Goal: Task Accomplishment & Management: Manage account settings

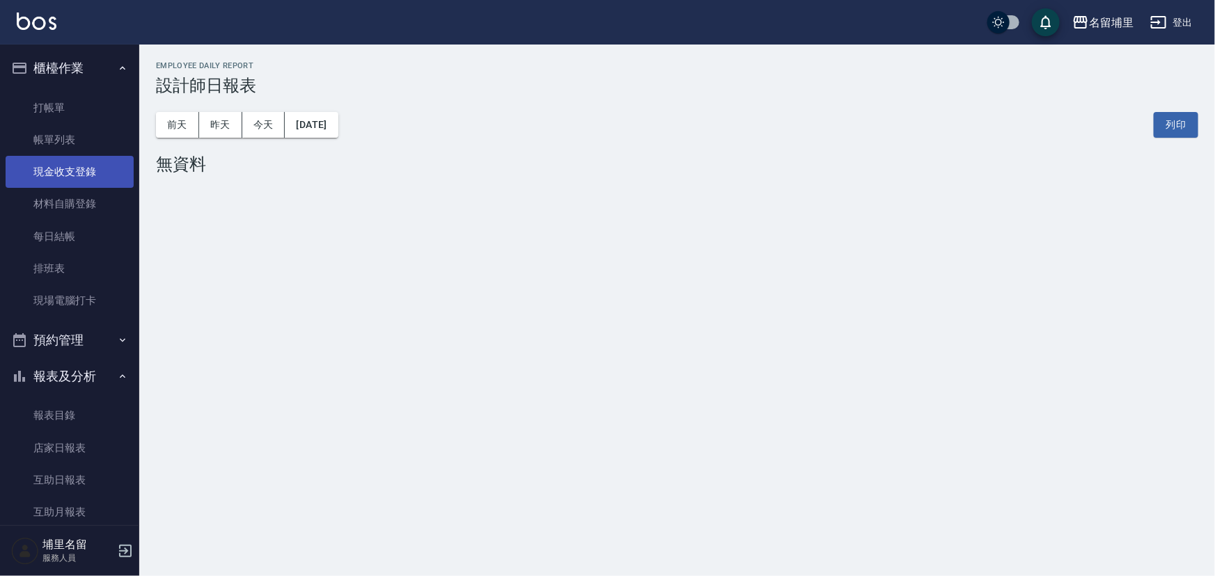
click at [100, 168] on link "現金收支登錄" at bounding box center [70, 172] width 128 height 32
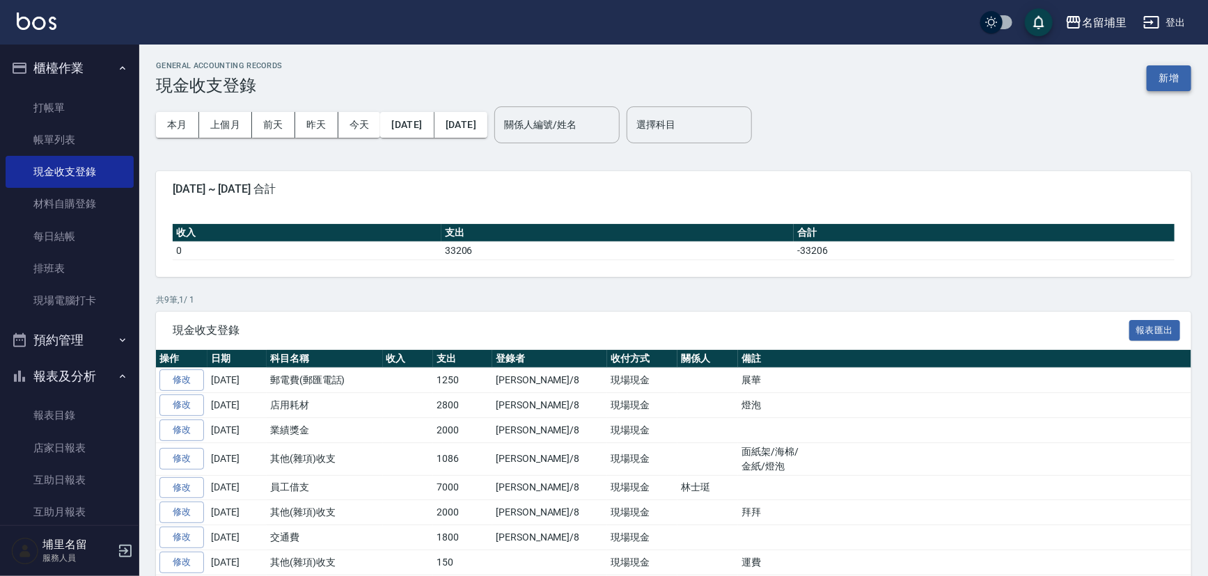
click at [1171, 80] on button "新增" at bounding box center [1168, 78] width 45 height 26
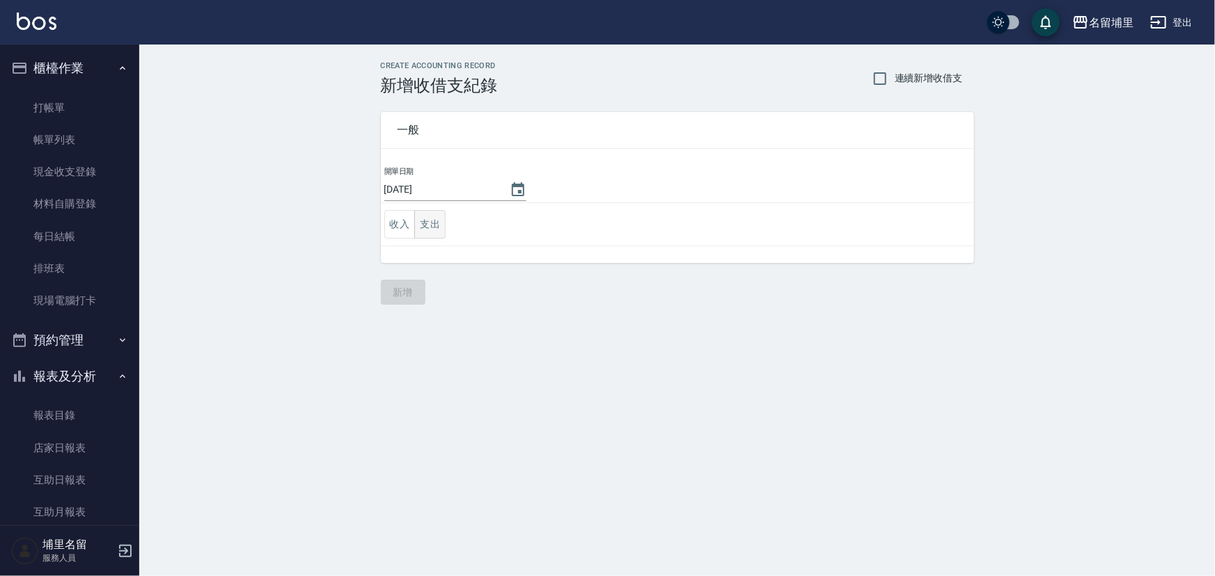
click at [427, 228] on button "支出" at bounding box center [429, 224] width 31 height 29
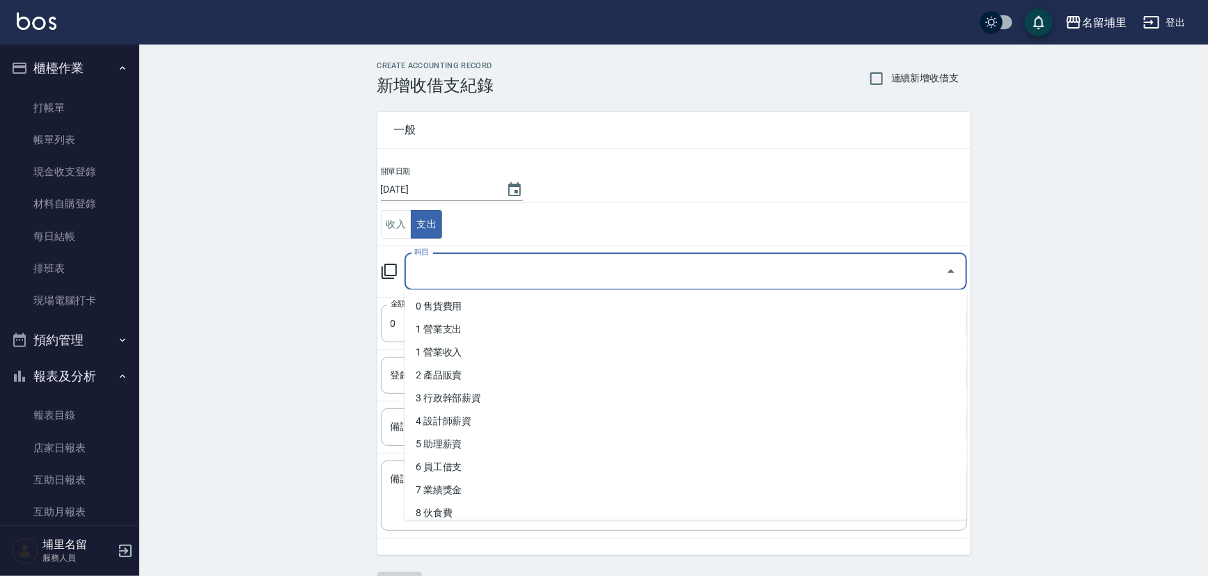
click at [460, 280] on input "科目" at bounding box center [675, 272] width 529 height 24
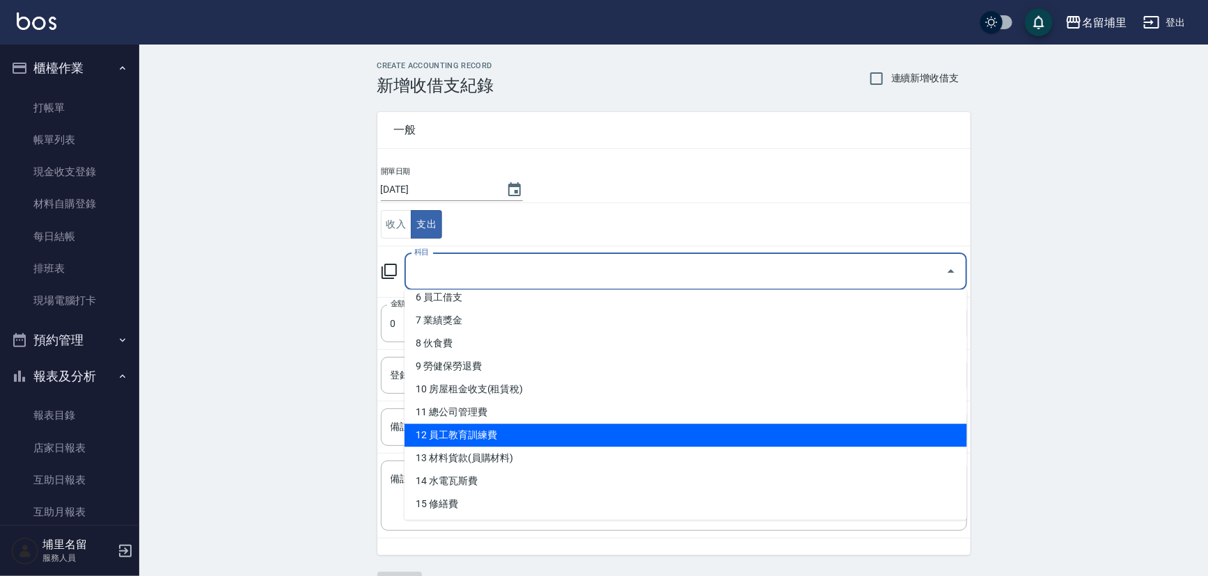
scroll to position [189, 0]
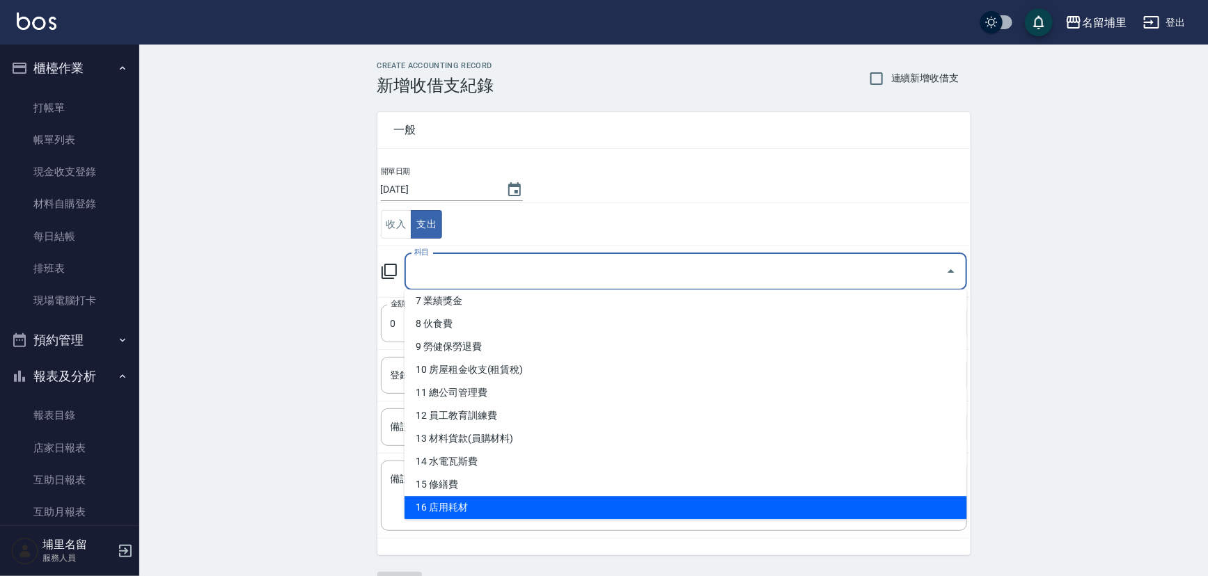
click at [485, 510] on li "16 店用耗材" at bounding box center [685, 507] width 562 height 23
type input "16 店用耗材"
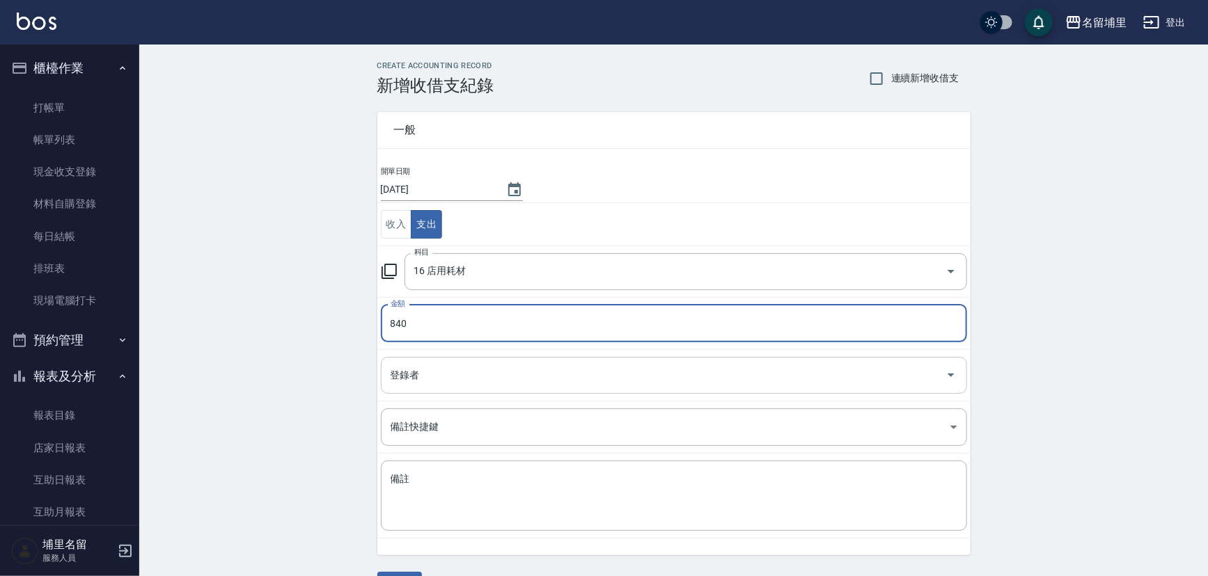
type input "840"
click at [492, 372] on input "登錄者" at bounding box center [663, 375] width 553 height 24
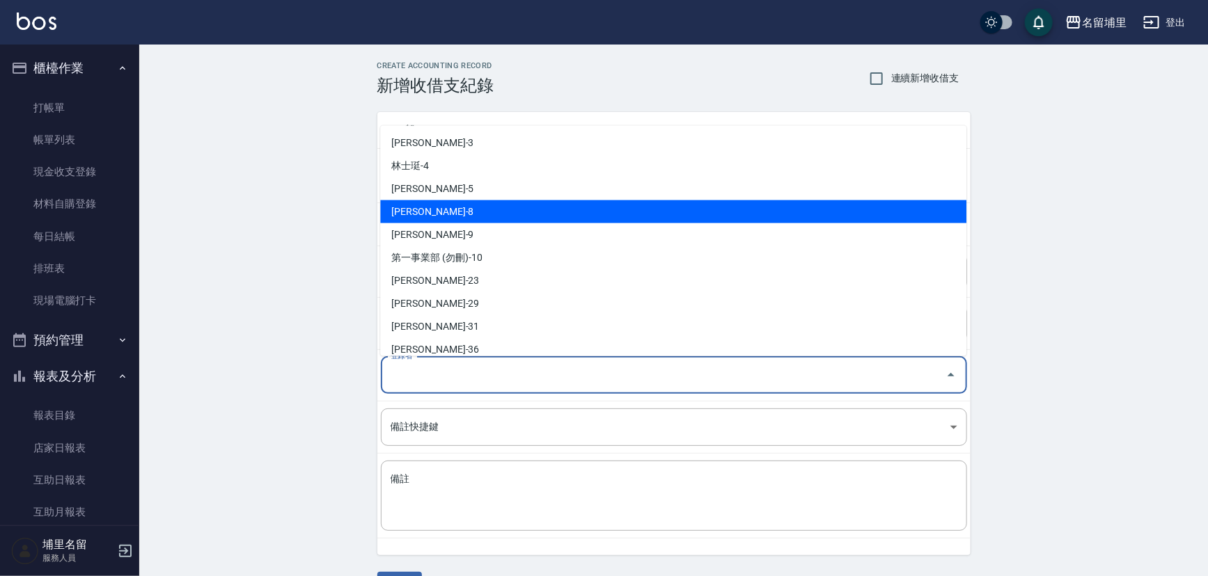
click at [485, 209] on li "[PERSON_NAME]-8" at bounding box center [673, 211] width 586 height 23
type input "[PERSON_NAME]-8"
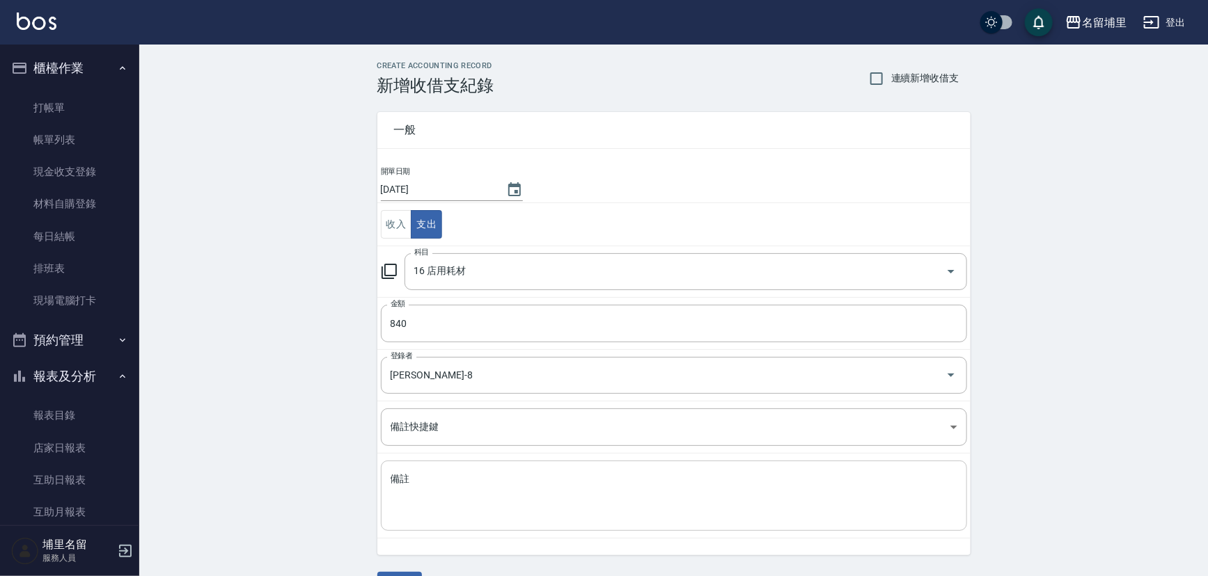
click at [455, 468] on div "x 備註" at bounding box center [674, 496] width 586 height 70
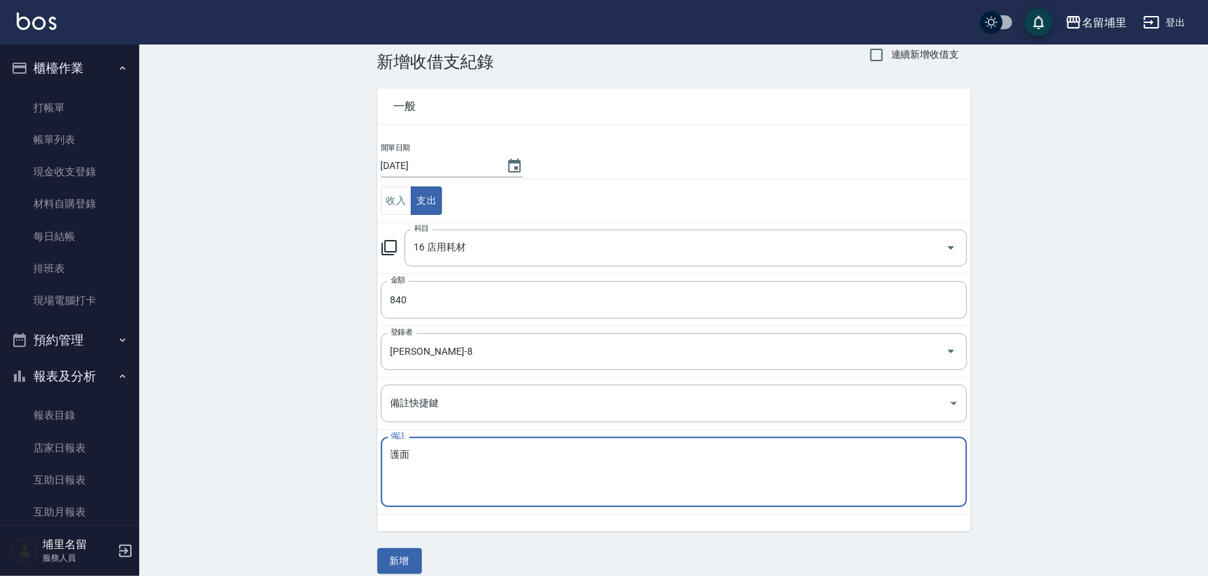
scroll to position [37, 0]
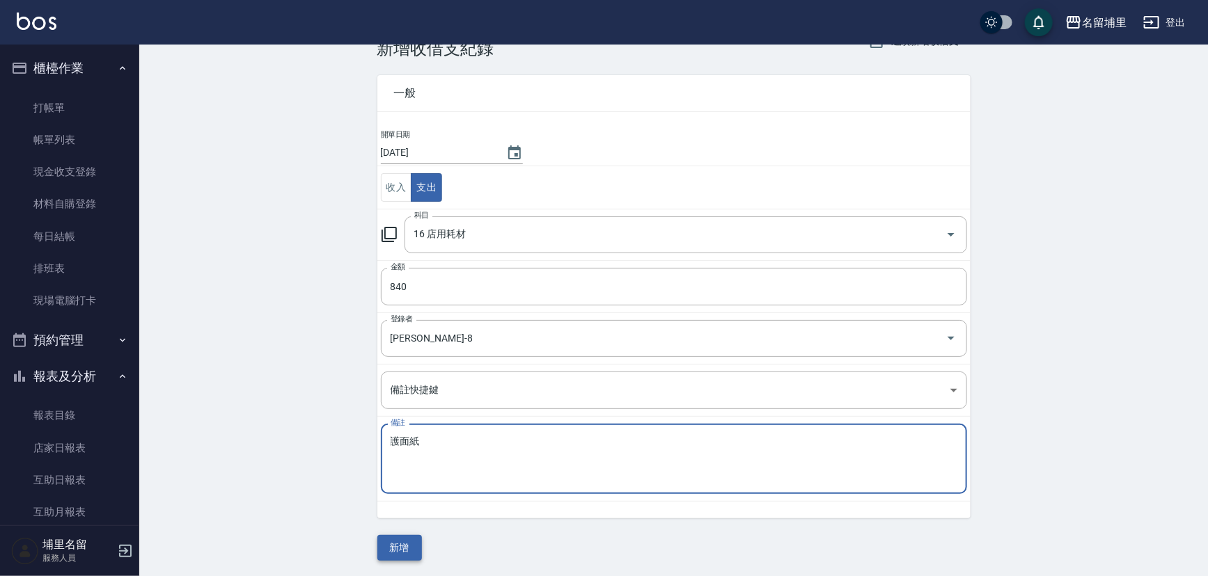
type textarea "護面紙"
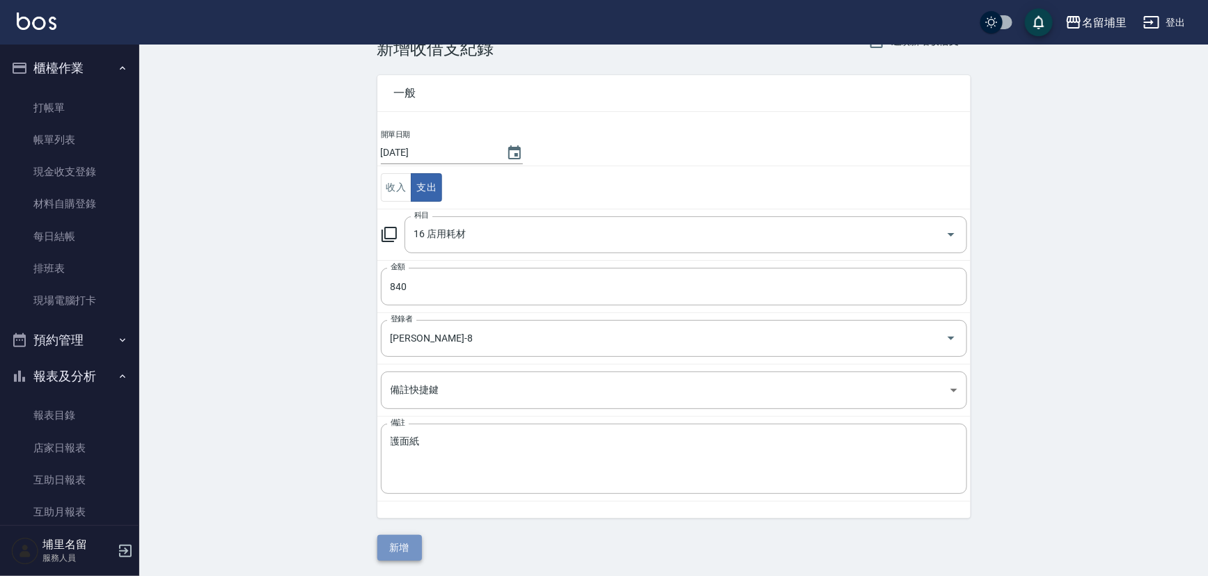
click at [403, 539] on button "新增" at bounding box center [399, 548] width 45 height 26
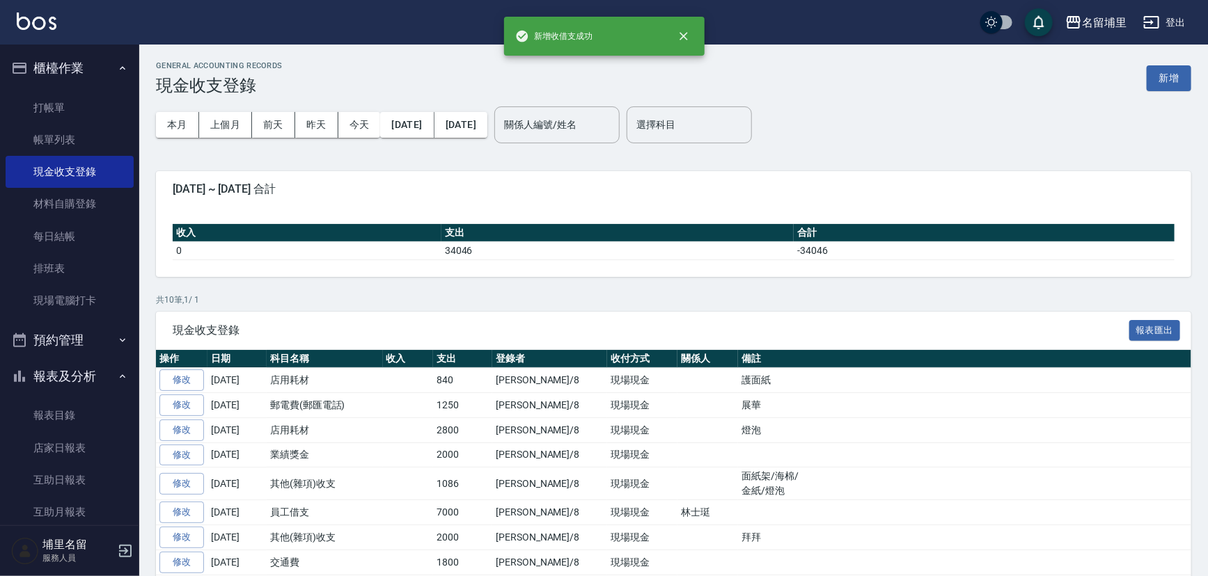
scroll to position [63, 0]
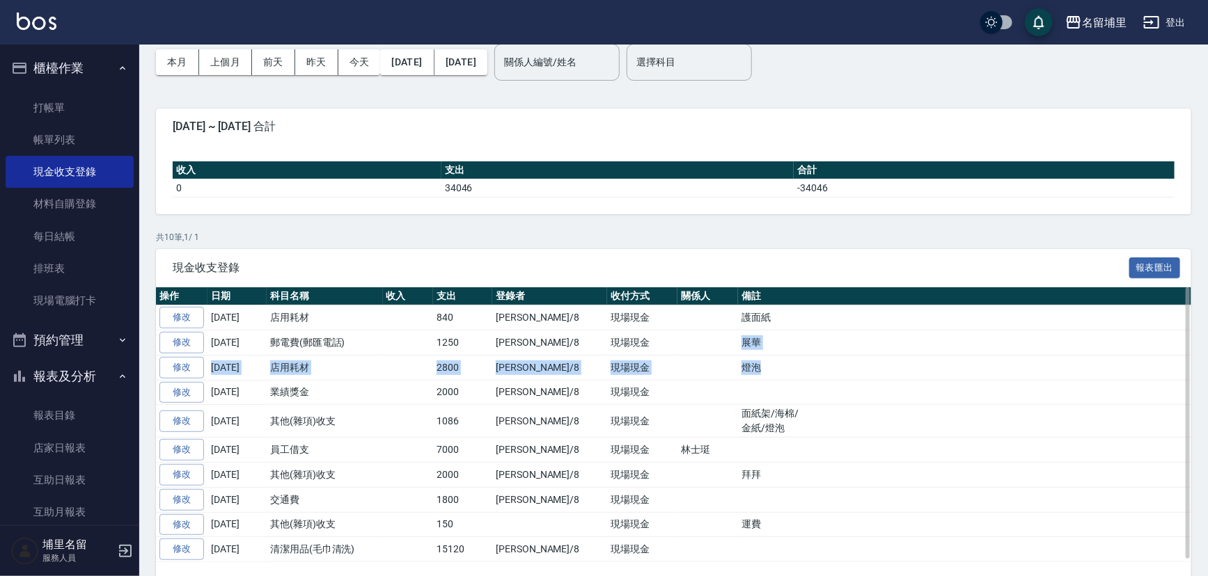
drag, startPoint x: 694, startPoint y: 342, endPoint x: 744, endPoint y: 369, distance: 57.0
click at [744, 369] on tbody "修改 [DATE] 店用耗材 840 [PERSON_NAME]/8 現場現金 護面紙 修改 [DATE] 郵電費(郵匯電話) 1250 [PERSON_NA…" at bounding box center [673, 434] width 1035 height 257
drag, startPoint x: 736, startPoint y: 381, endPoint x: 635, endPoint y: 386, distance: 101.0
click at [738, 383] on td at bounding box center [964, 392] width 453 height 25
drag, startPoint x: 427, startPoint y: 373, endPoint x: 787, endPoint y: 372, distance: 360.6
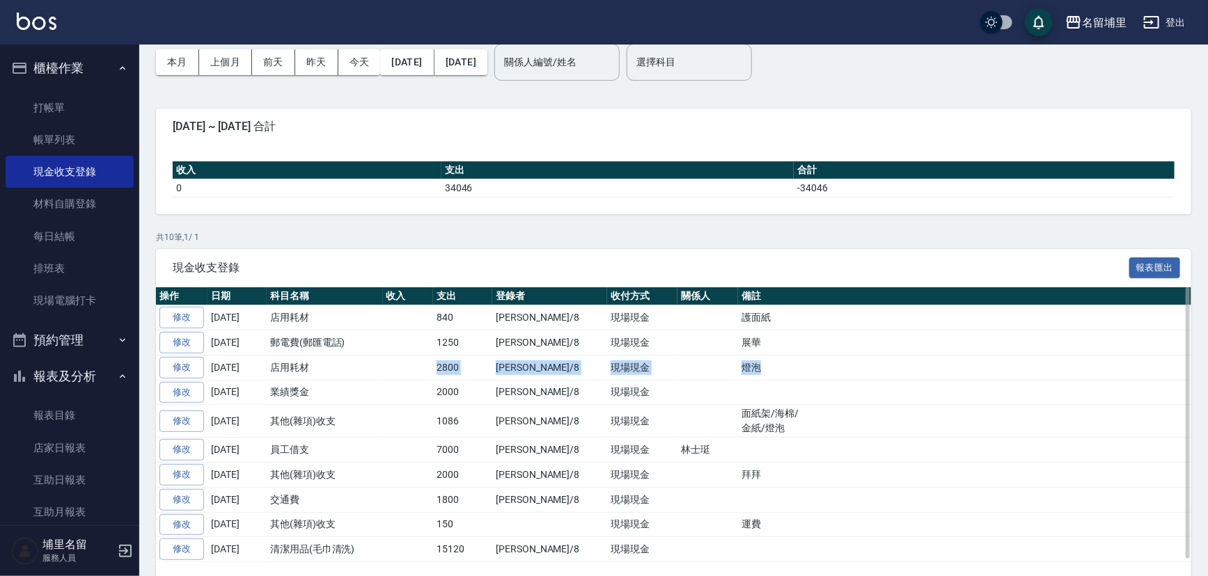
click at [787, 372] on tr "修改 [DATE] 店用耗材 2800 [PERSON_NAME]/8 現場現金 燈泡" at bounding box center [673, 367] width 1035 height 25
click at [787, 372] on td "燈泡" at bounding box center [964, 367] width 453 height 25
click at [837, 399] on td at bounding box center [964, 392] width 453 height 25
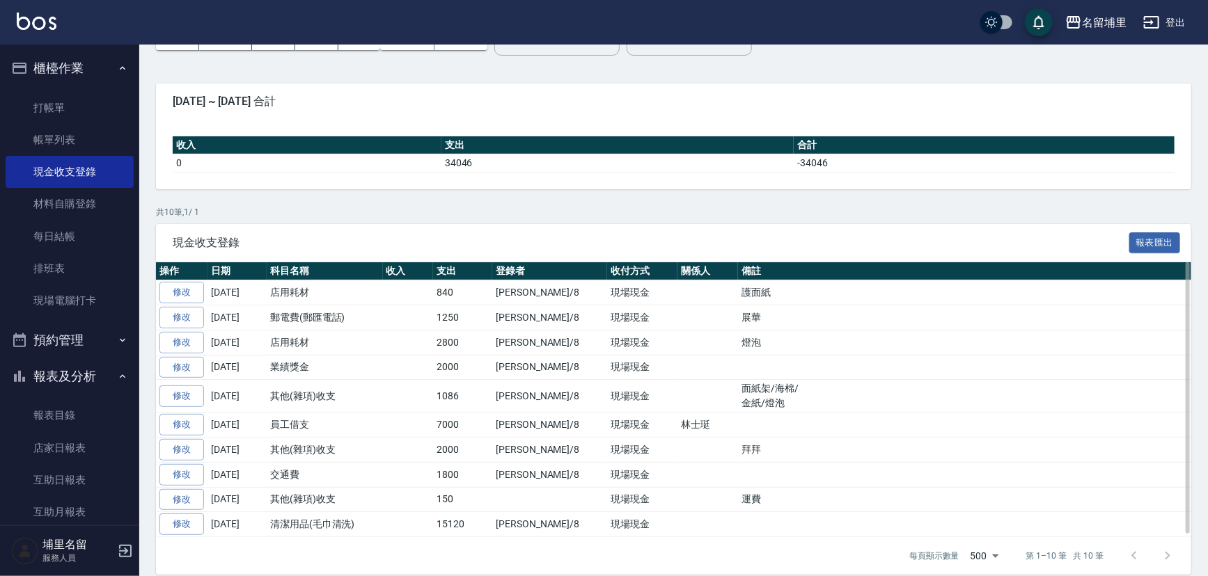
scroll to position [100, 0]
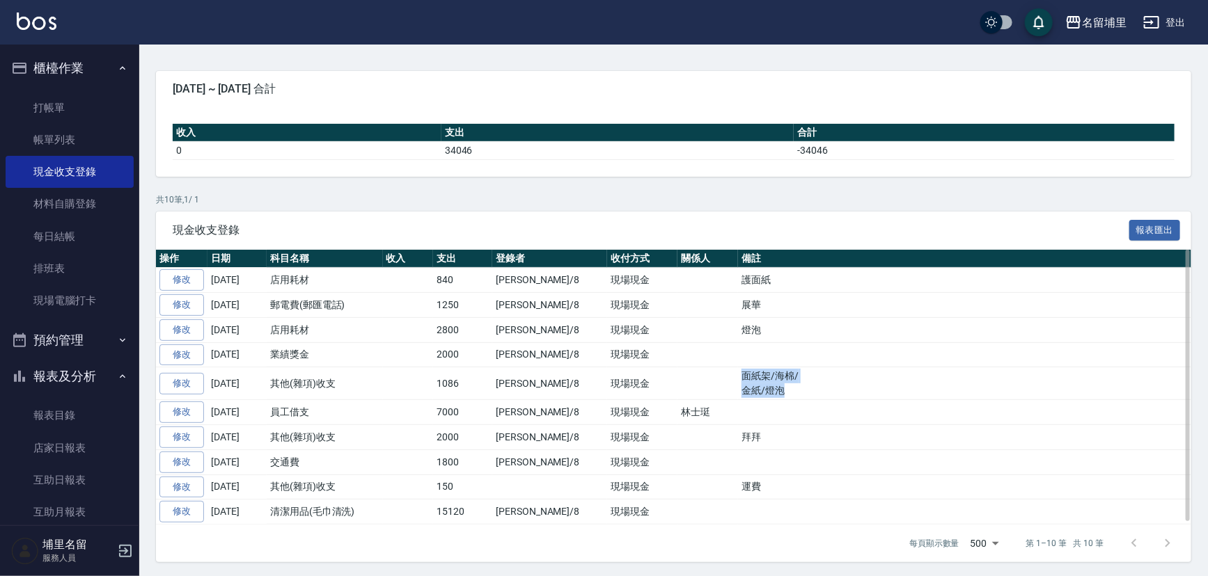
drag, startPoint x: 669, startPoint y: 371, endPoint x: 791, endPoint y: 390, distance: 123.2
click at [791, 390] on tr "修改 [DATE] 其他(雜項)收支 1086 [PERSON_NAME]/8 現場現金 面紙架/海棉/ 金紙/燈泡" at bounding box center [673, 384] width 1035 height 33
click at [791, 390] on td "面紙架/海棉/ 金紙/燈泡" at bounding box center [964, 384] width 453 height 33
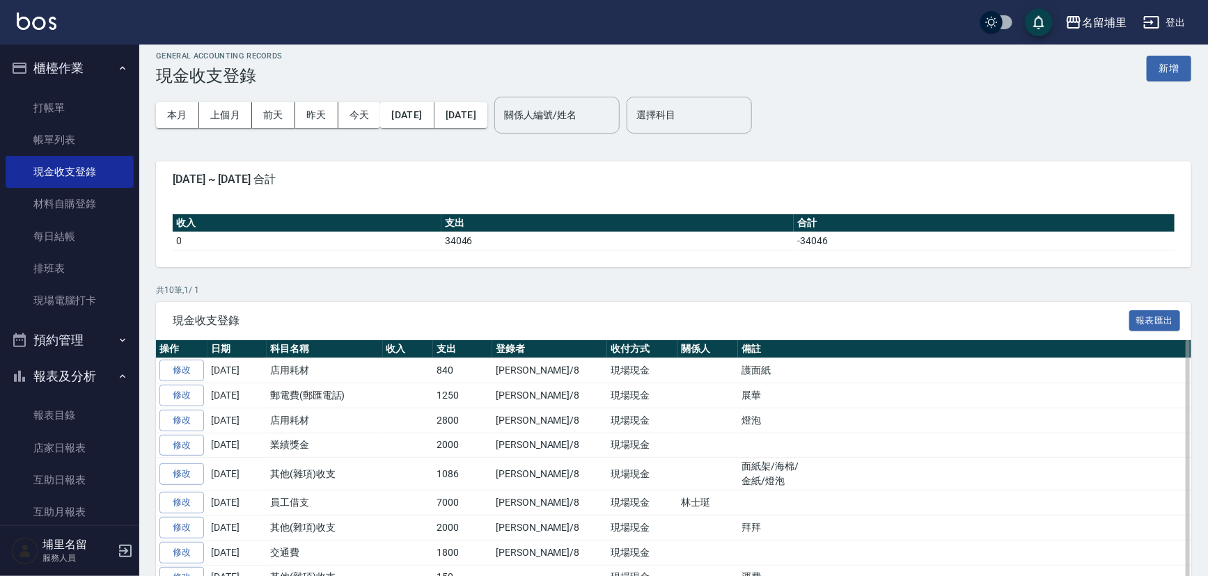
scroll to position [0, 0]
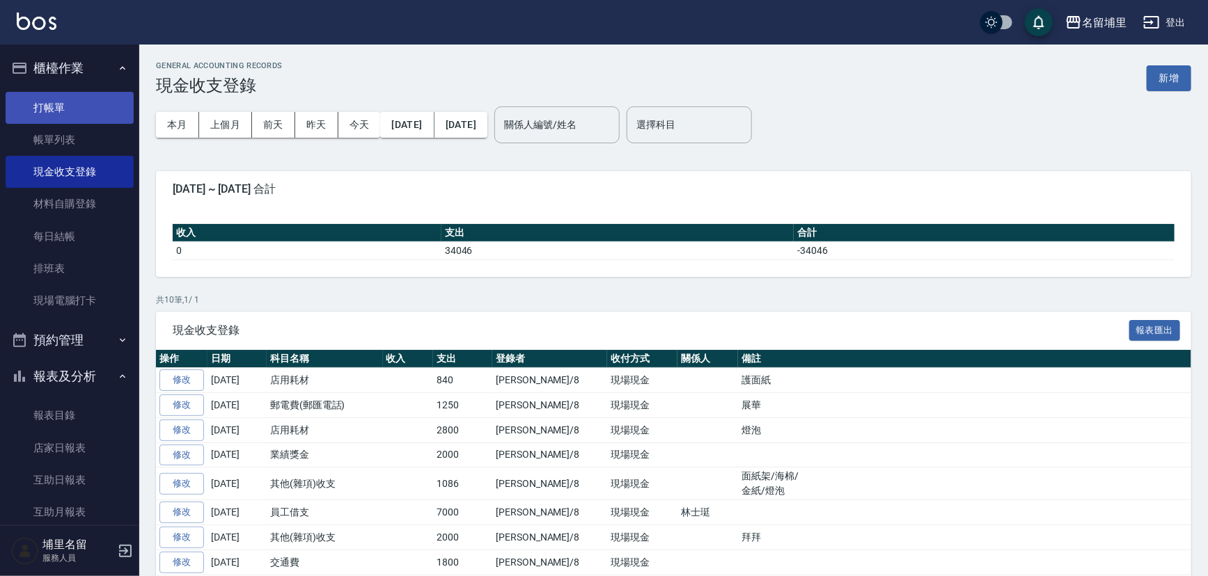
click at [42, 100] on link "打帳單" at bounding box center [70, 108] width 128 height 32
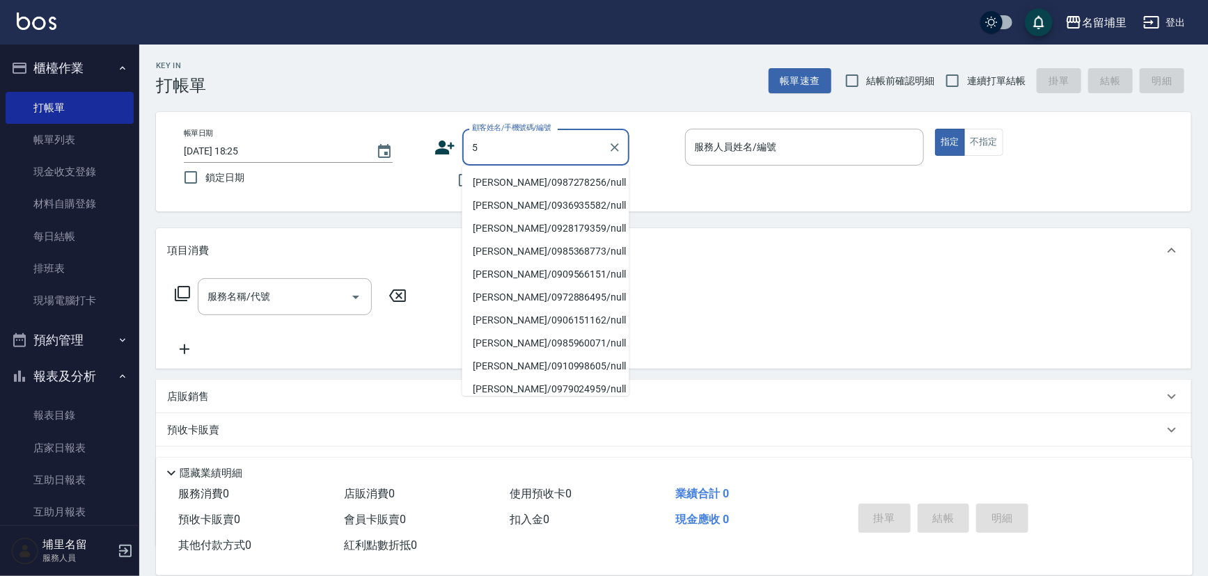
type input "5"
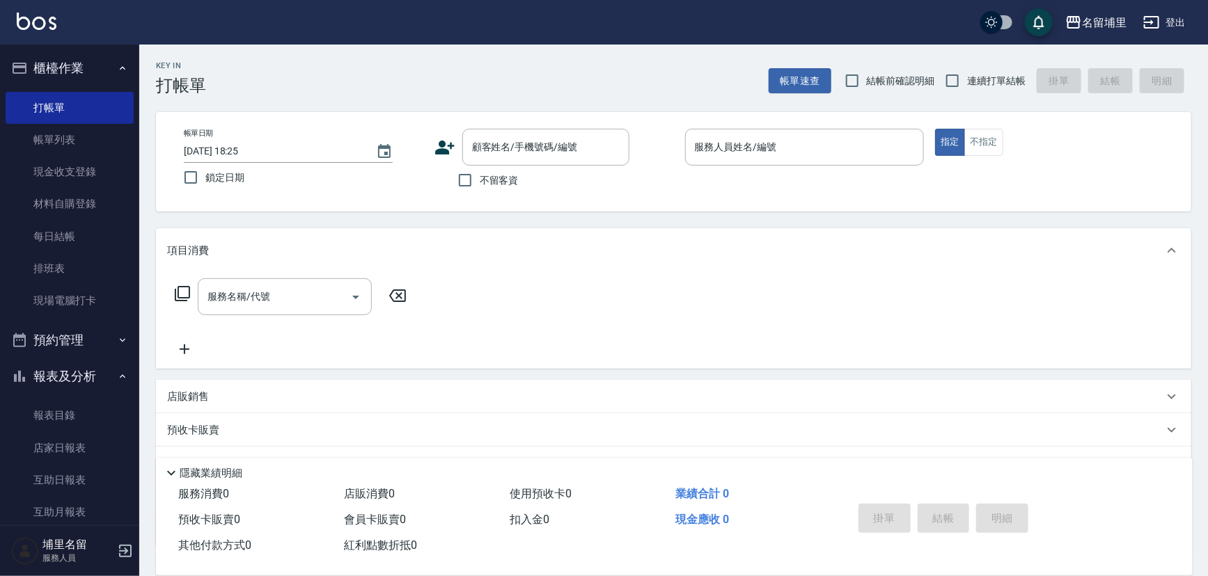
drag, startPoint x: 861, startPoint y: 258, endPoint x: 853, endPoint y: 254, distance: 8.4
click at [856, 256] on div "項目消費" at bounding box center [665, 251] width 996 height 15
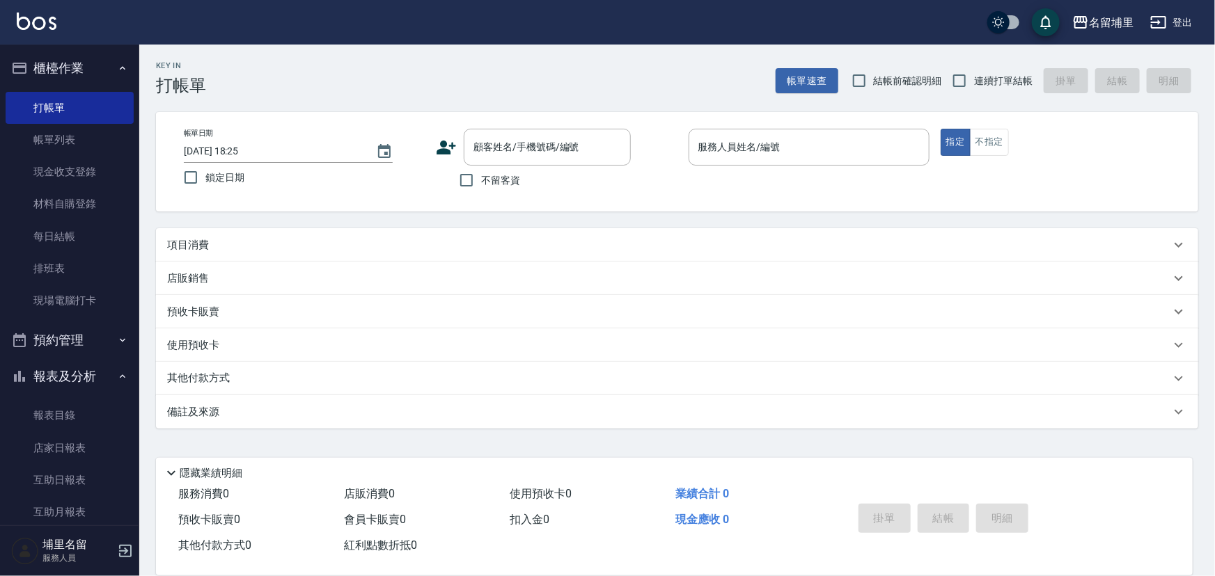
drag, startPoint x: 495, startPoint y: 182, endPoint x: 837, endPoint y: 107, distance: 350.6
click at [501, 181] on span "不留客資" at bounding box center [500, 180] width 39 height 15
click at [951, 72] on input "連續打單結帳" at bounding box center [959, 80] width 29 height 29
checkbox input "true"
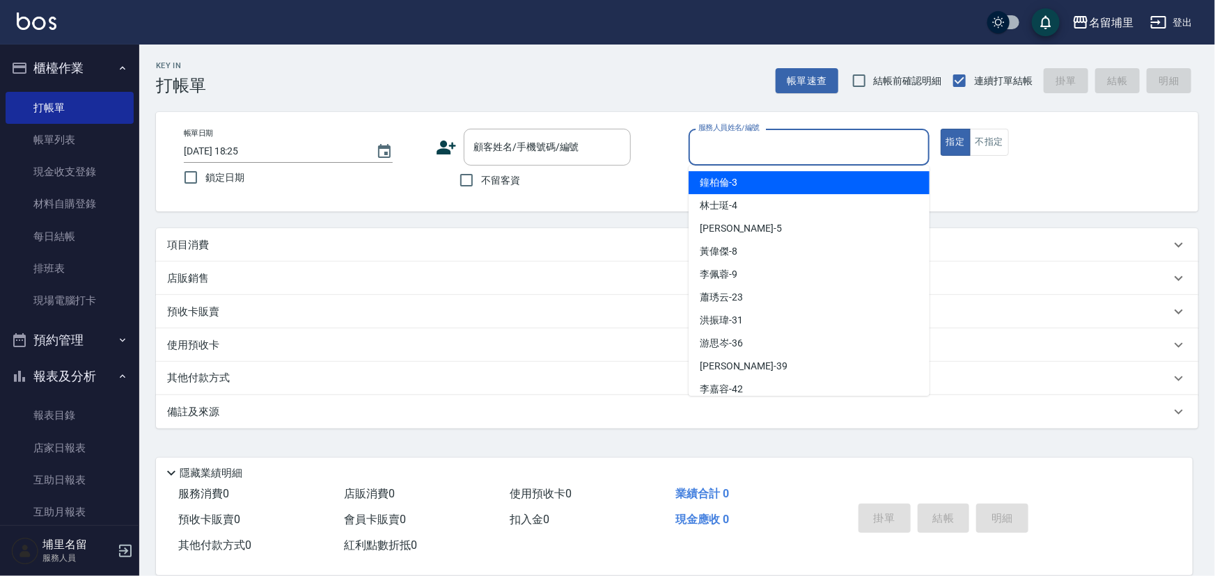
click at [837, 142] on input "服務人員姓名/編號" at bounding box center [809, 147] width 228 height 24
click at [386, 246] on div "項目消費" at bounding box center [668, 245] width 1003 height 15
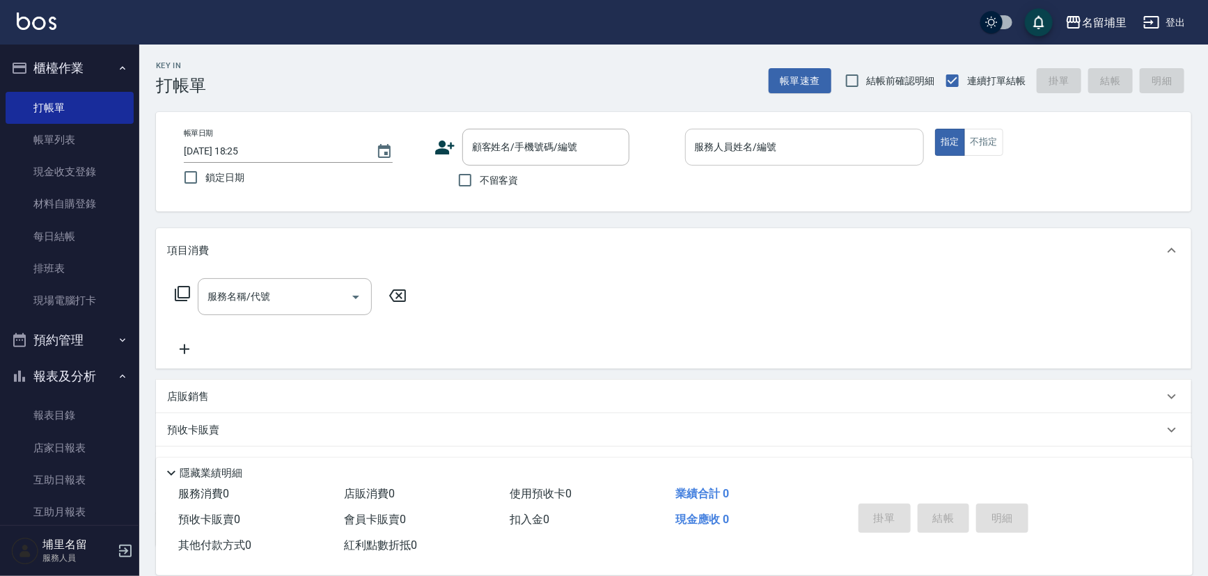
click at [780, 155] on input "服務人員姓名/編號" at bounding box center [804, 147] width 227 height 24
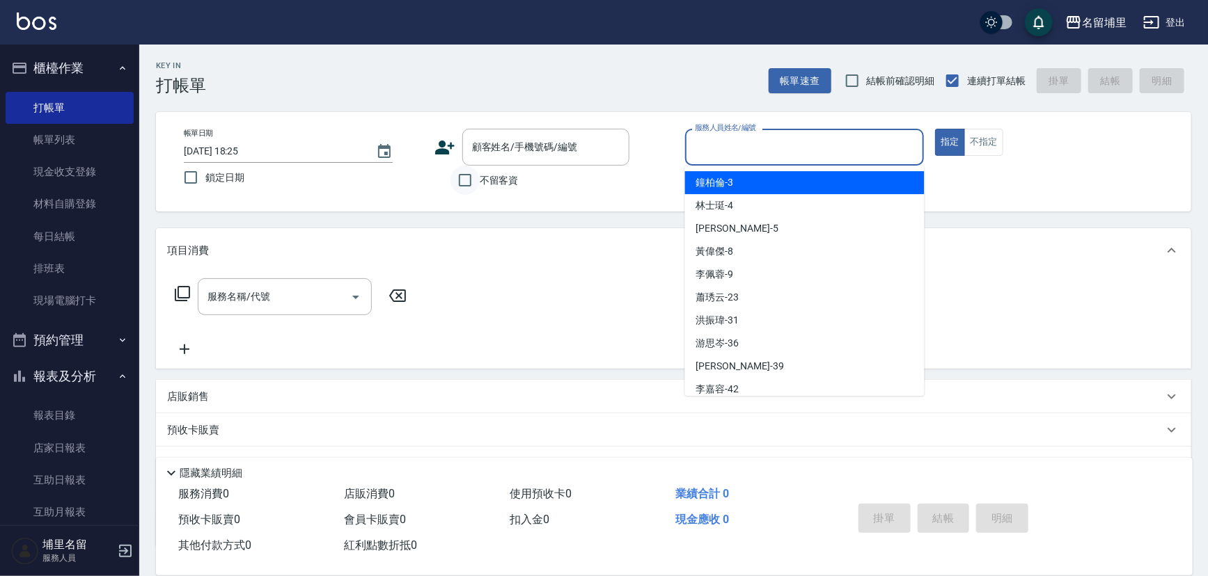
click at [471, 180] on input "不留客資" at bounding box center [464, 180] width 29 height 29
checkbox input "true"
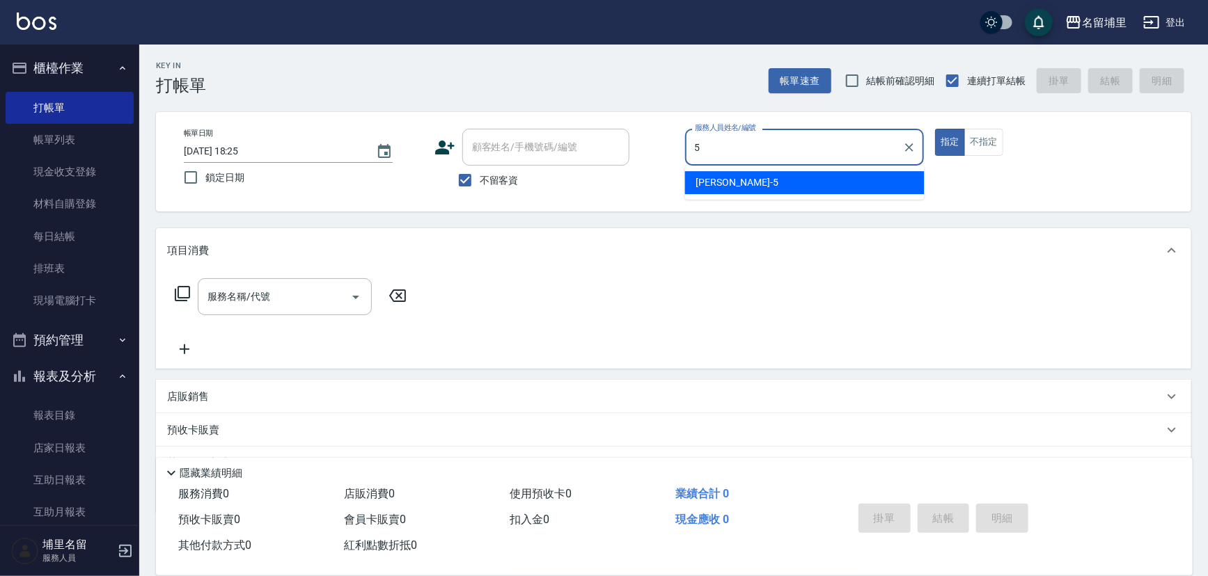
type input "[PERSON_NAME]-5"
type button "true"
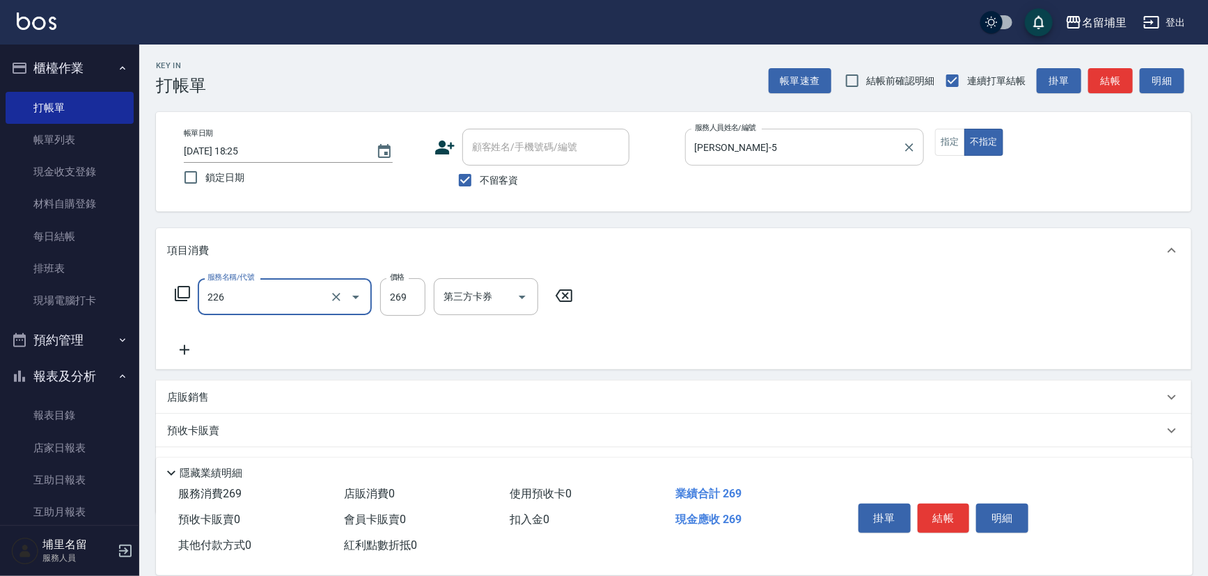
type input "洗剪269(226)"
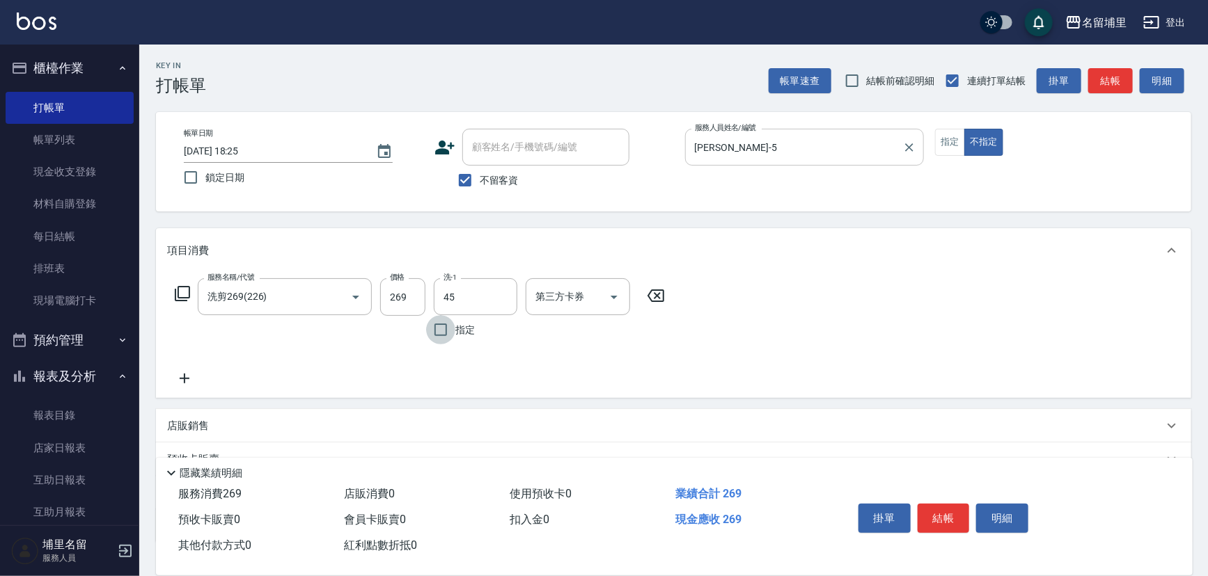
type input "[PERSON_NAME]-45"
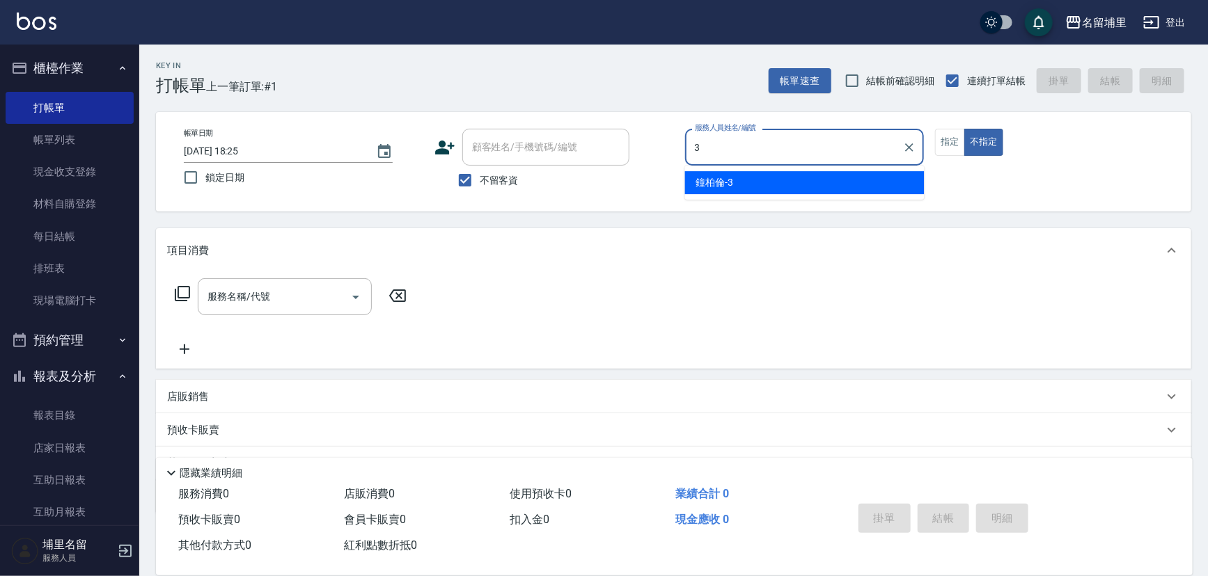
type input "[PERSON_NAME]-3"
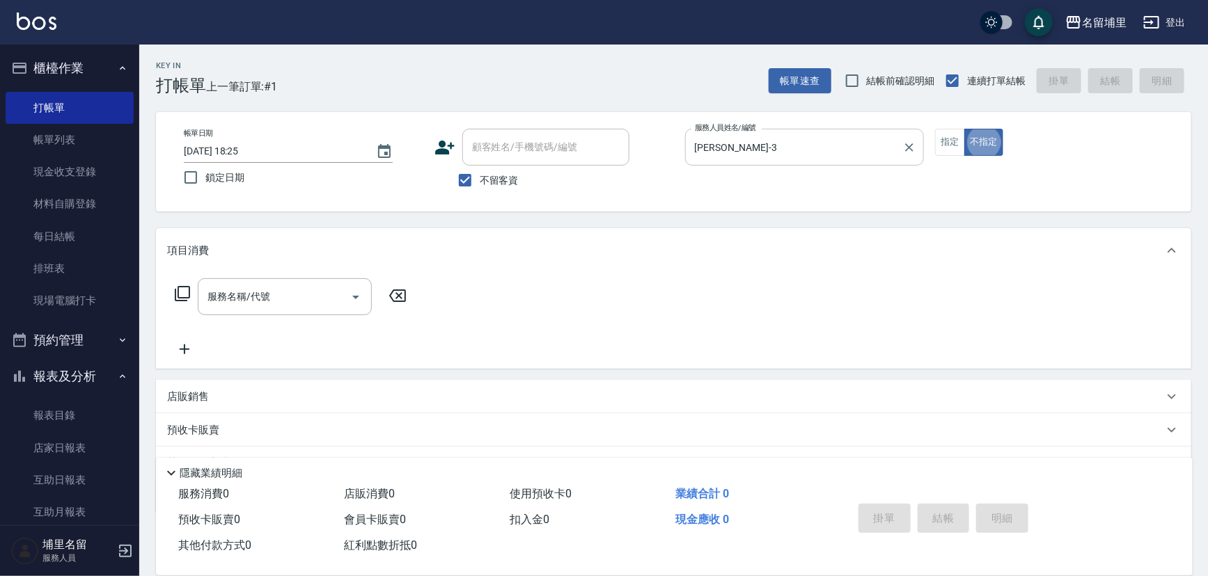
type button "false"
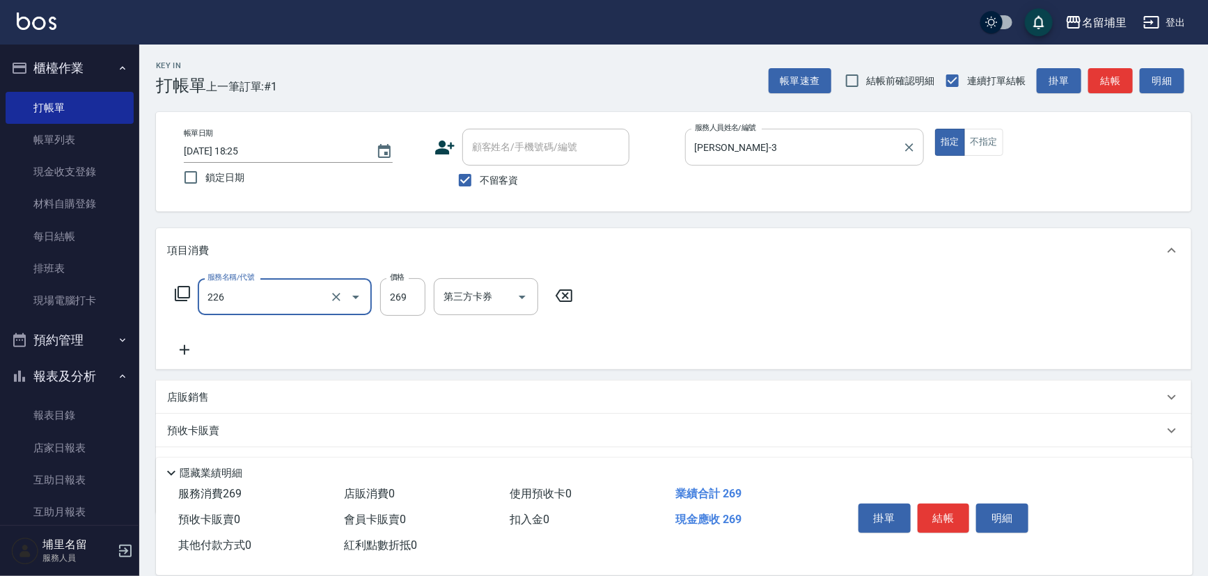
type input "洗剪269(226)"
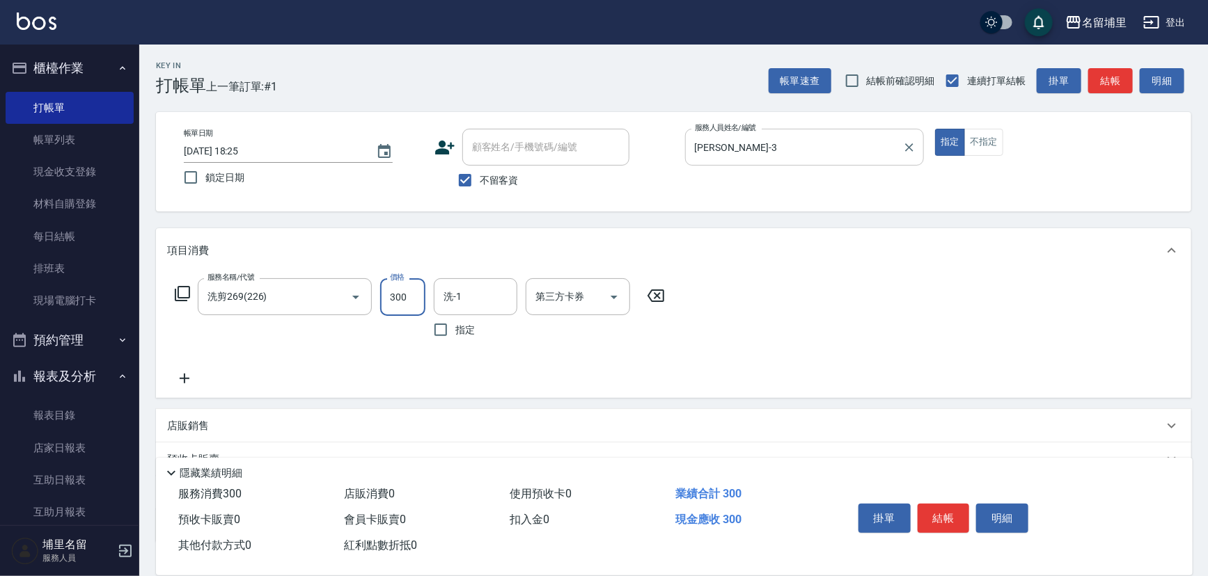
type input "300"
type input "[PERSON_NAME]-3"
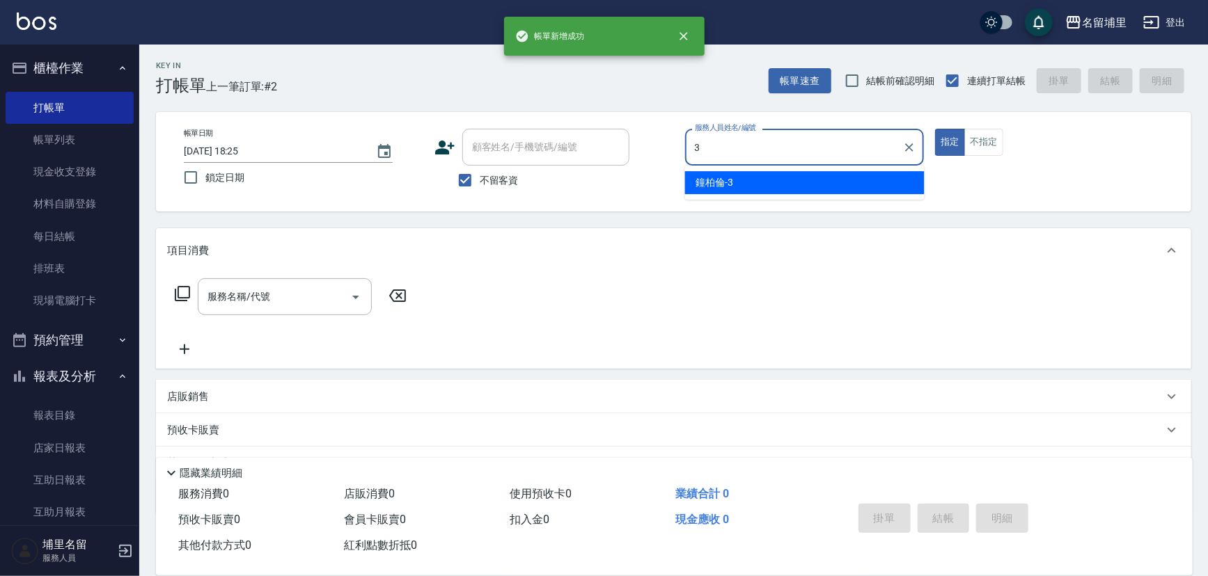
type input "[PERSON_NAME]-3"
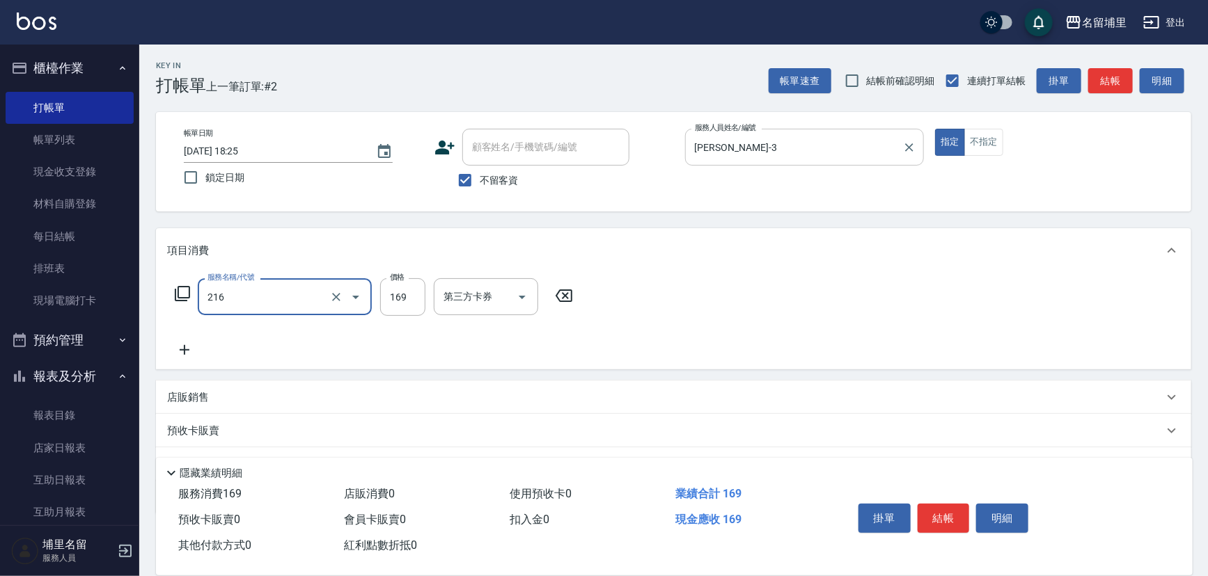
type input "剪髮169(216)"
type input "200"
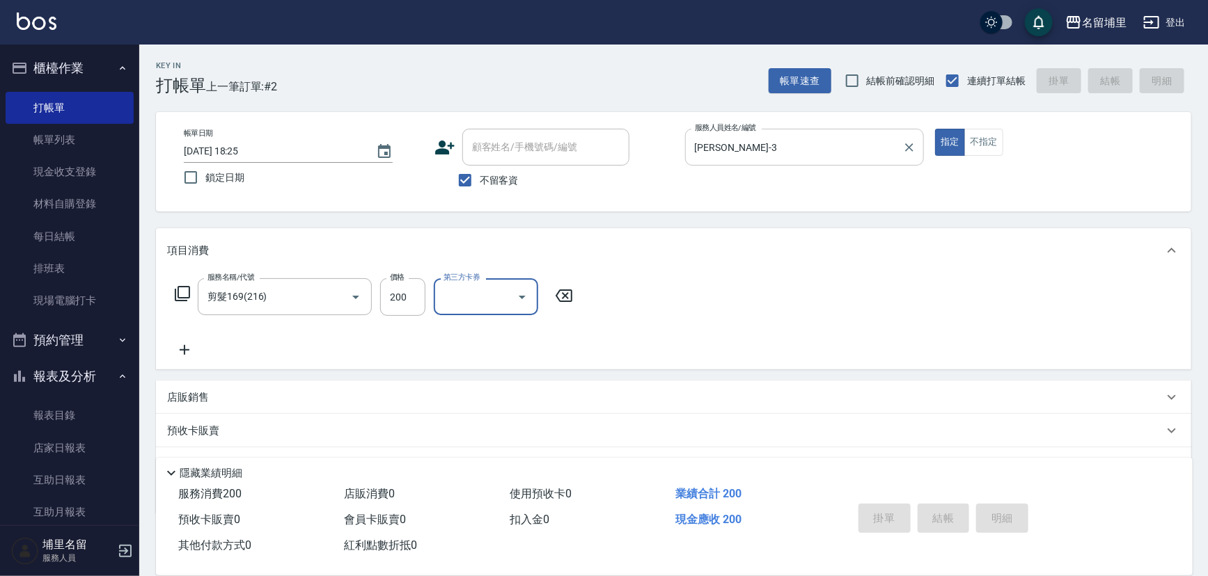
type input "[DATE] 18:26"
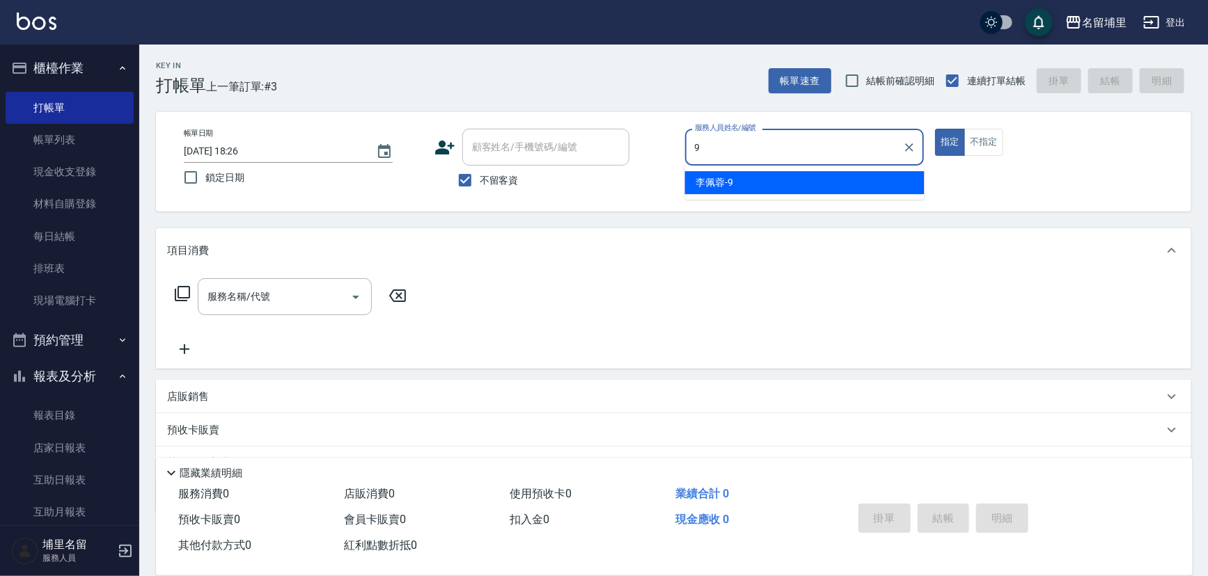
type input "[PERSON_NAME]-9"
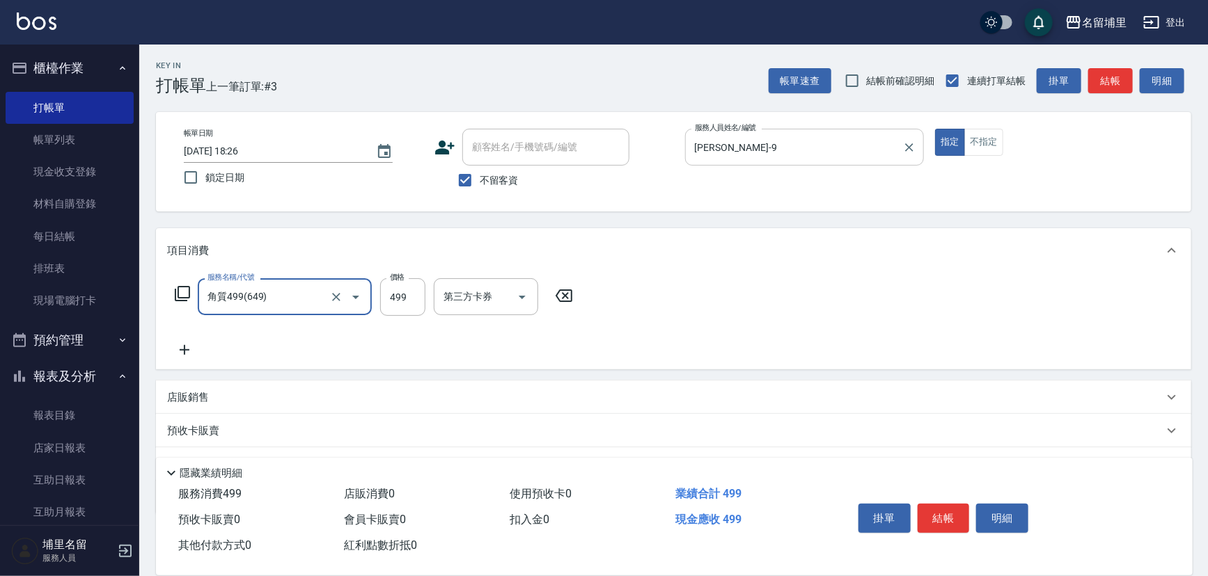
type input "角質499(649)"
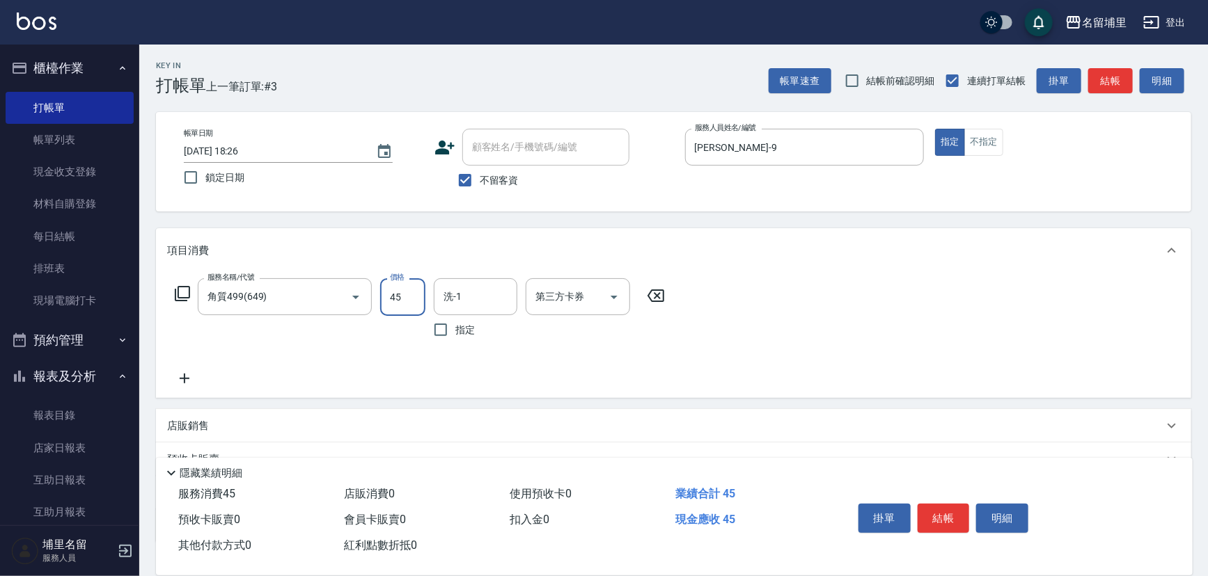
click at [397, 306] on input "45" at bounding box center [402, 297] width 45 height 38
type input "499"
type input "[PERSON_NAME]-45"
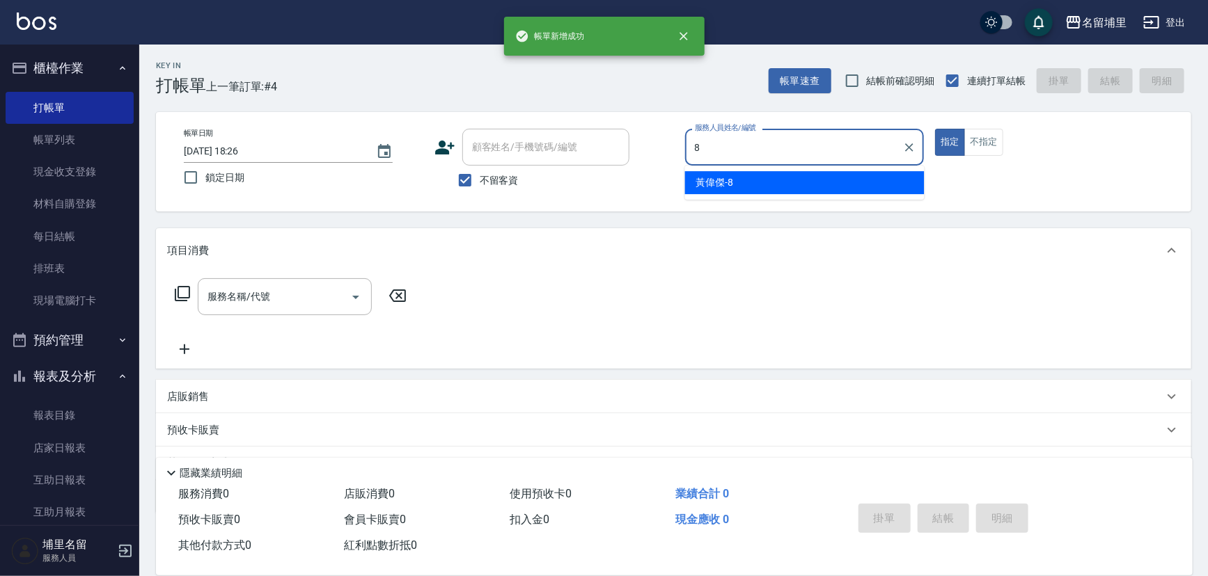
type input "[PERSON_NAME]-8"
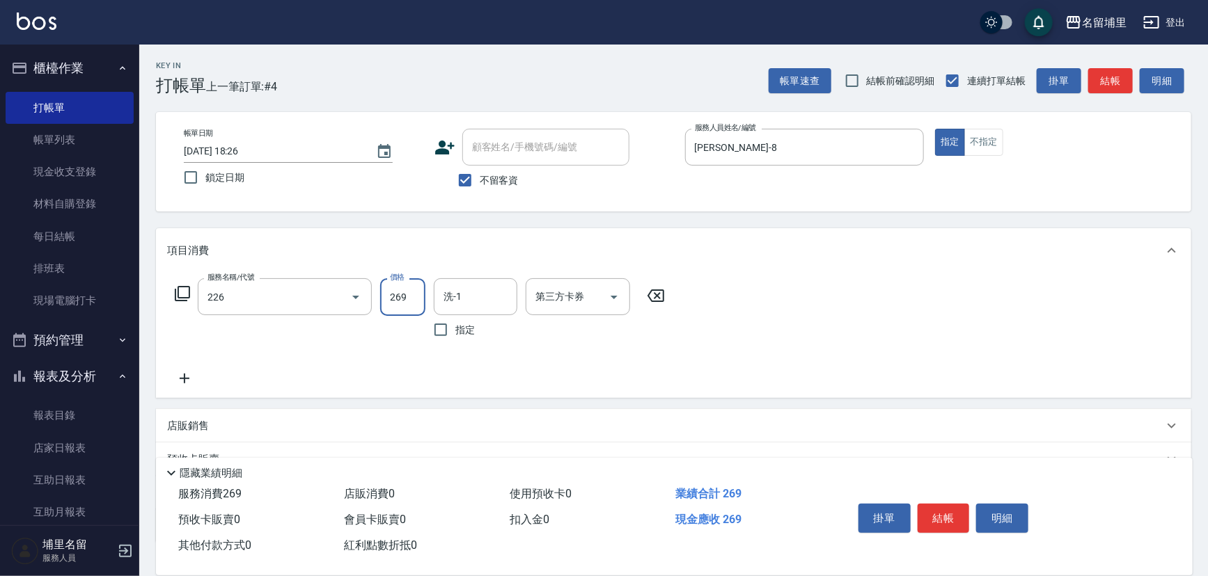
type input "洗剪269(226)"
type input "350"
type input "[PERSON_NAME]-8"
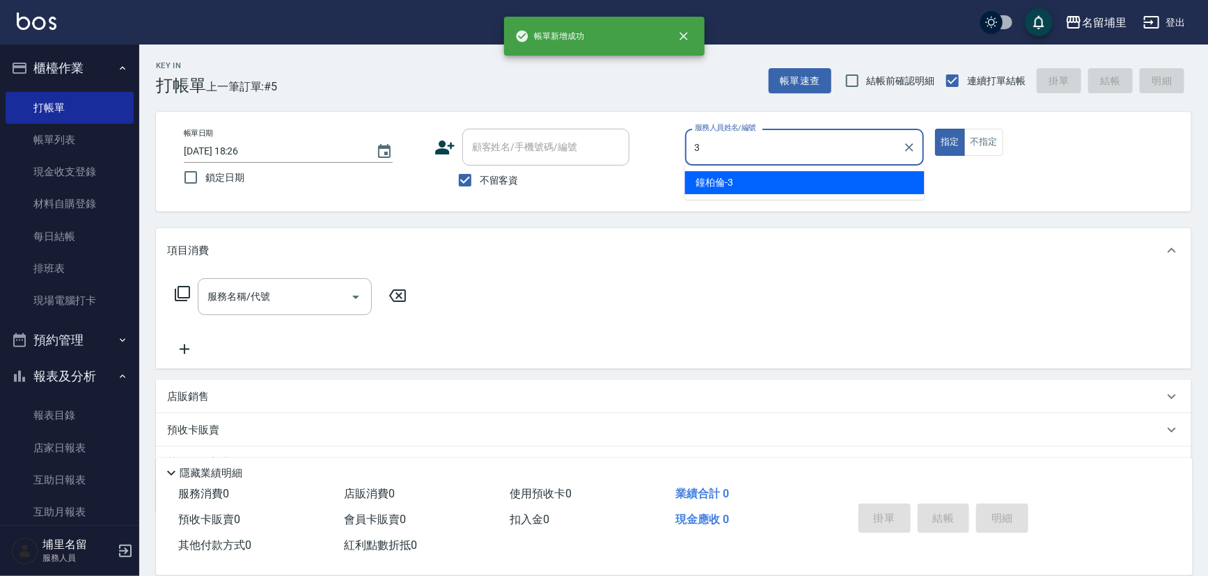
type input "[PERSON_NAME]-3"
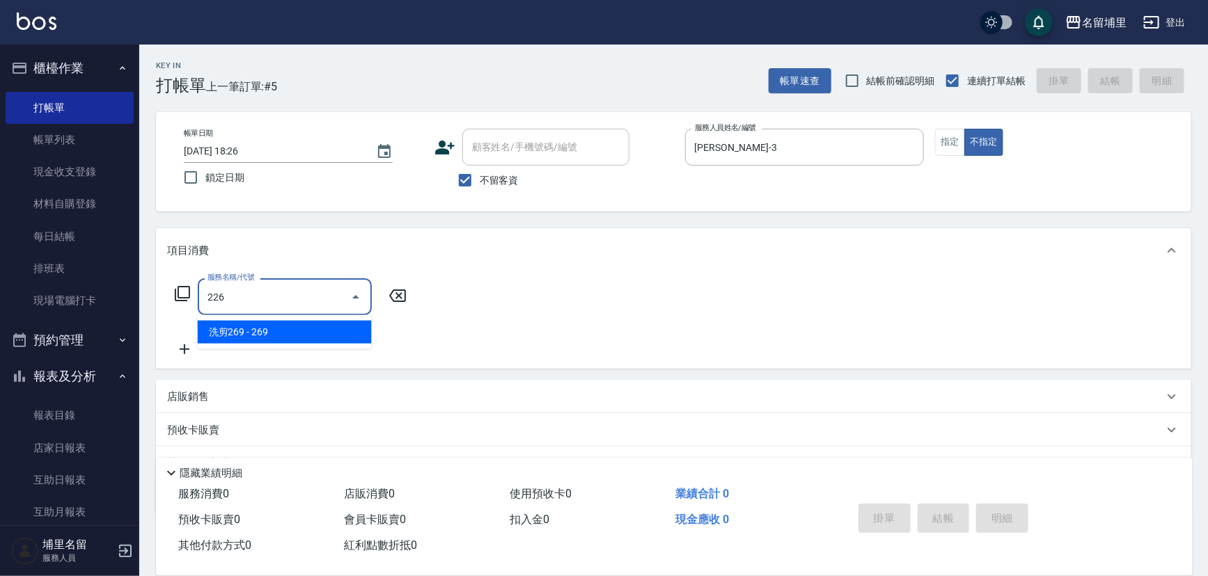
type input "洗剪269(226)"
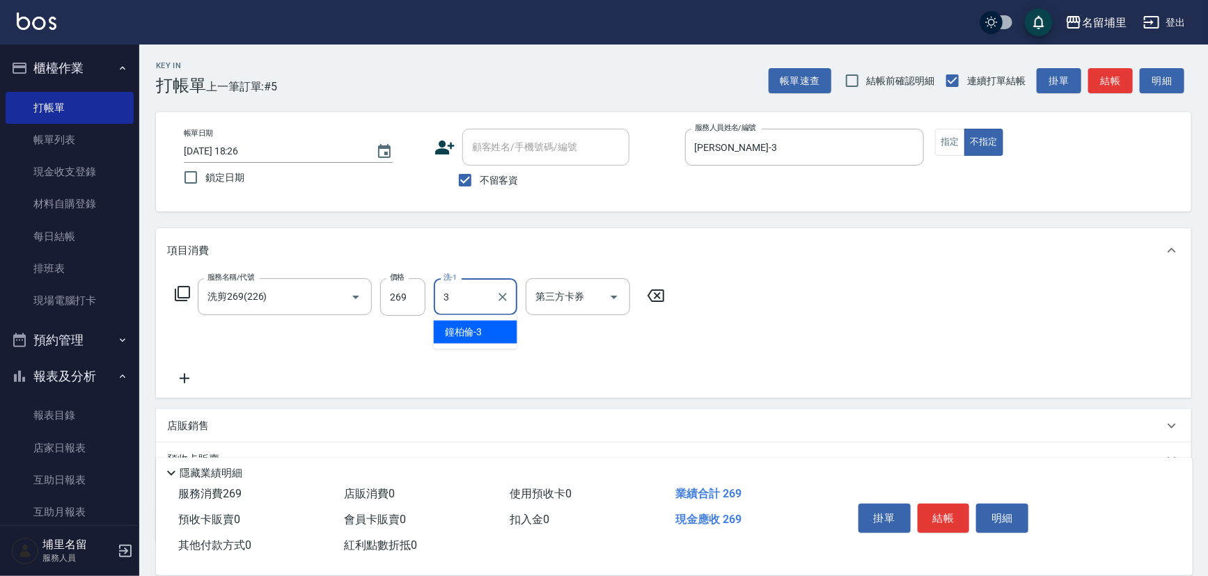
type input "[PERSON_NAME]-3"
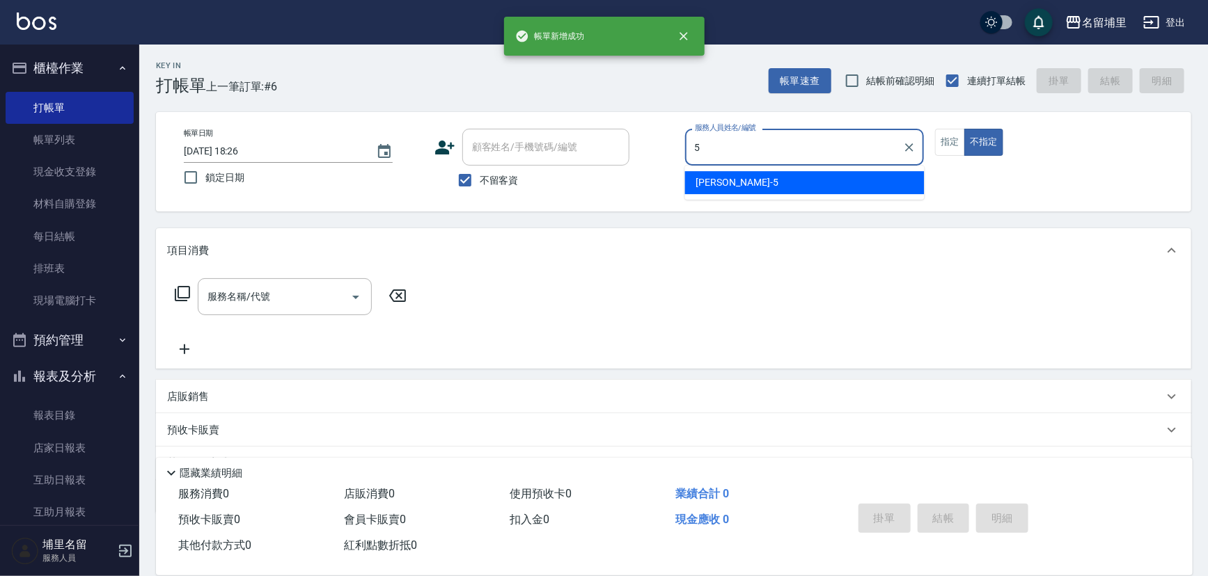
type input "[PERSON_NAME]-5"
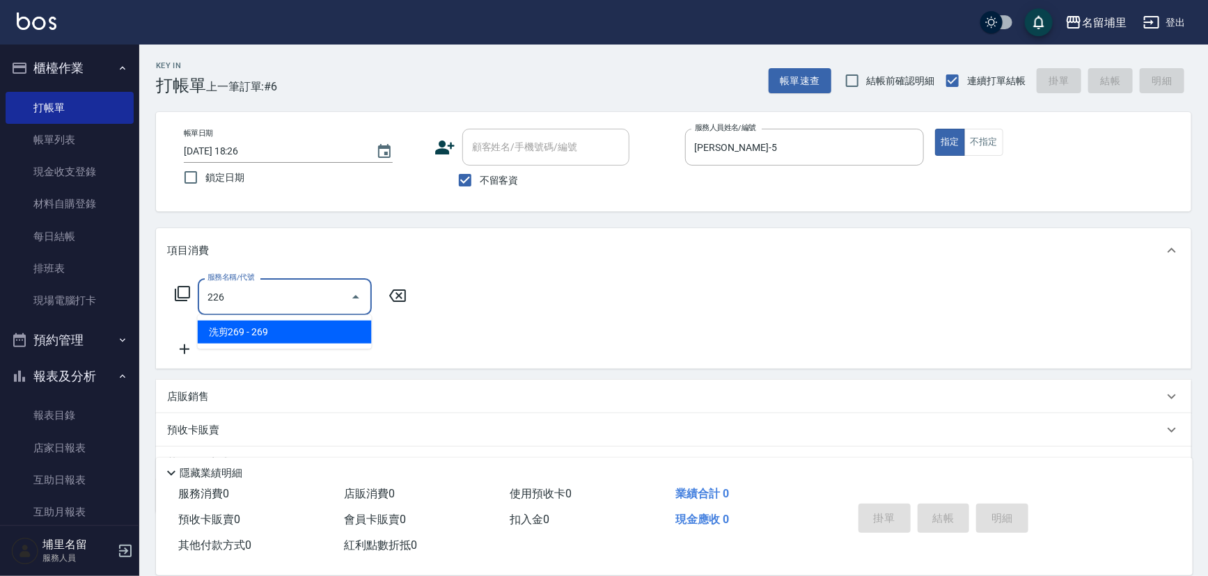
type input "洗剪269(226)"
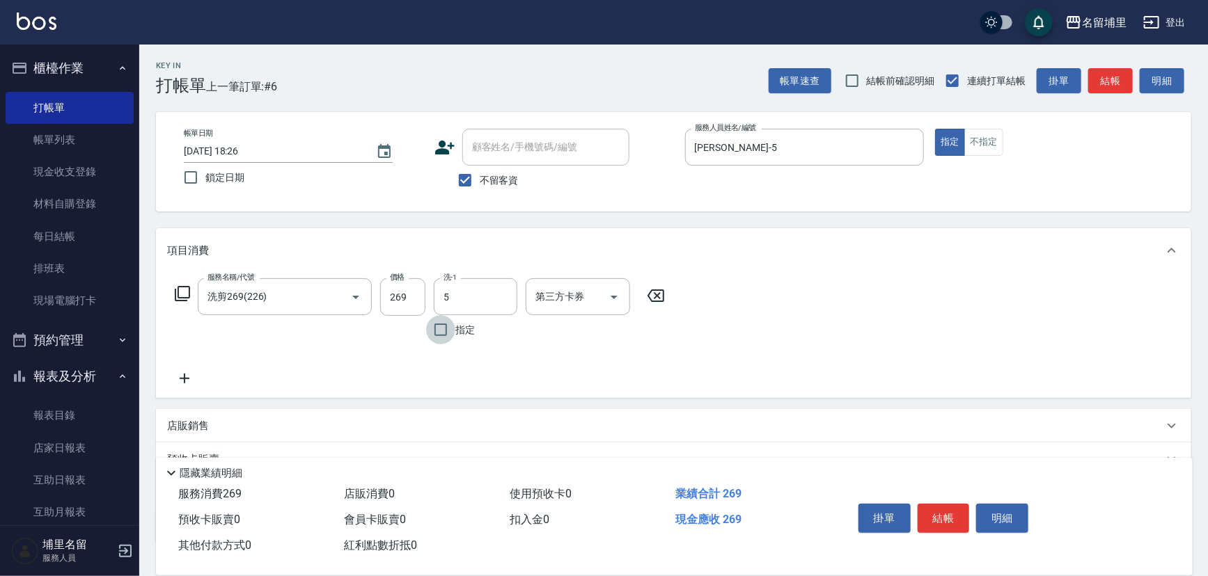
type input "[PERSON_NAME]-5"
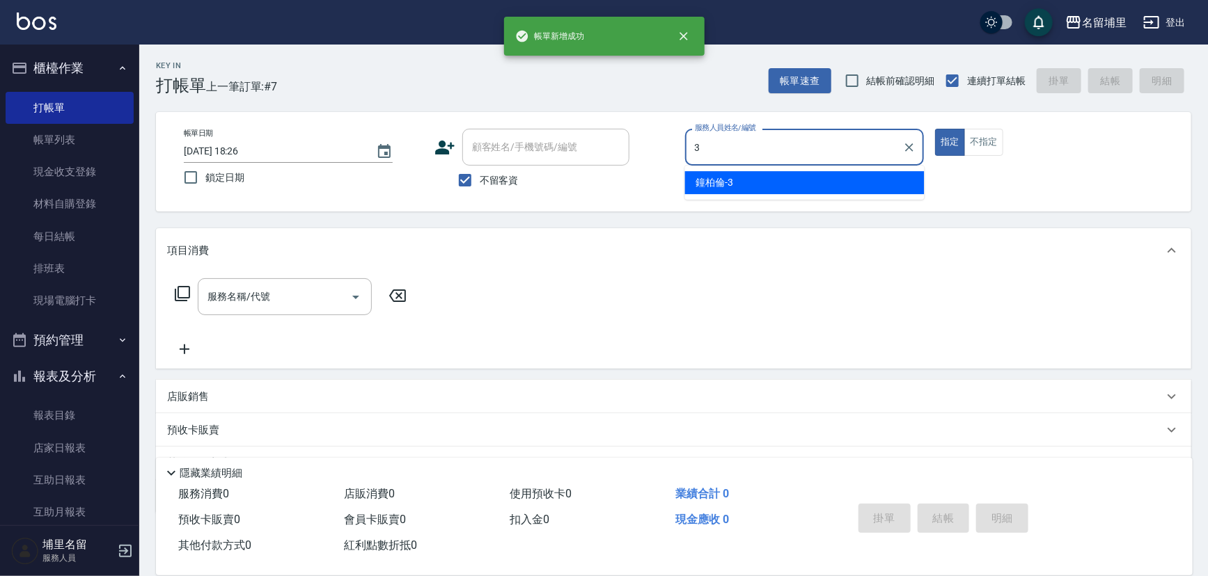
type input "[PERSON_NAME]-3"
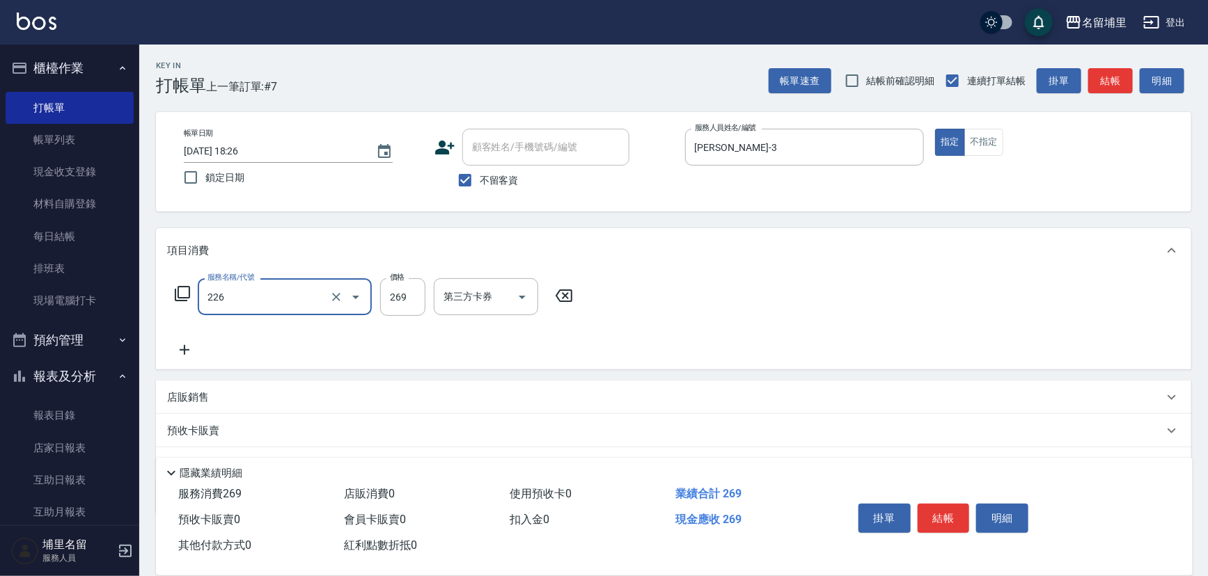
type input "洗剪269(226)"
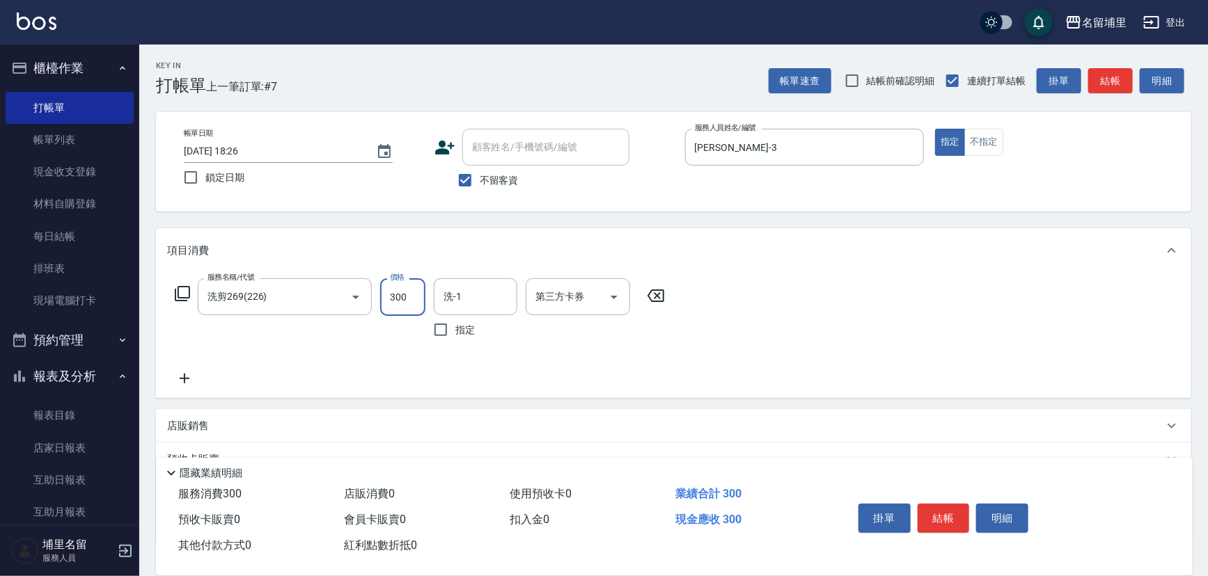
type input "300"
type input "[PERSON_NAME]-3"
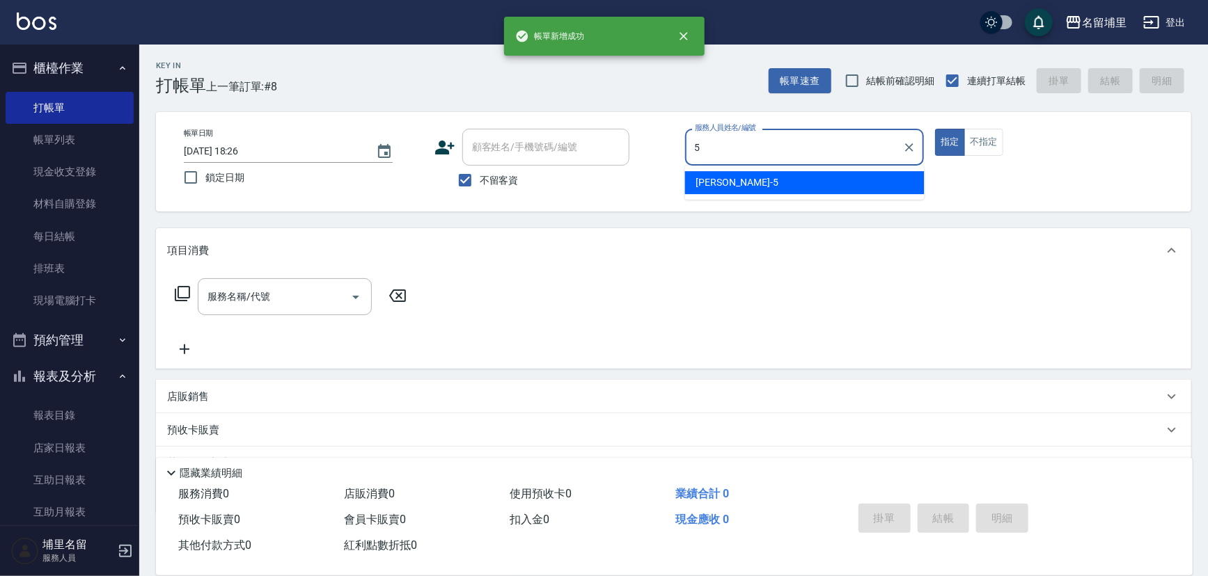
type input "[PERSON_NAME]-5"
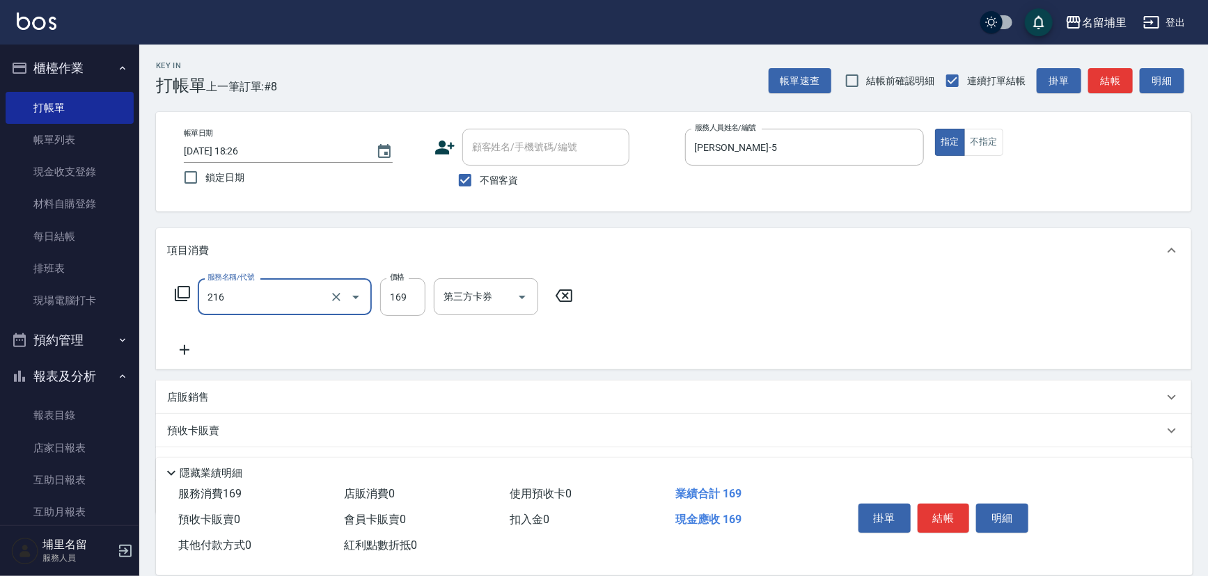
type input "剪髮169(216)"
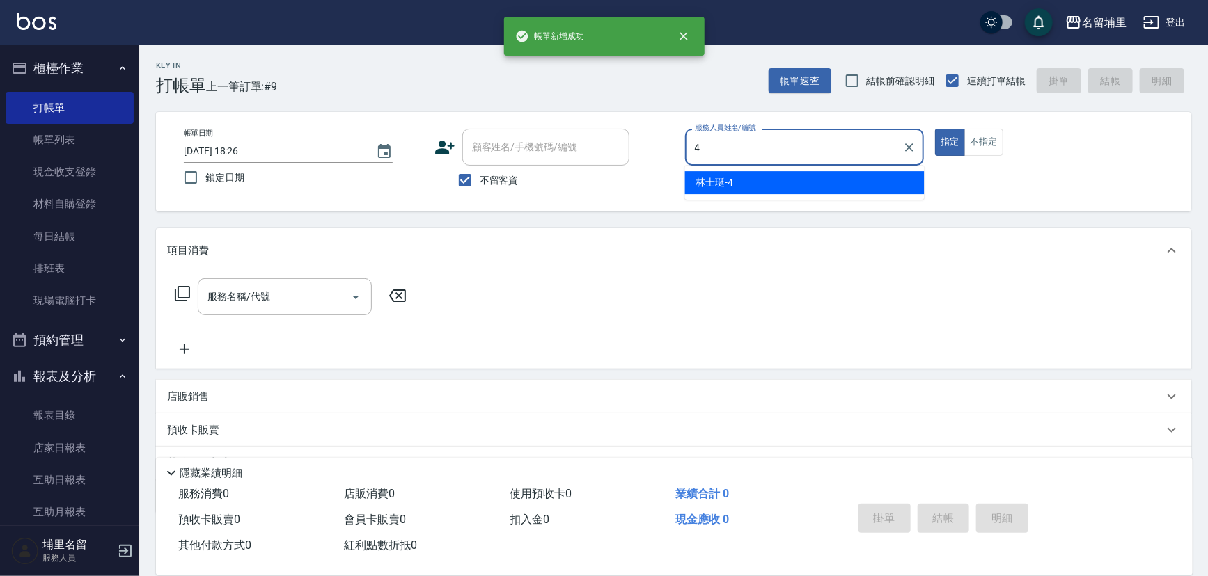
type input "林士珽-4"
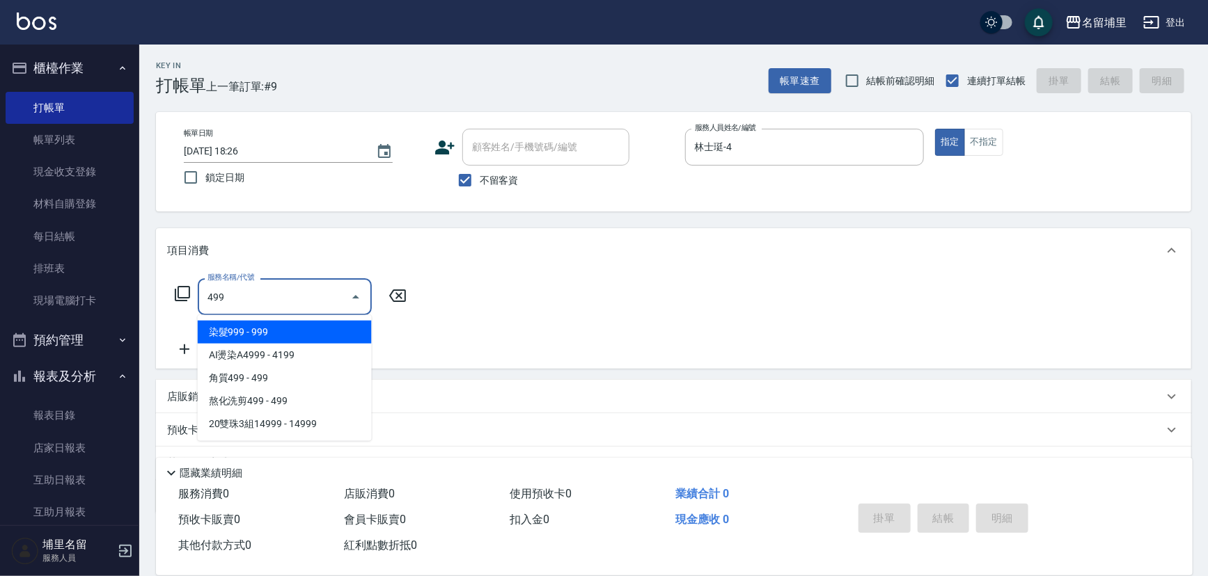
type input "染髮999(499)"
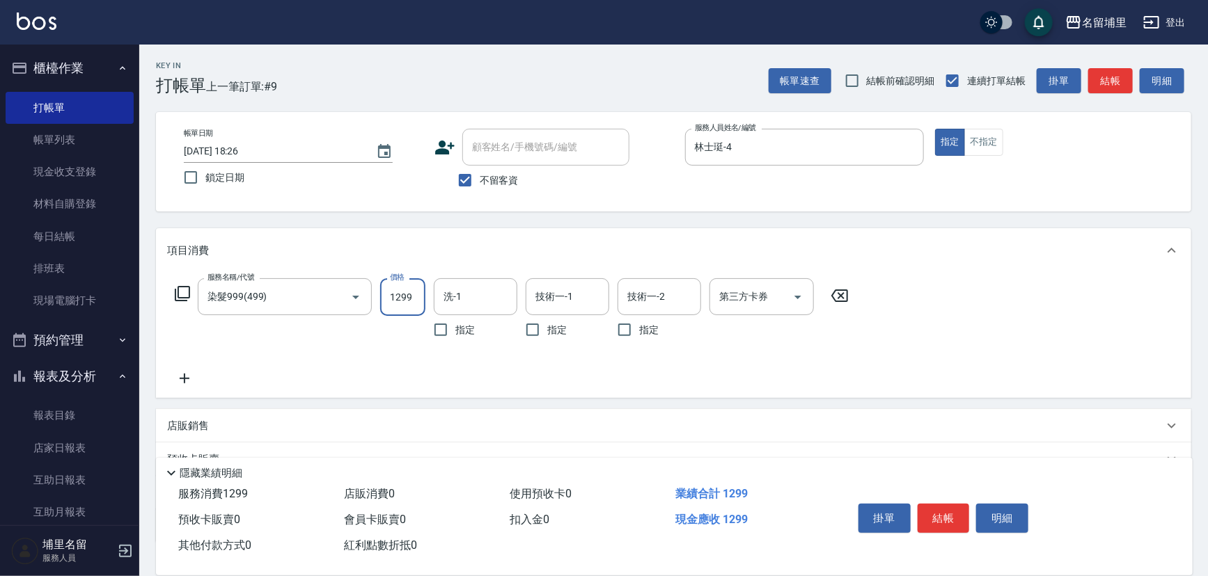
type input "1299"
type input "林士珽-4"
click at [553, 305] on input "技術一-1" at bounding box center [567, 297] width 71 height 24
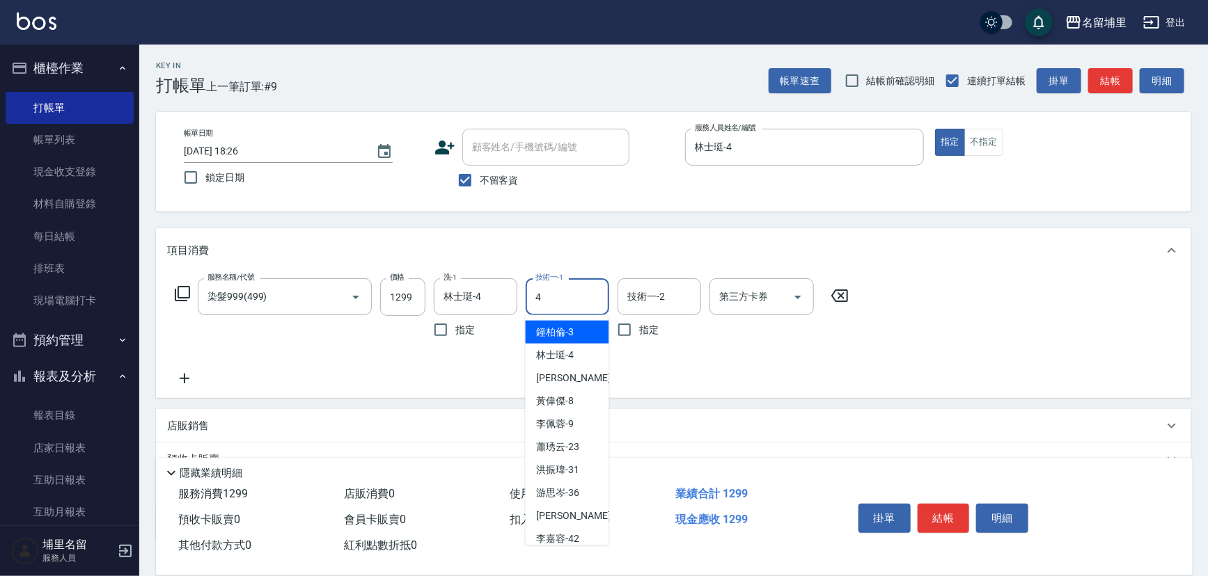
type input "林士珽-4"
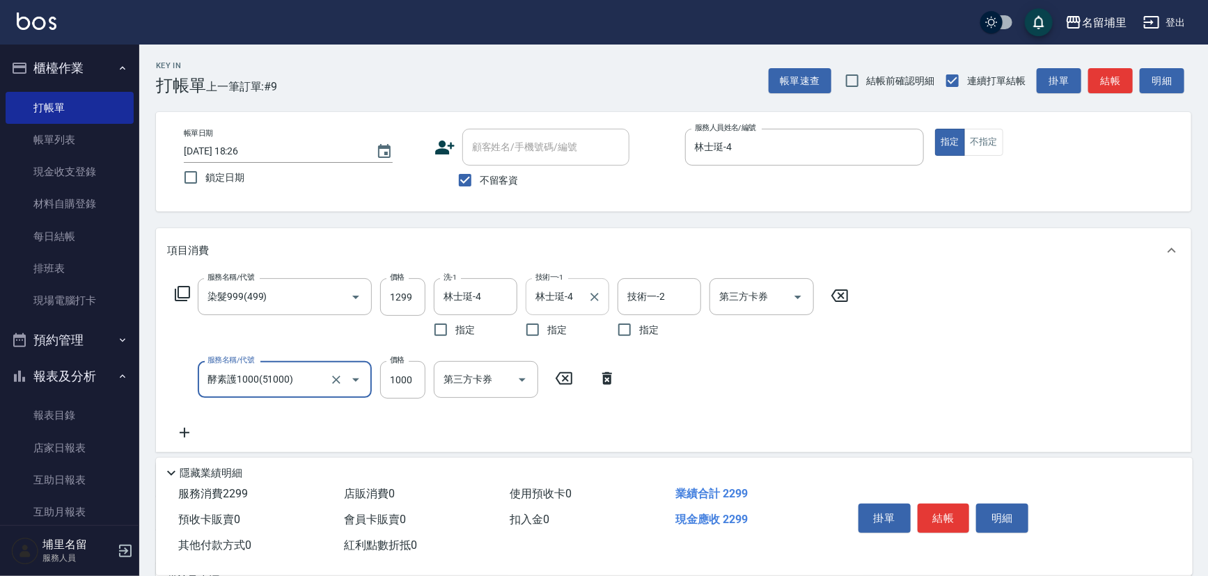
type input "酵素護1000(51000)"
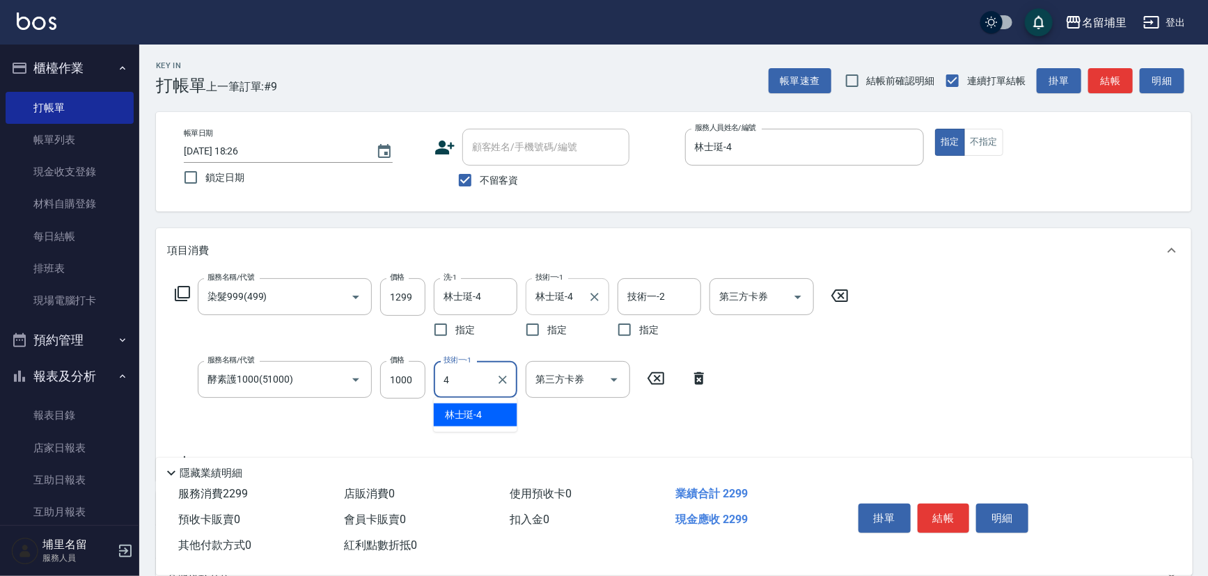
type input "林士珽-4"
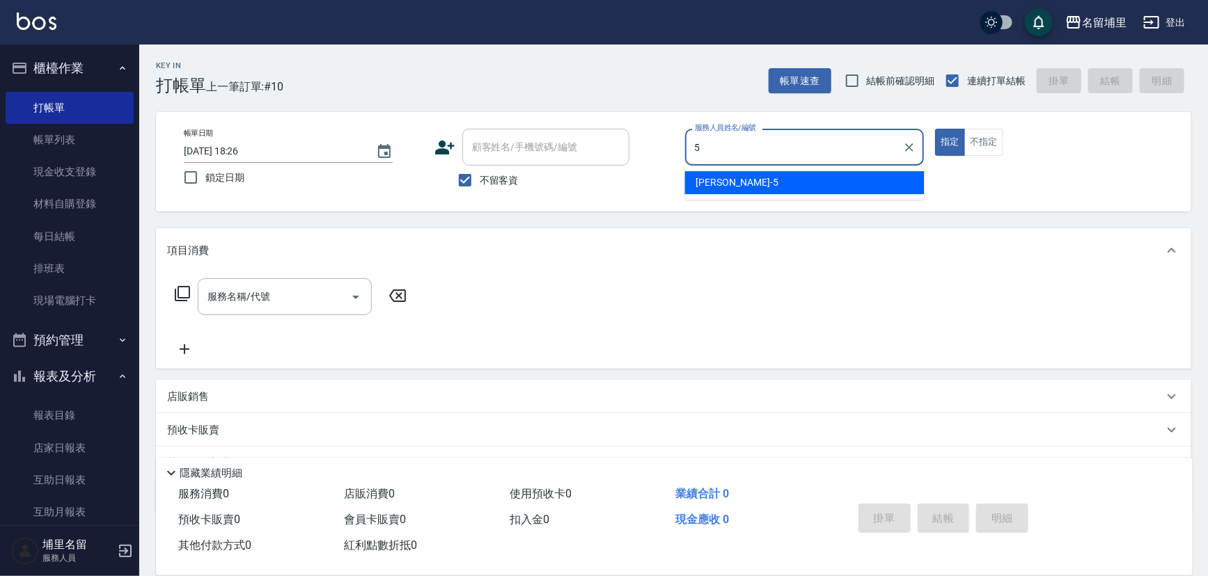
type input "[PERSON_NAME]-5"
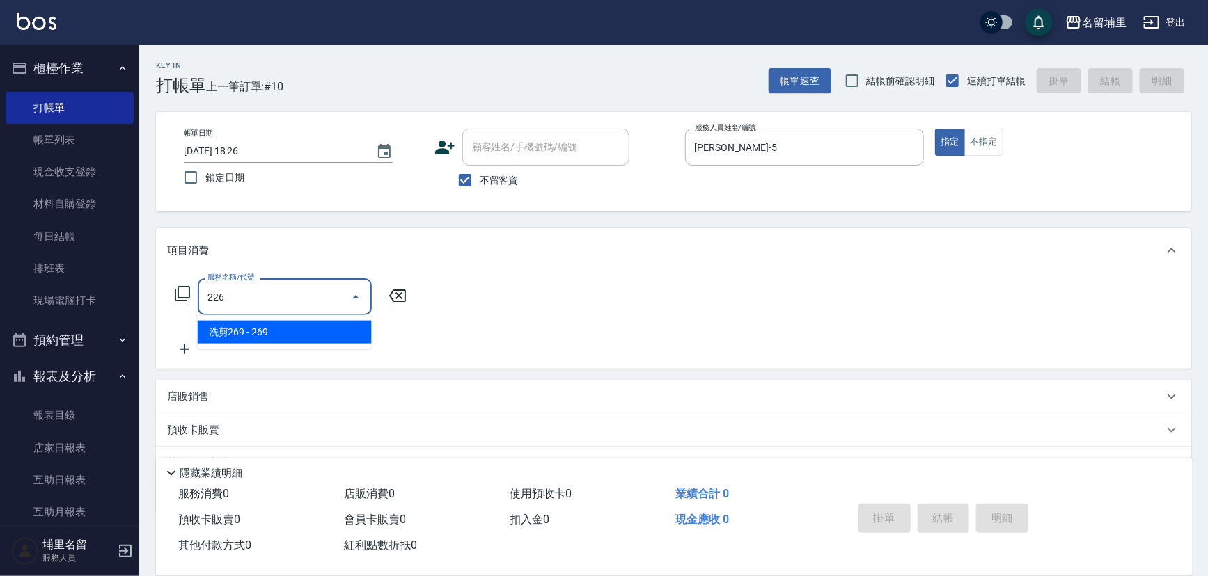
type input "洗剪269(226)"
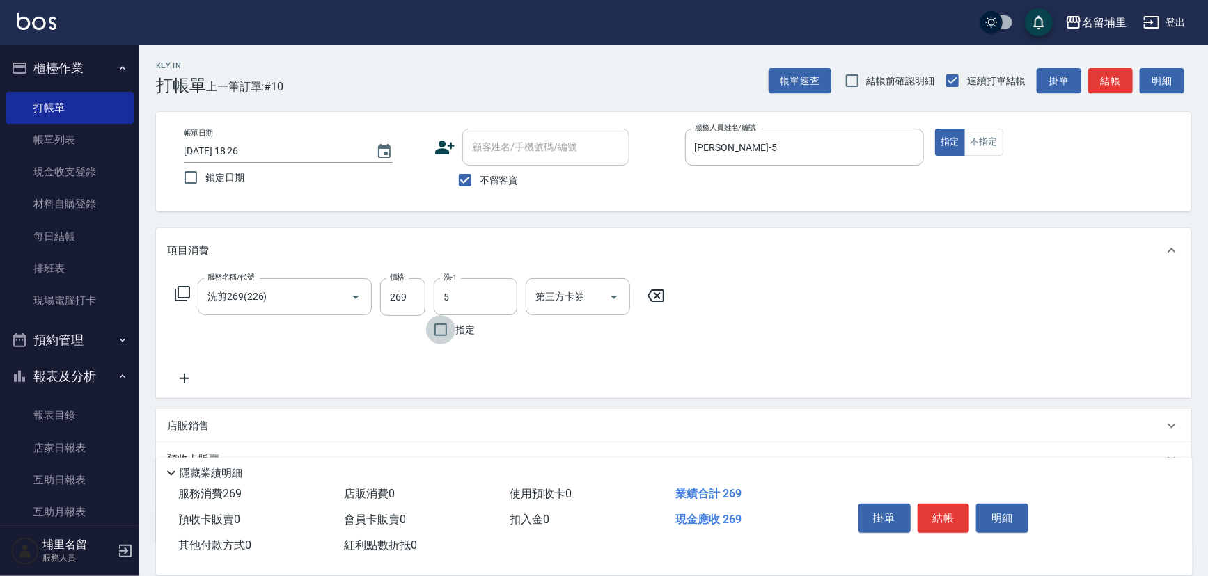
type input "[PERSON_NAME]-5"
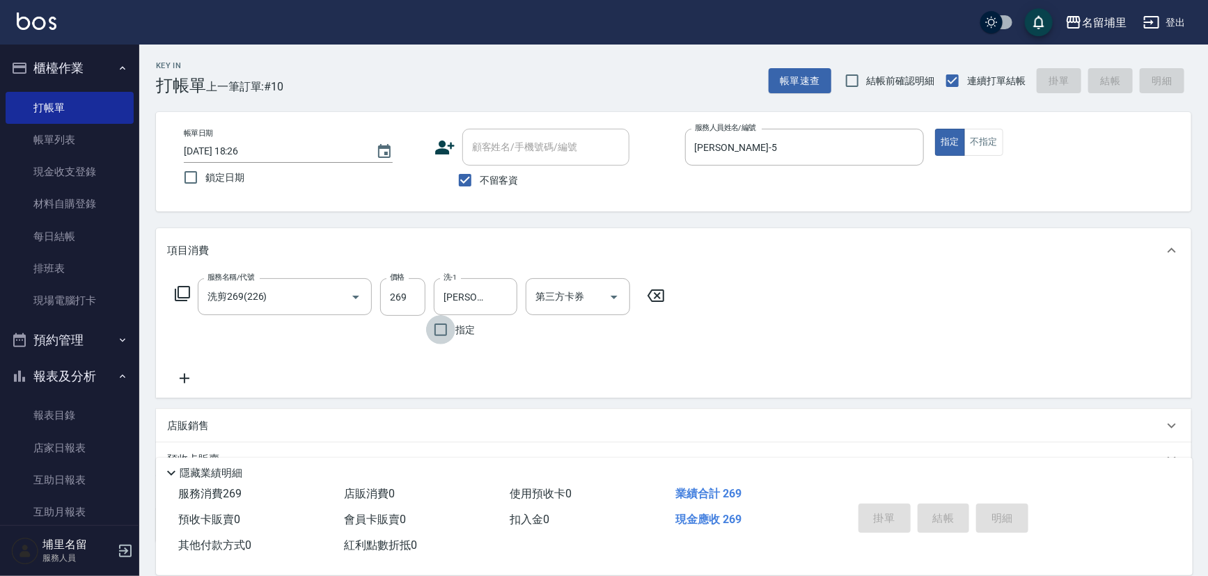
type input "[DATE] 18:27"
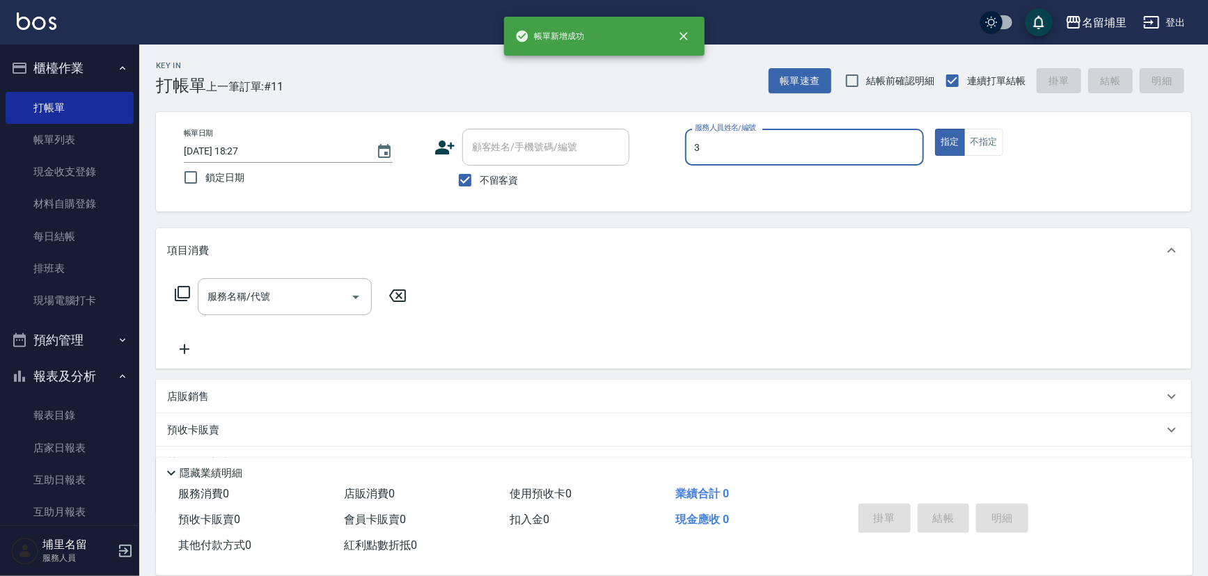
type input "[PERSON_NAME]-3"
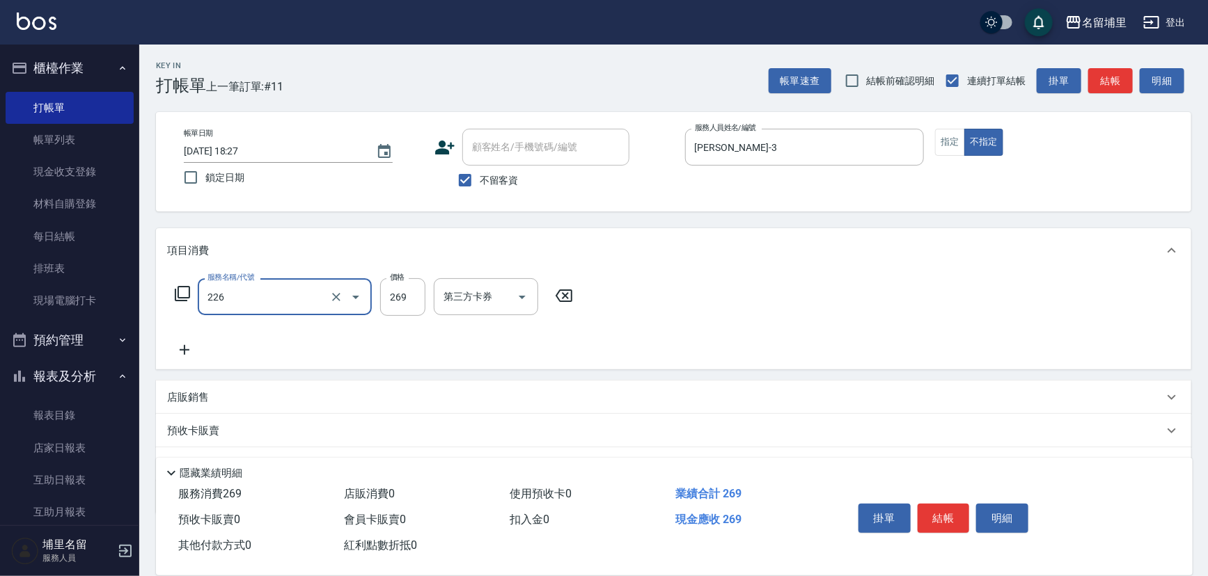
type input "洗剪269(226)"
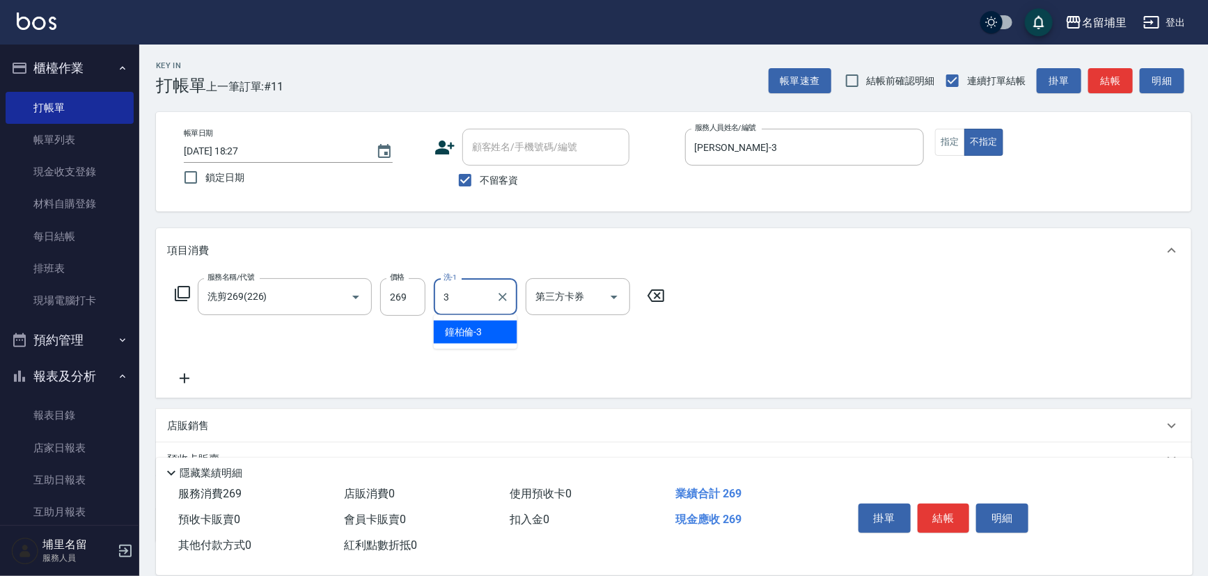
type input "[PERSON_NAME]-3"
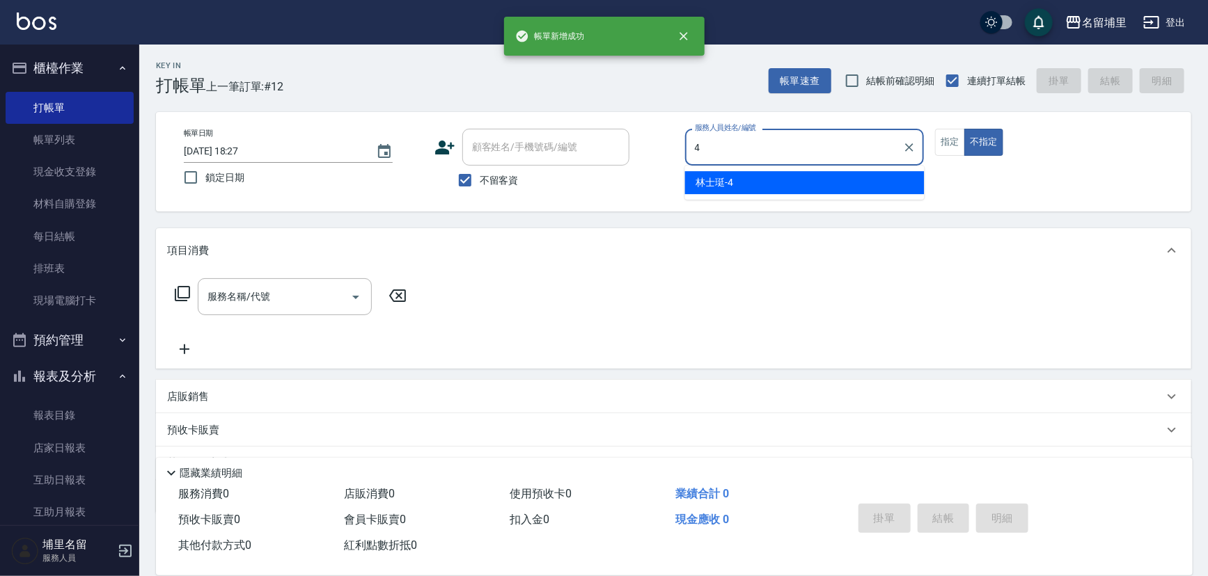
type input "林士珽-4"
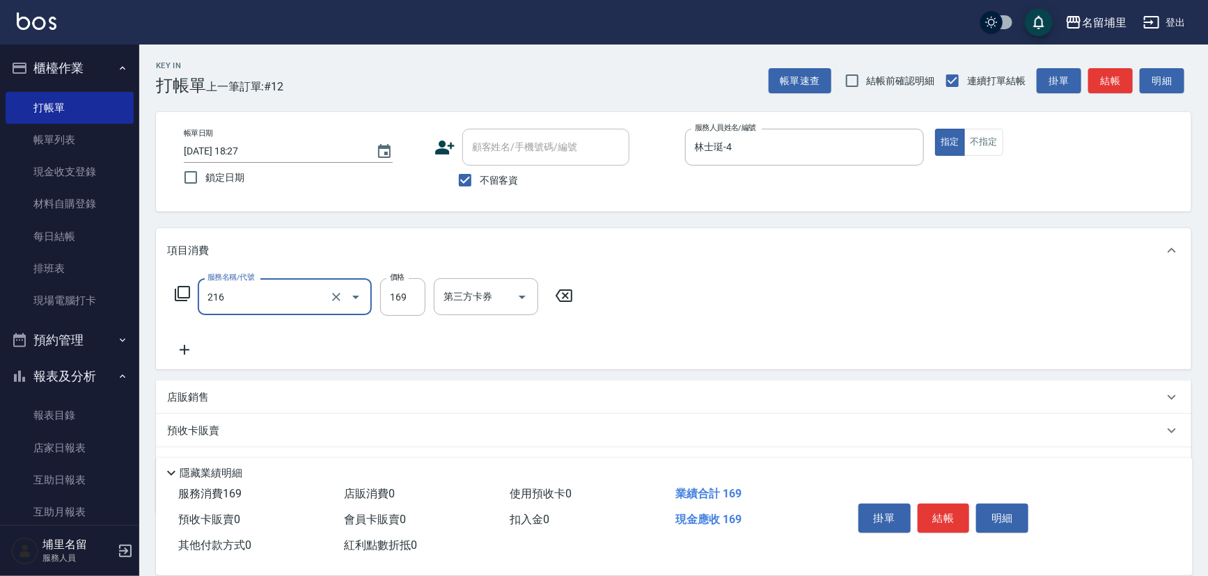
type input "剪髮169(216)"
type input "50"
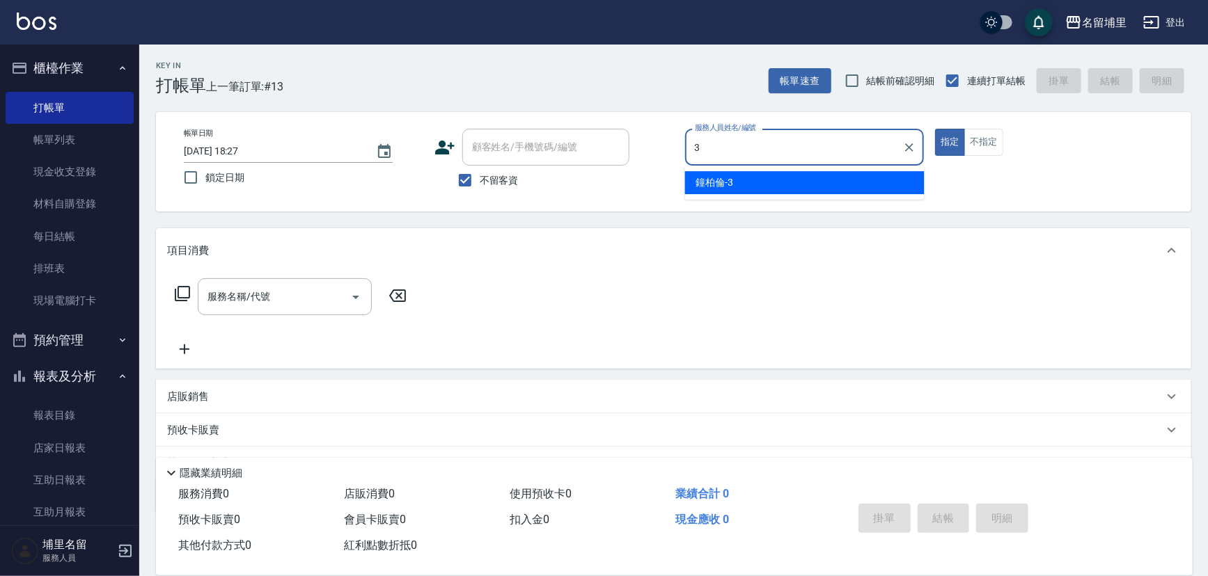
type input "[PERSON_NAME]-3"
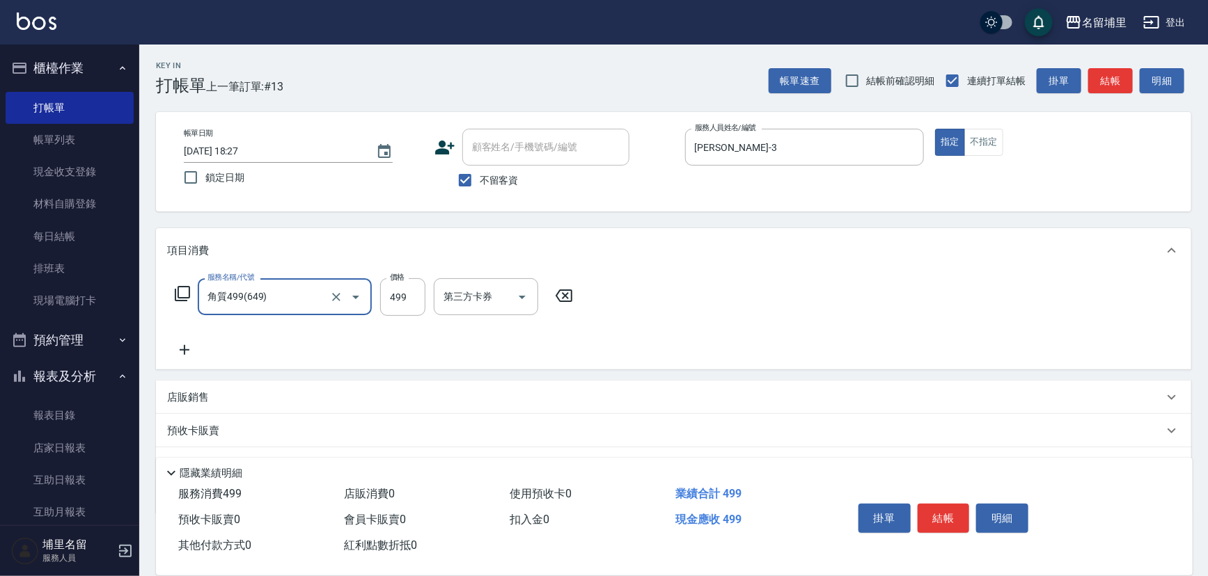
type input "角質499(649)"
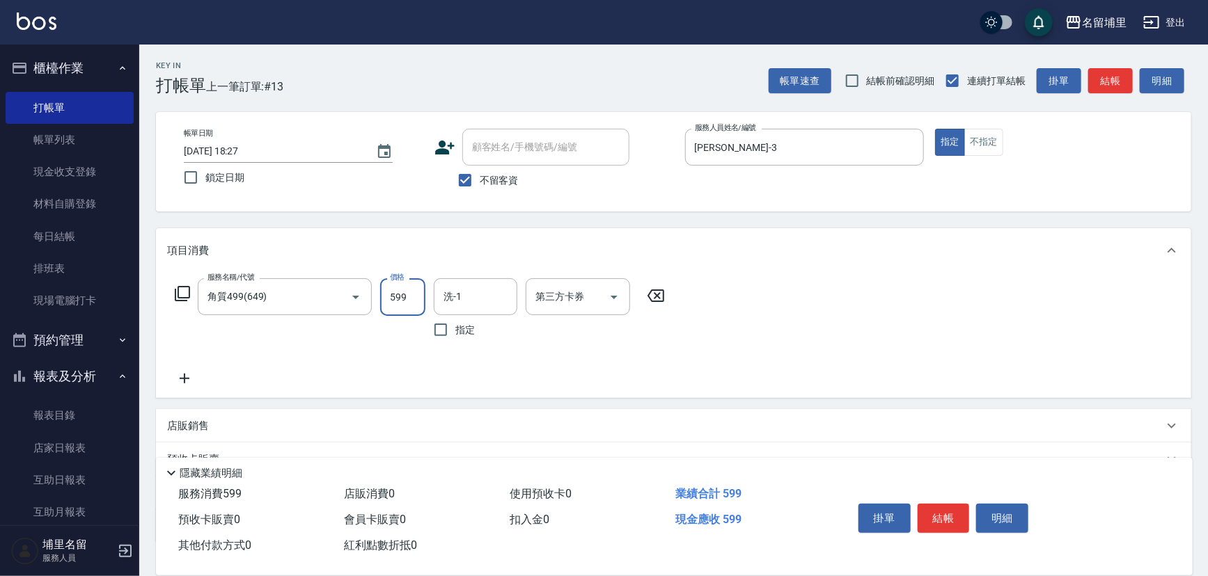
type input "599"
type input "[PERSON_NAME]-45"
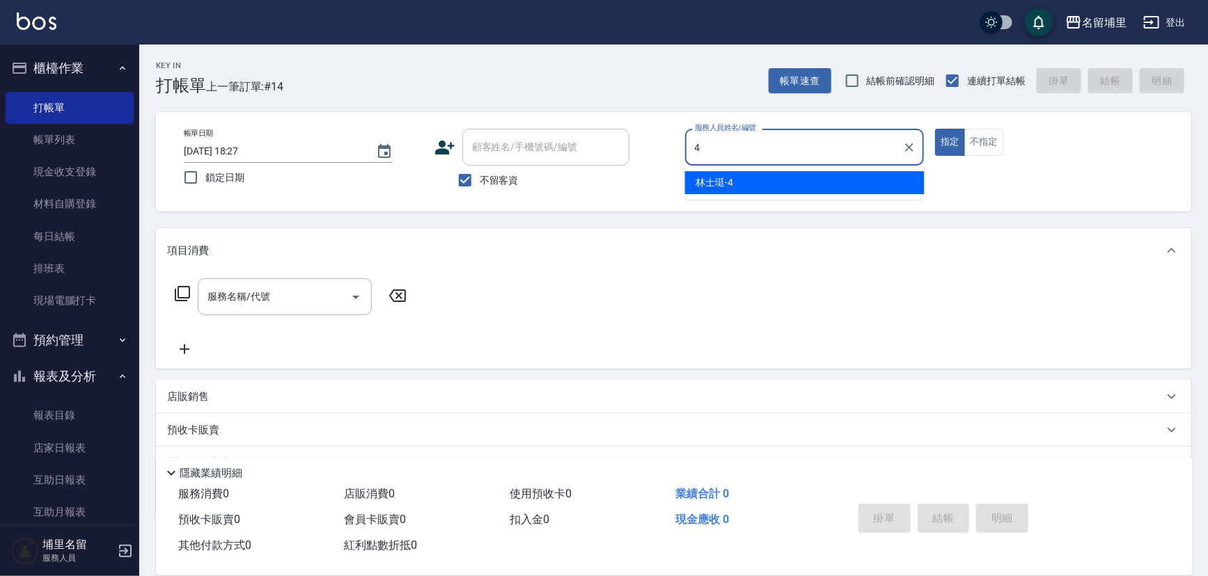
type input "林士珽-4"
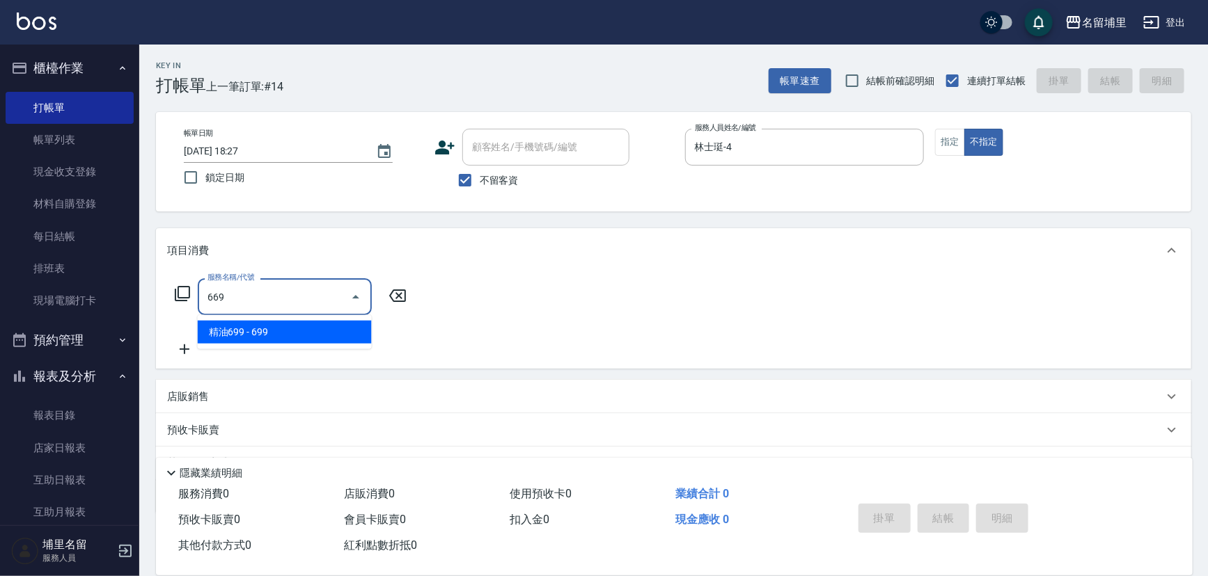
type input "精油699(669)"
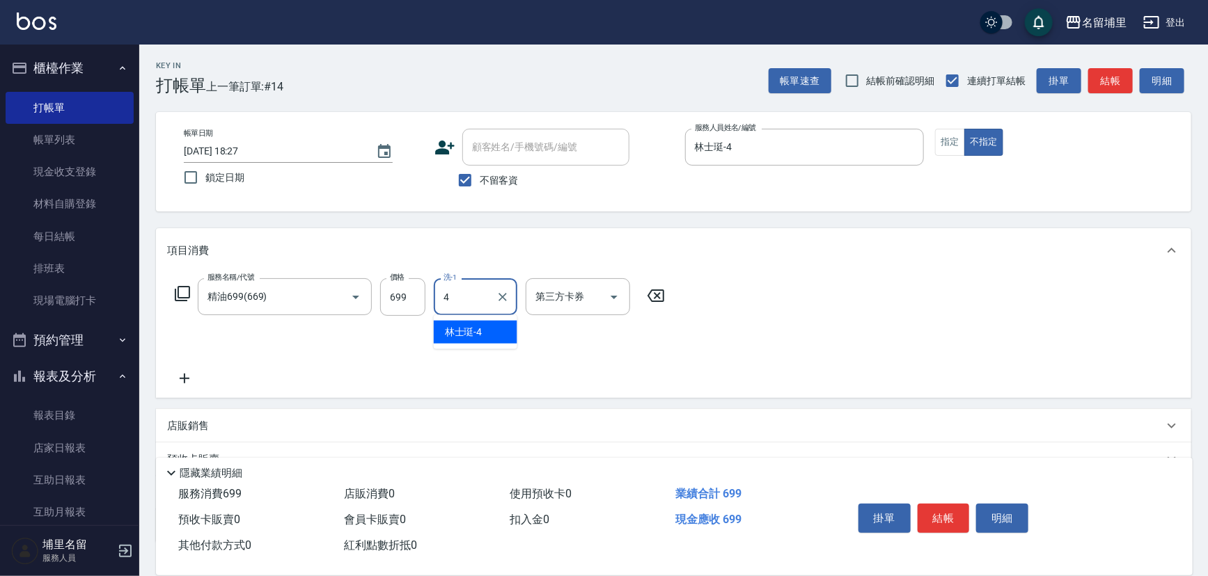
type input "林士珽-4"
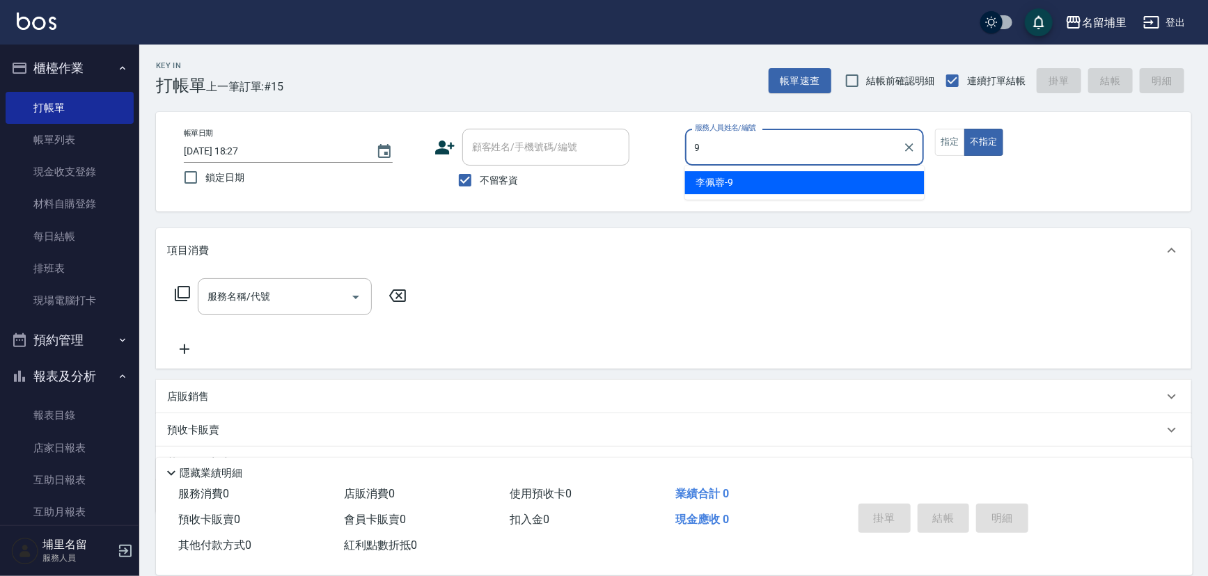
type input "[PERSON_NAME]-9"
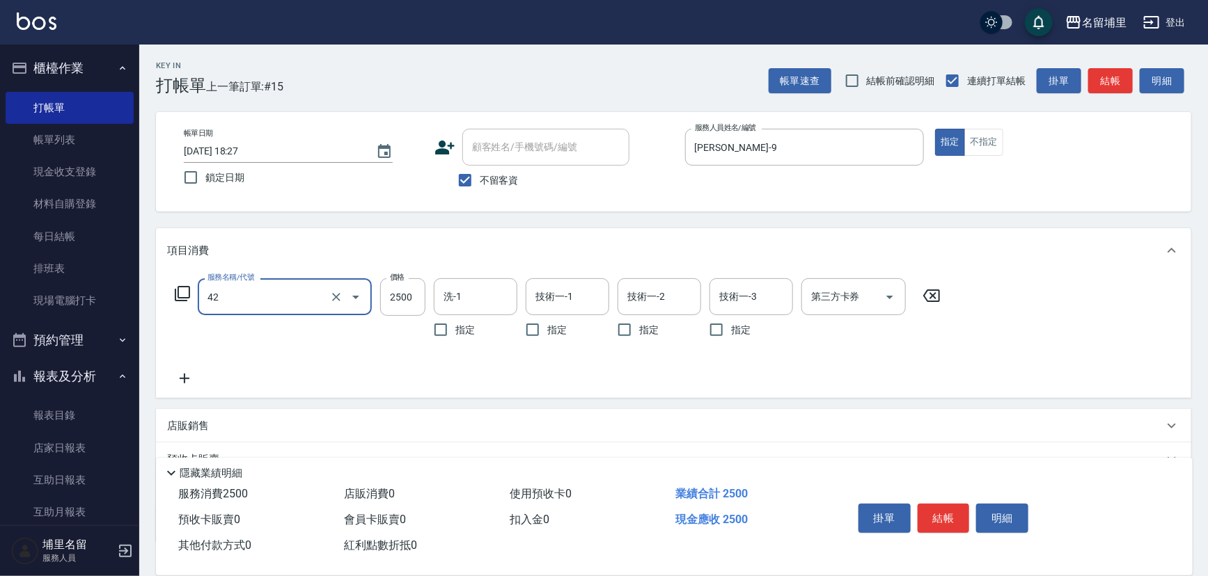
type input "染B2599(42)"
type input "2599"
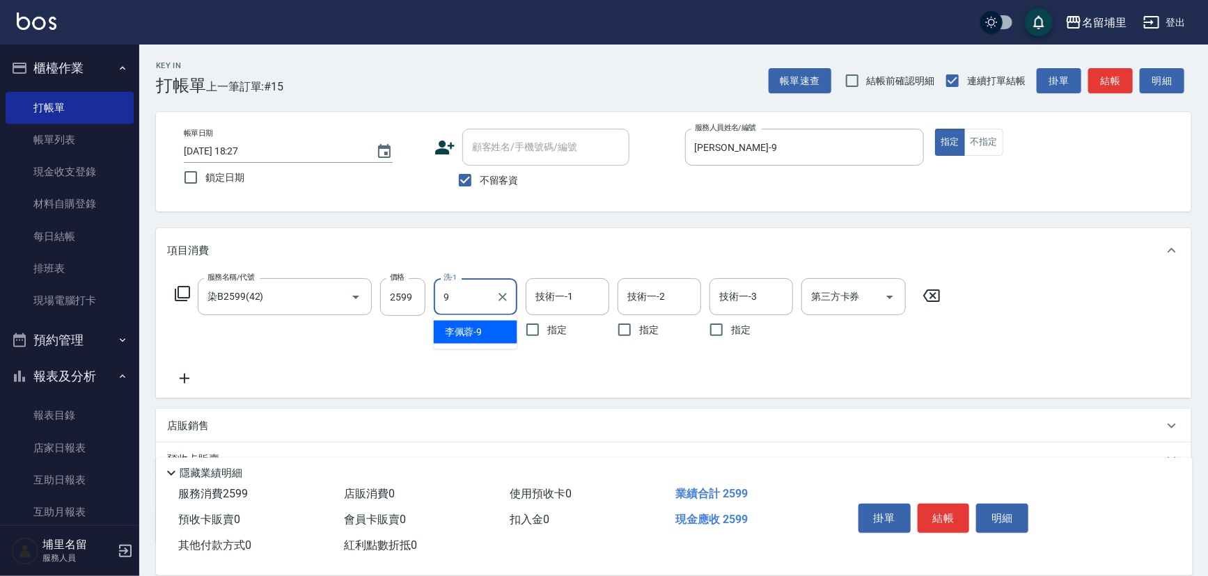
type input "[PERSON_NAME]-9"
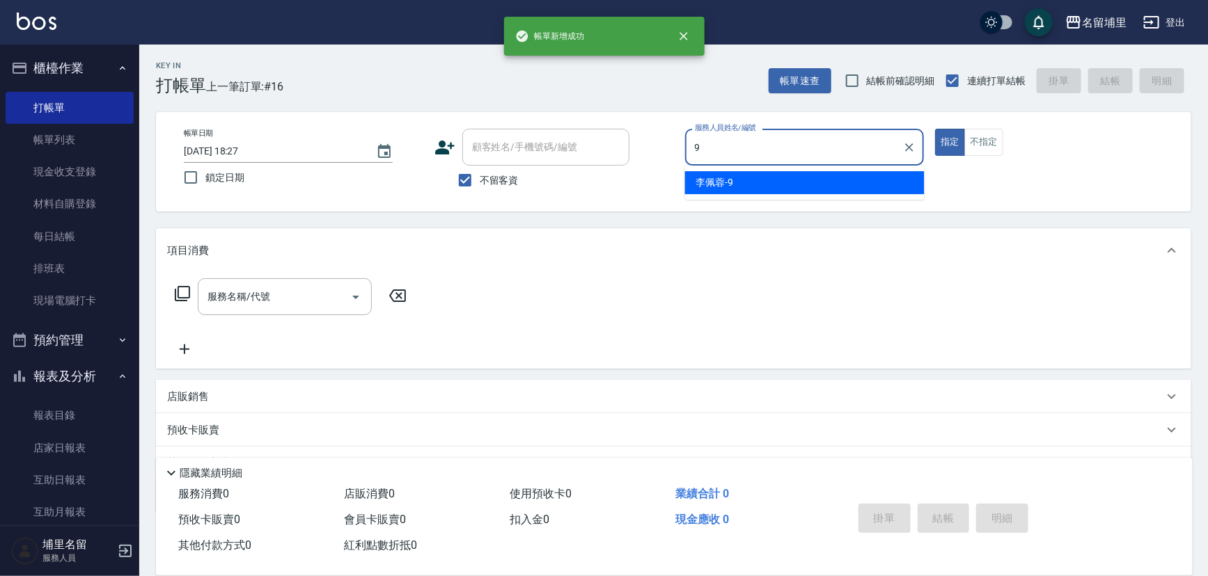
type input "[PERSON_NAME]-9"
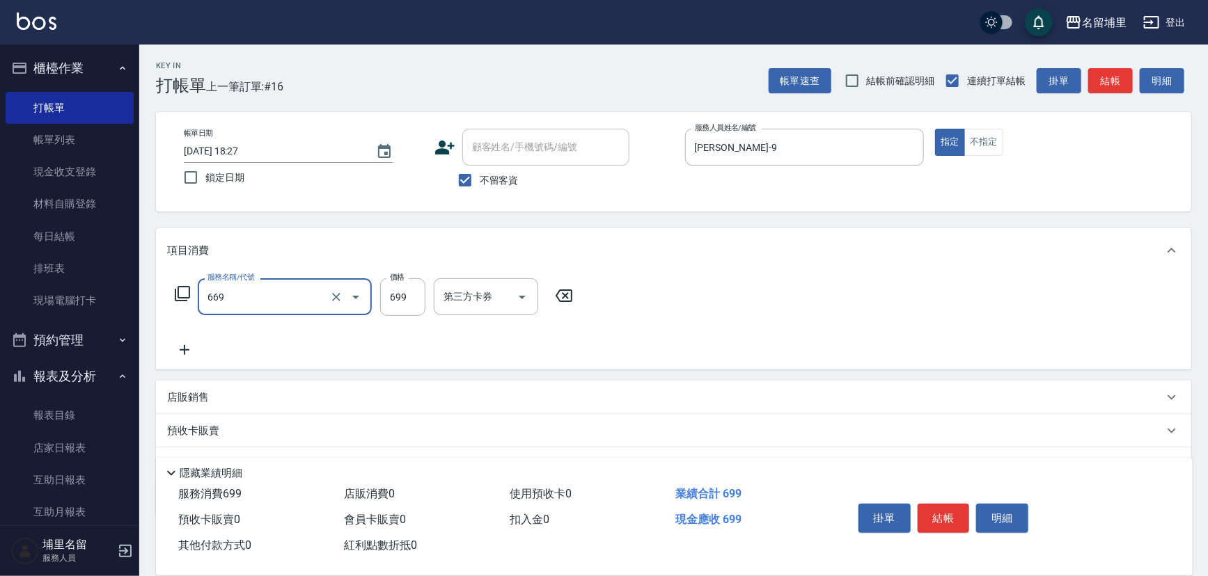
type input "精油699(669)"
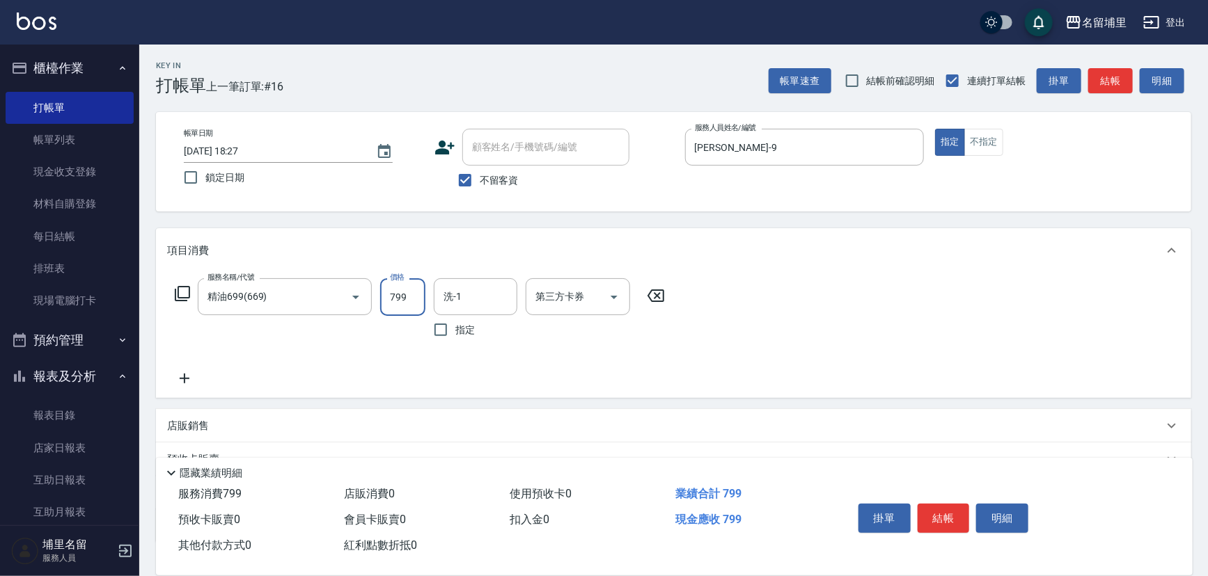
type input "799"
type input "[PERSON_NAME]-9"
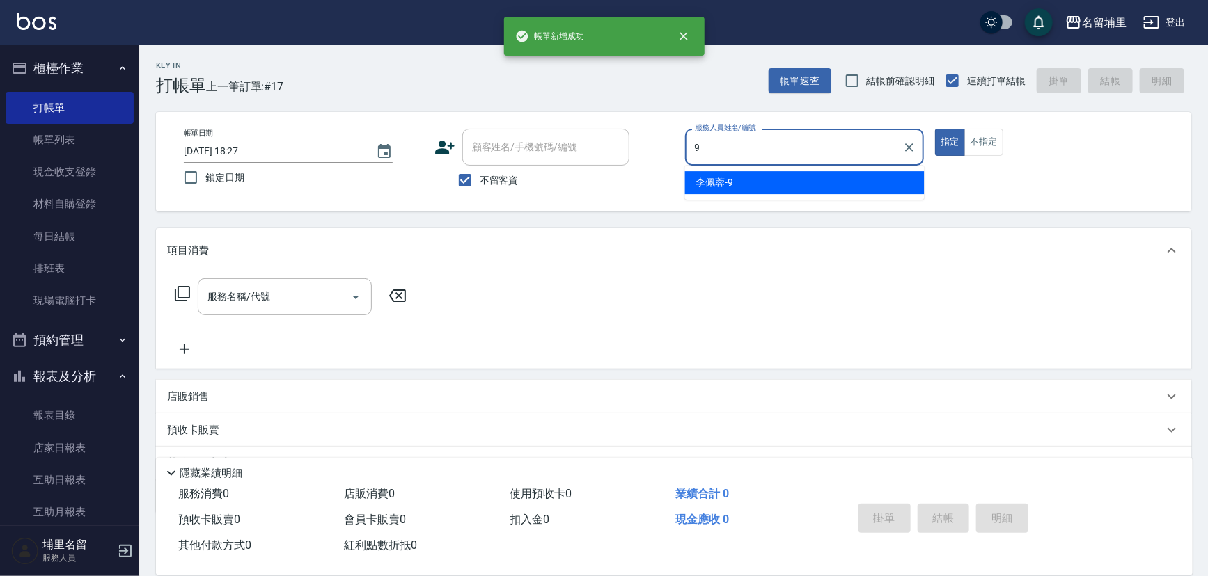
type input "[PERSON_NAME]-9"
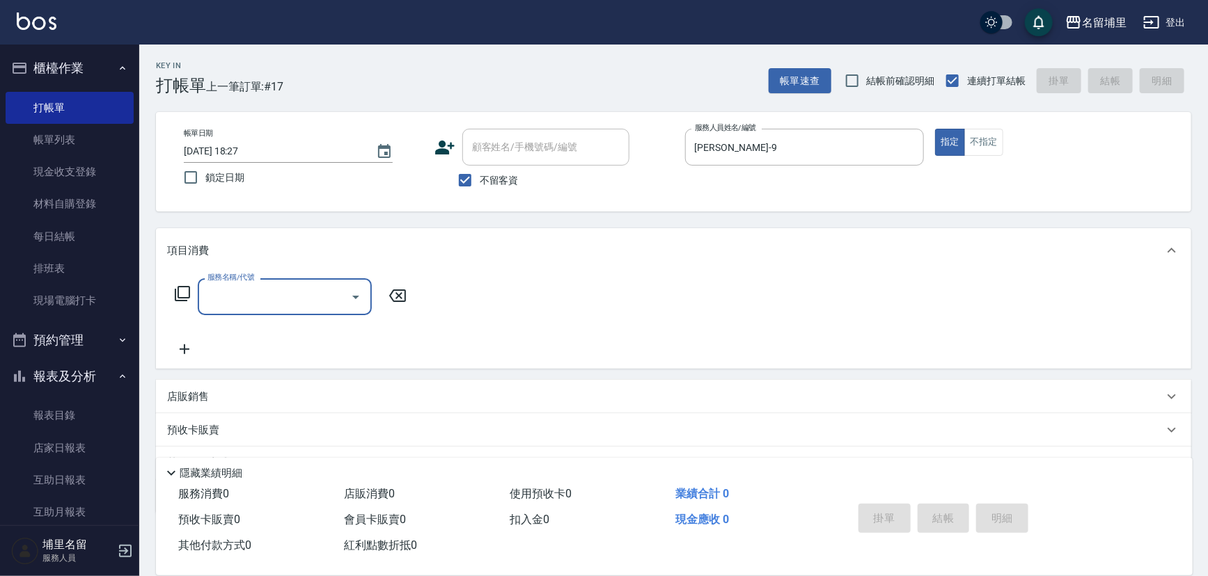
type input "1"
type input "洗剪269(226)"
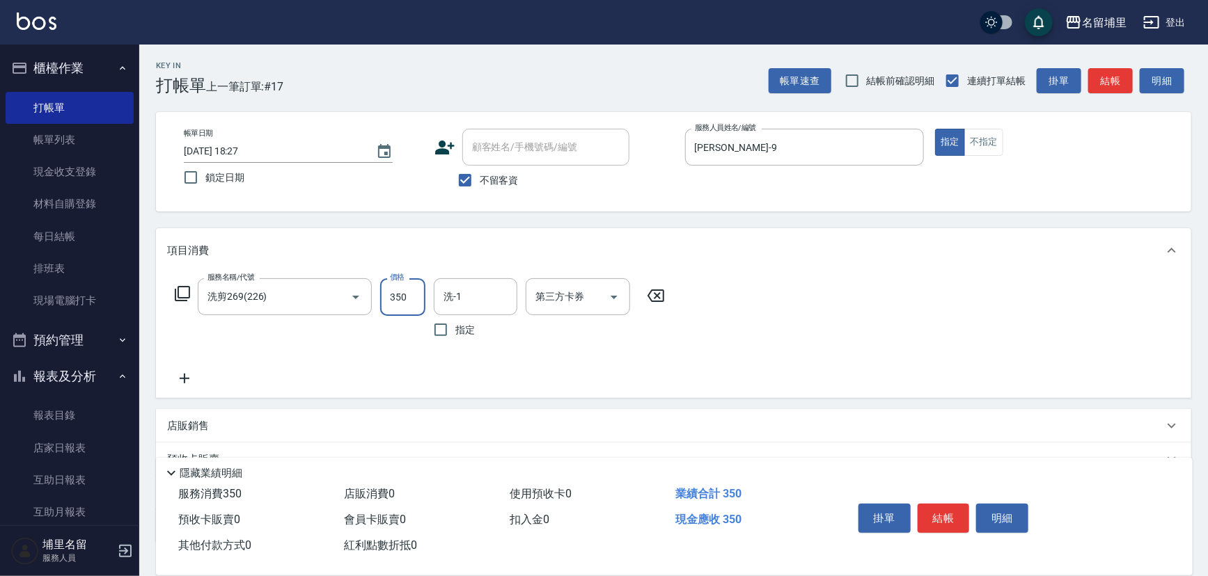
type input "350"
type input "[PERSON_NAME]-9"
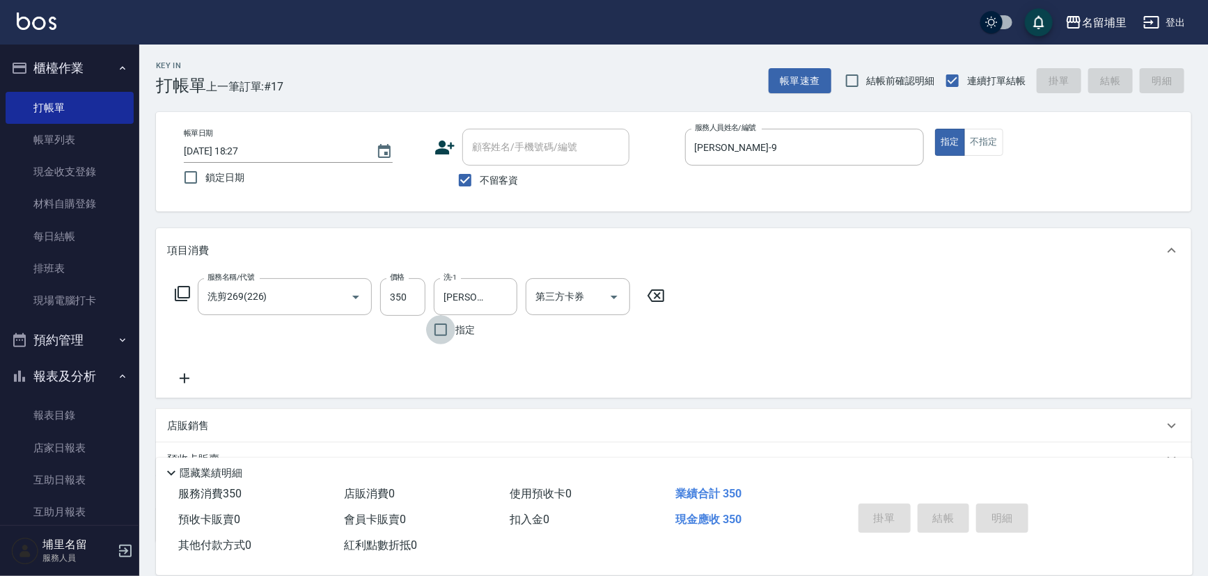
type input "[DATE] 18:28"
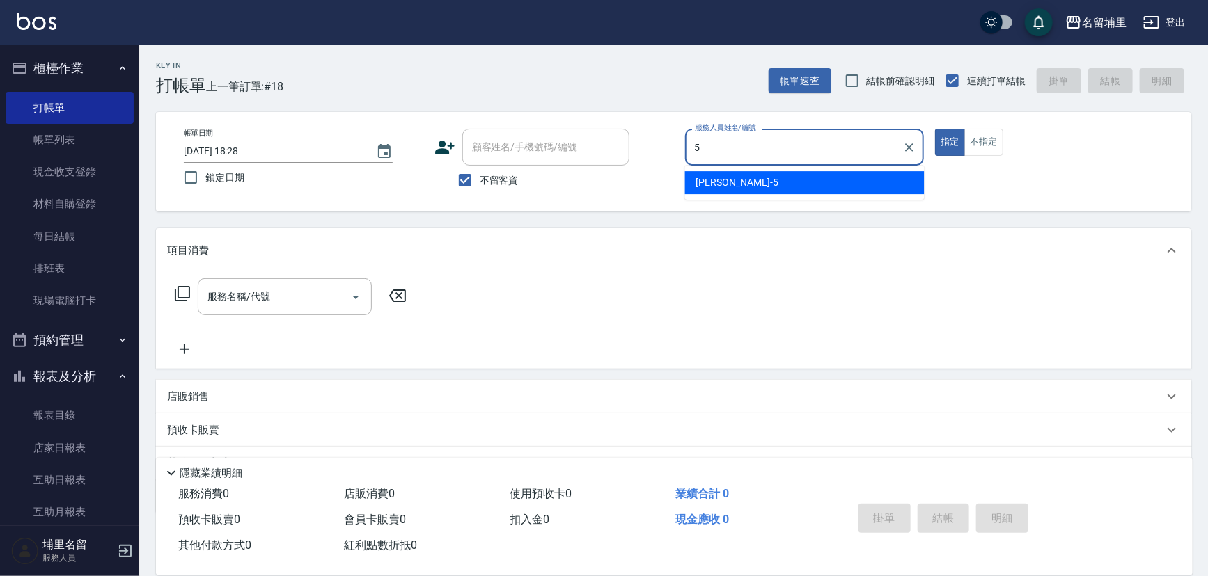
type input "[PERSON_NAME]-5"
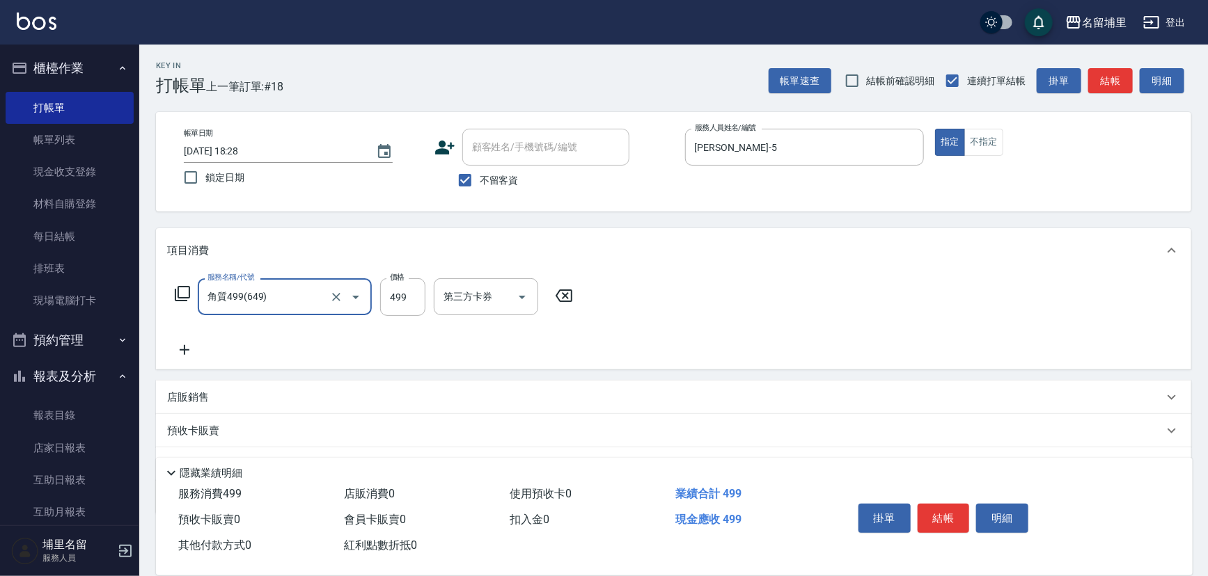
type input "角質499(649)"
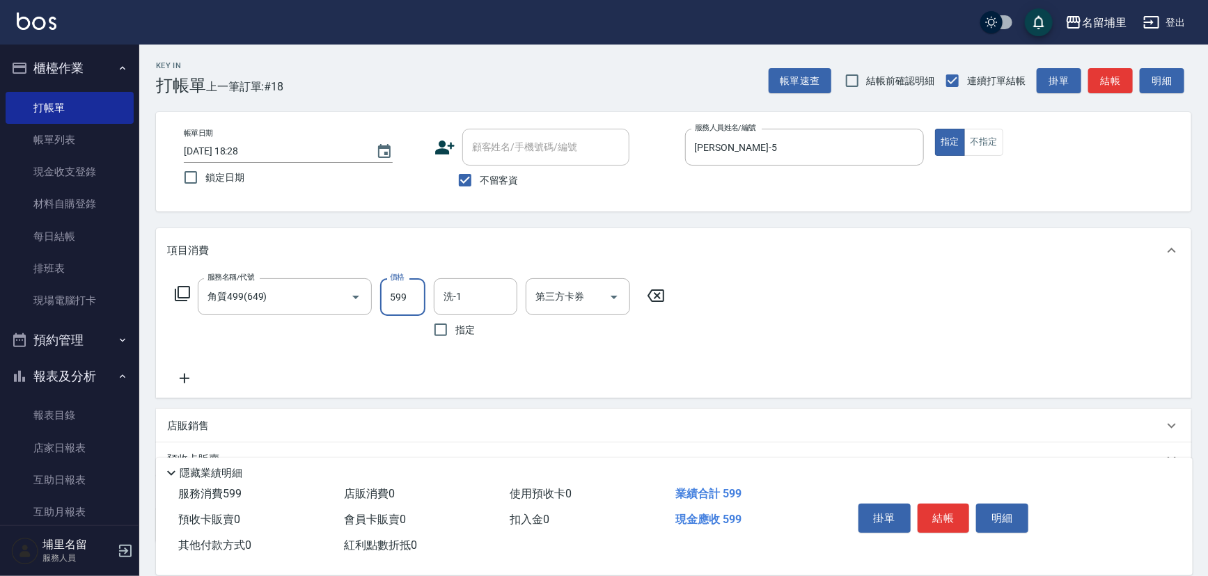
type input "599"
type input "[PERSON_NAME]-45"
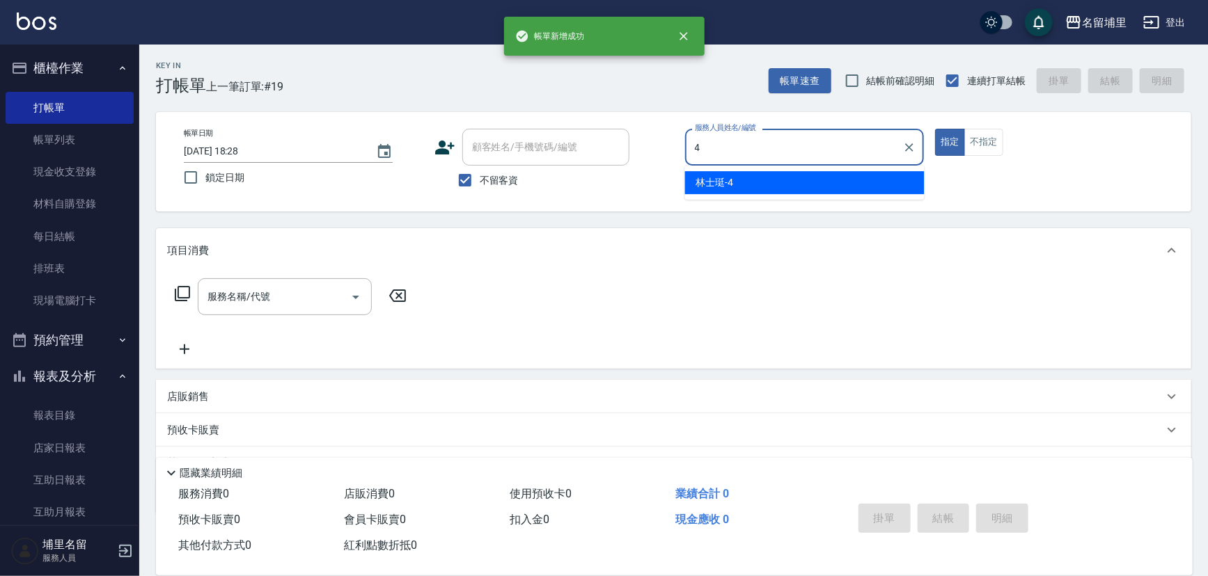
type input "林士珽-4"
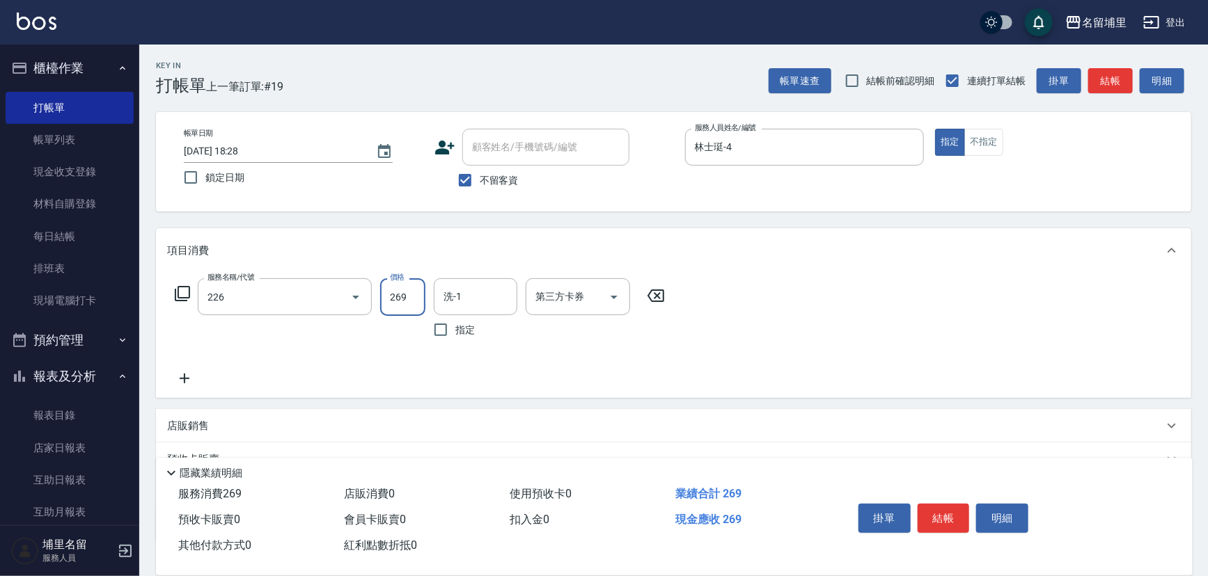
type input "洗剪269(226)"
type input "林士珽-4"
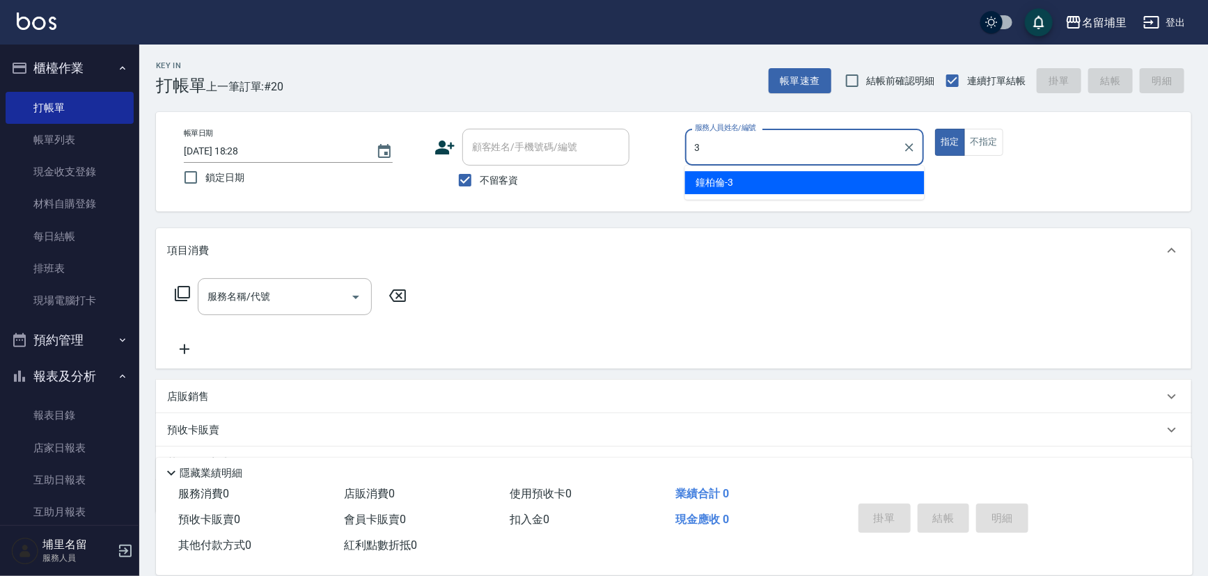
type input "[PERSON_NAME]-3"
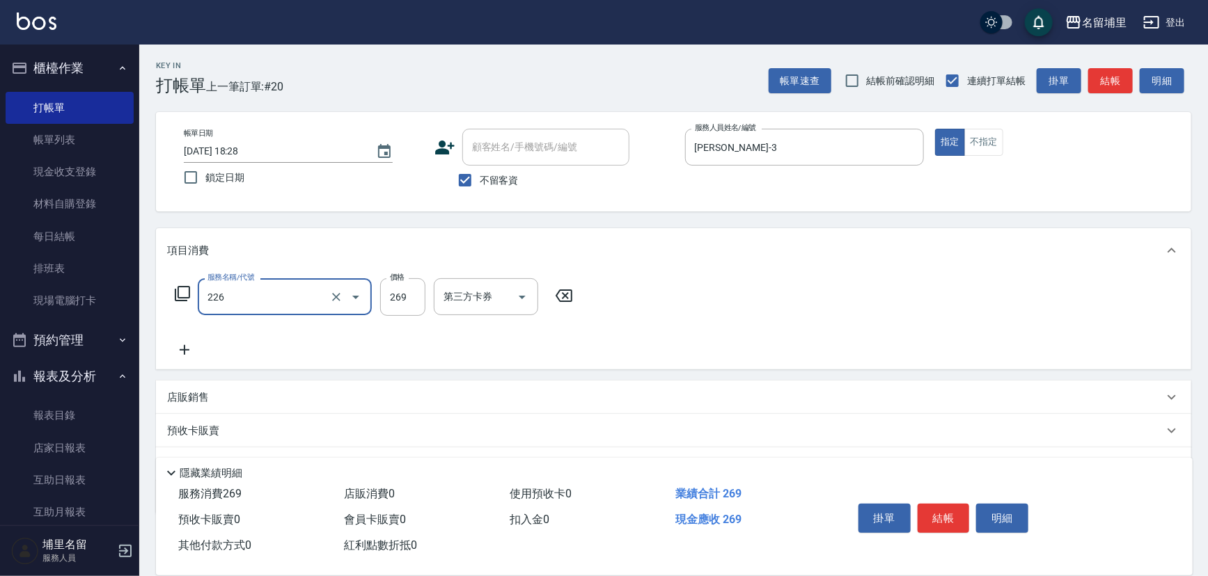
type input "洗剪269(226)"
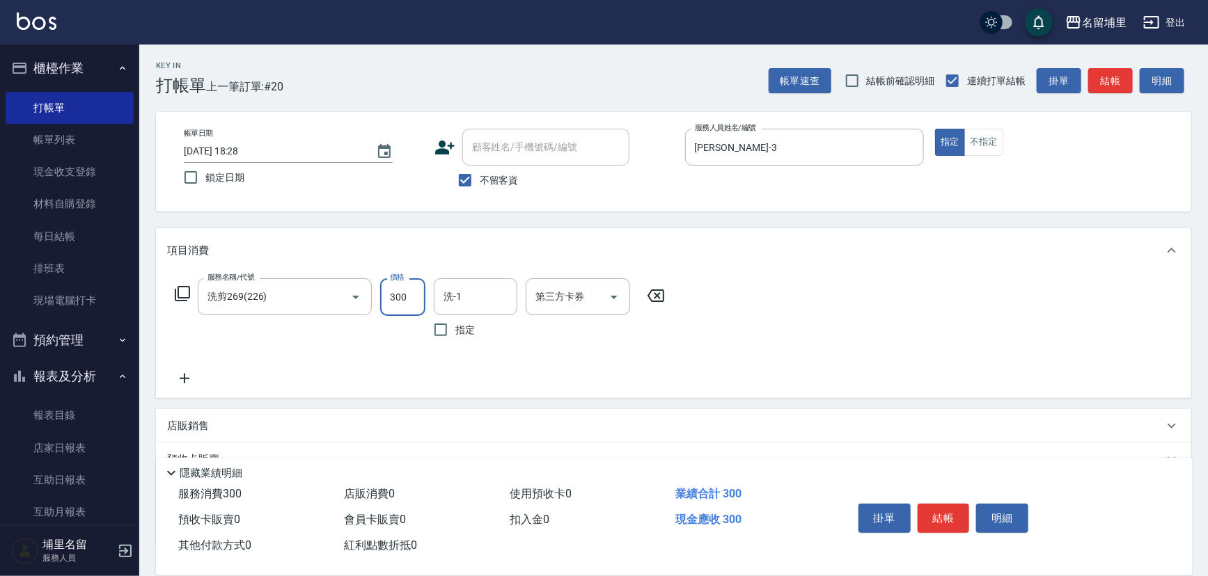
type input "300"
type input "[PERSON_NAME]-3"
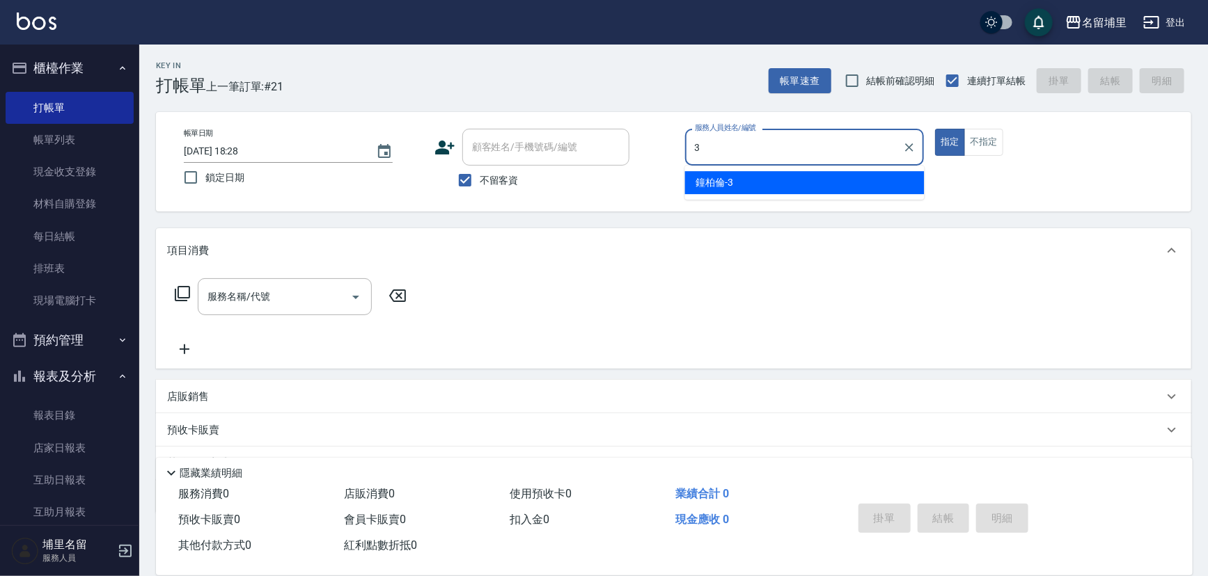
type input "[PERSON_NAME]-3"
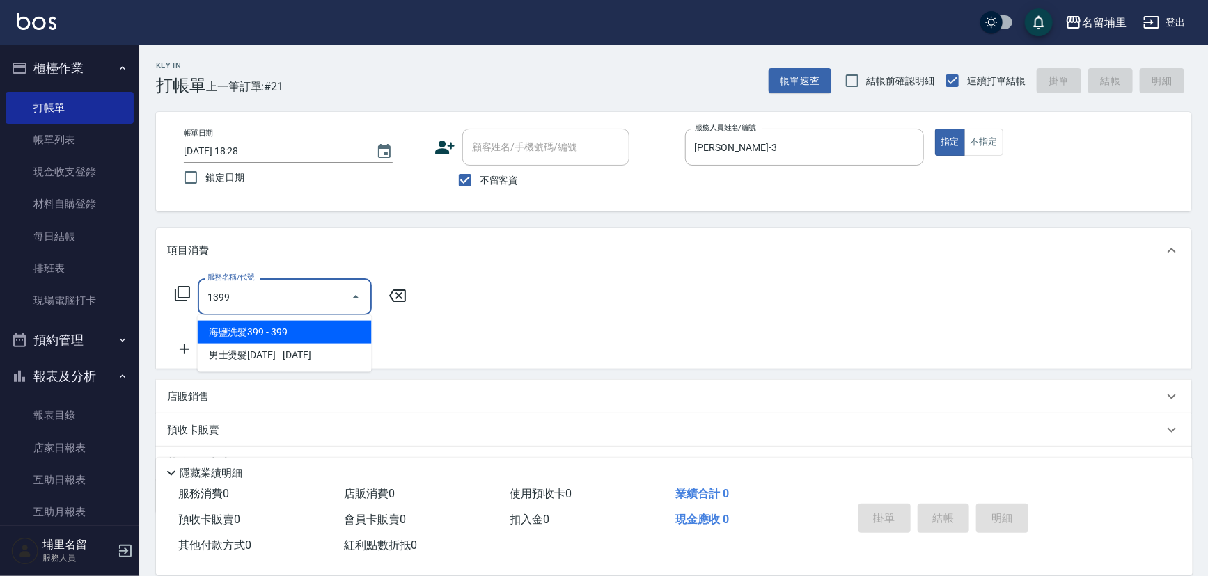
type input "海鹽洗髮399(1399)"
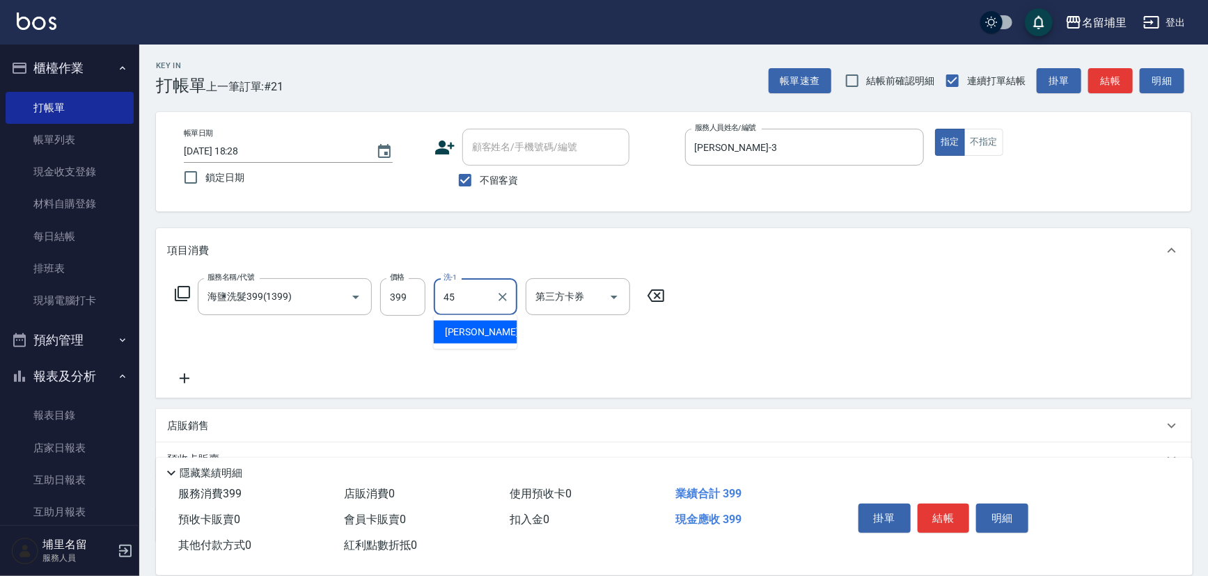
type input "[PERSON_NAME]-45"
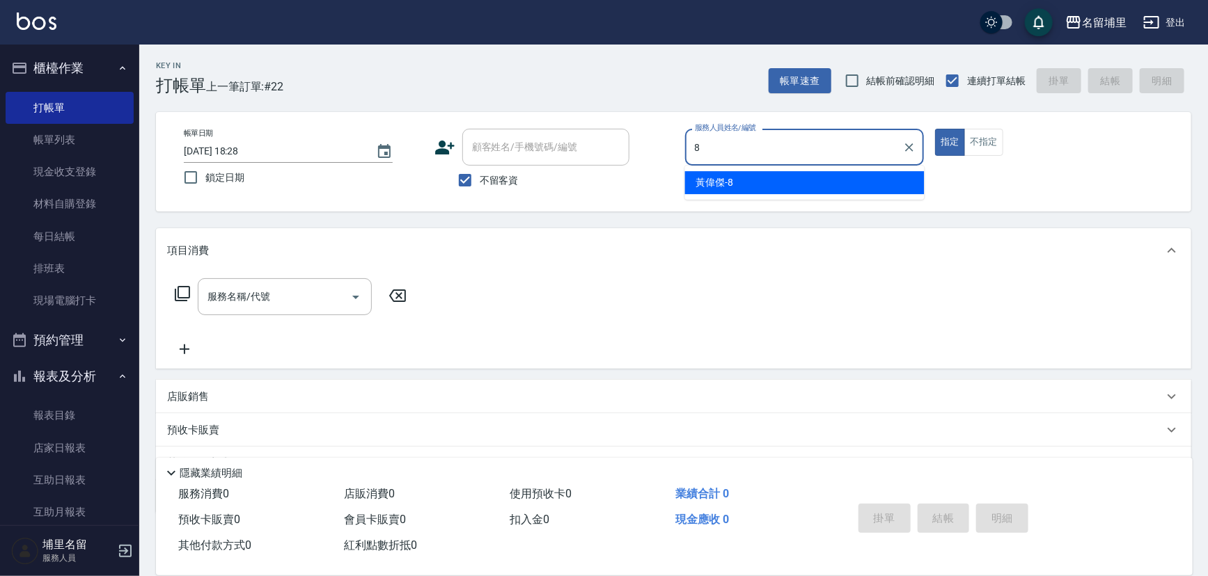
type input "[PERSON_NAME]-8"
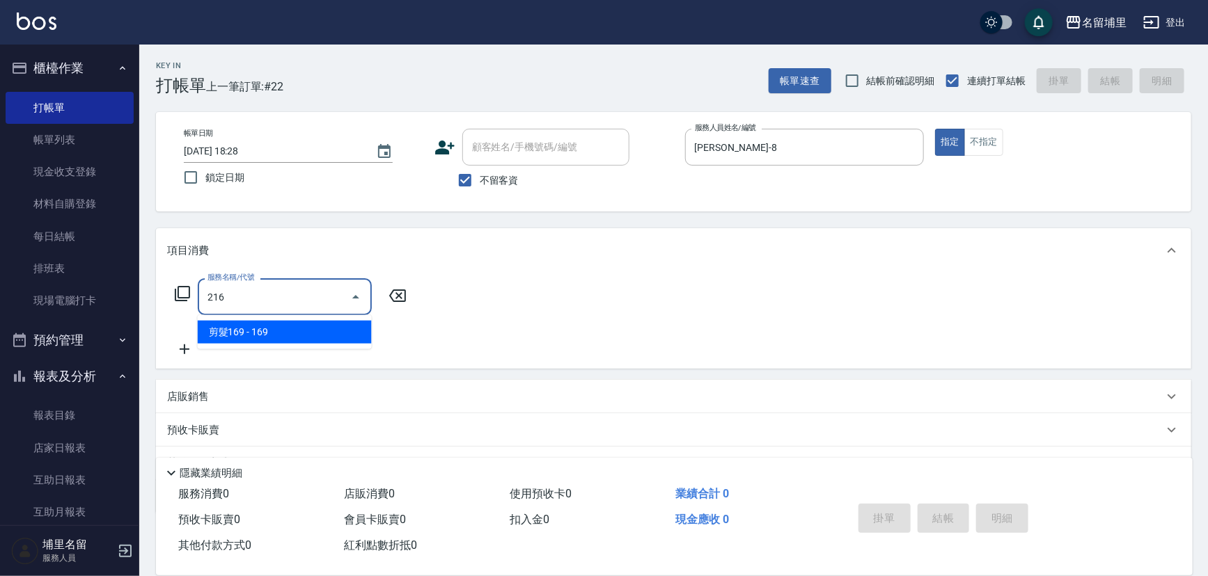
type input "剪髮169(216)"
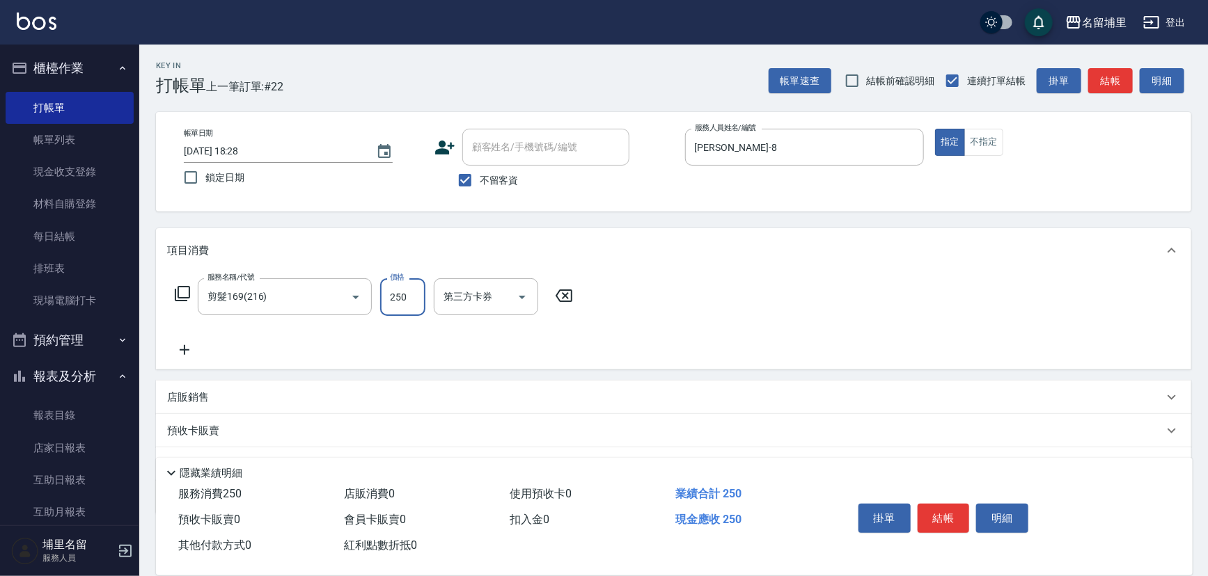
type input "250"
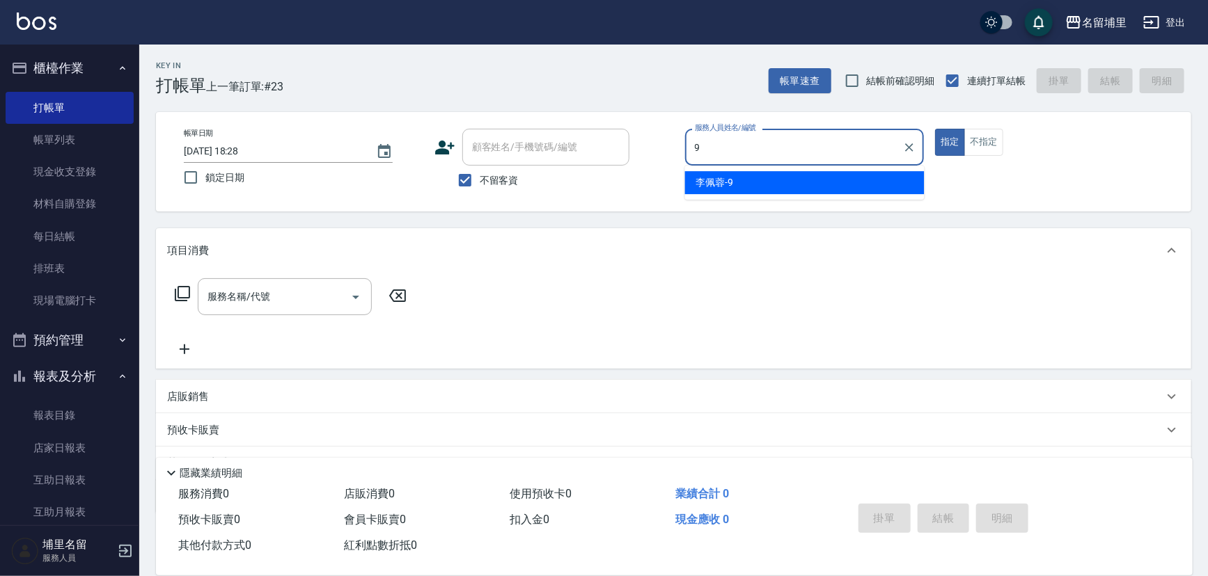
type input "[PERSON_NAME]-9"
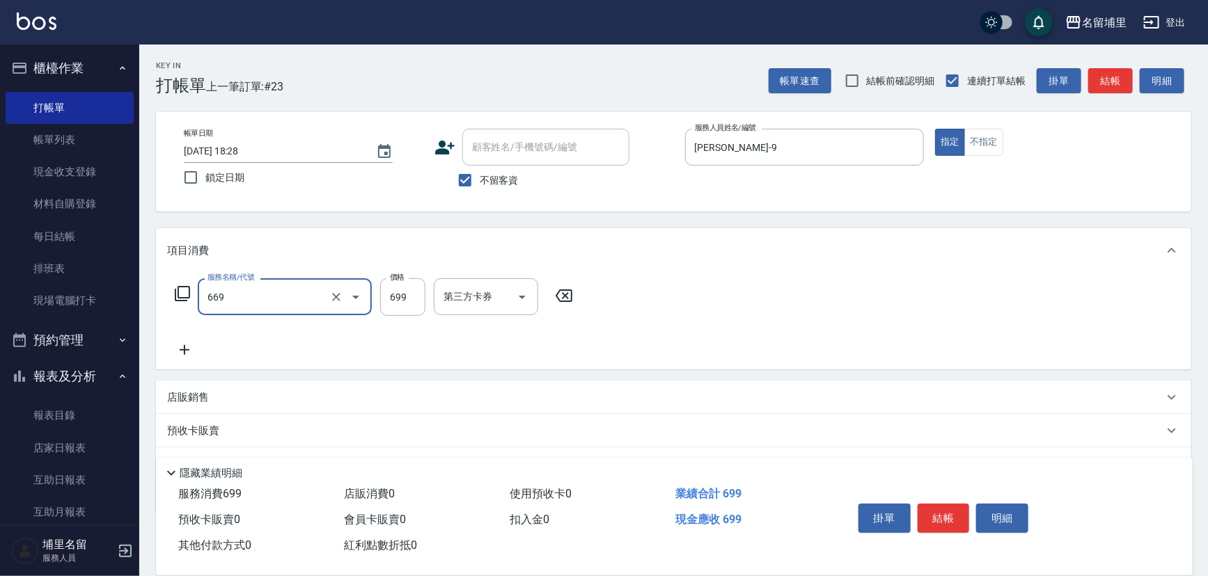
type input "精油699(669)"
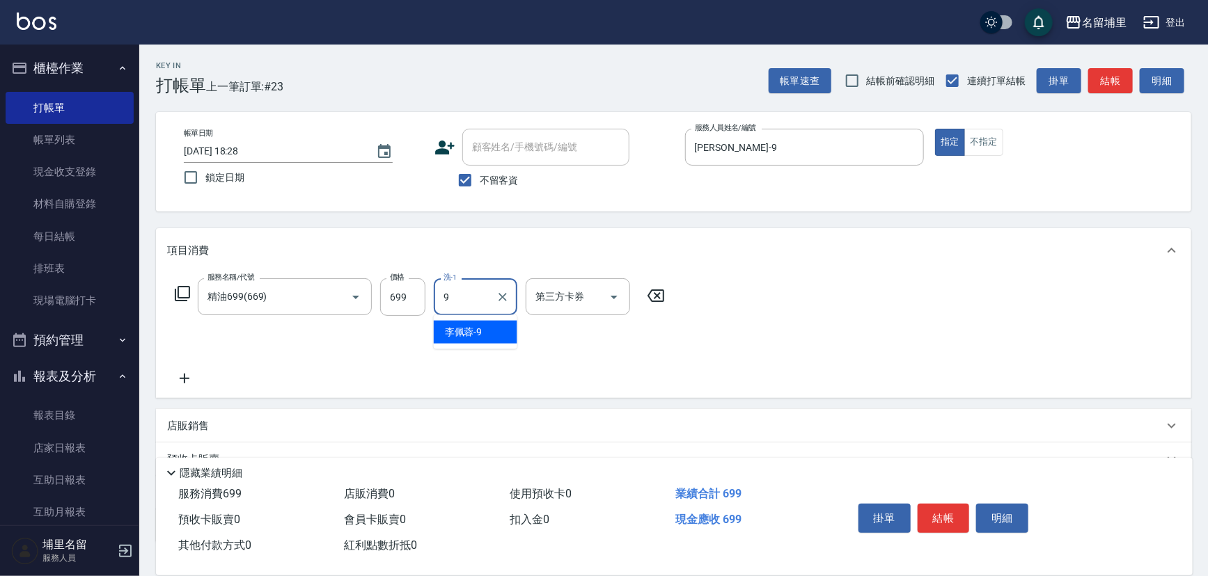
type input "[PERSON_NAME]-9"
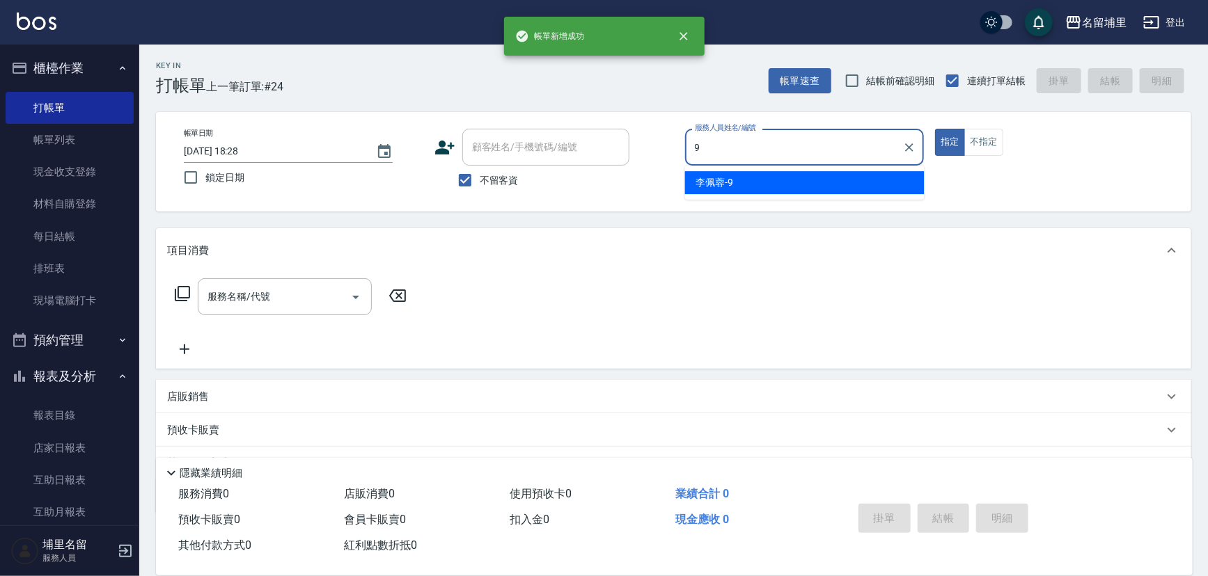
type input "[PERSON_NAME]-9"
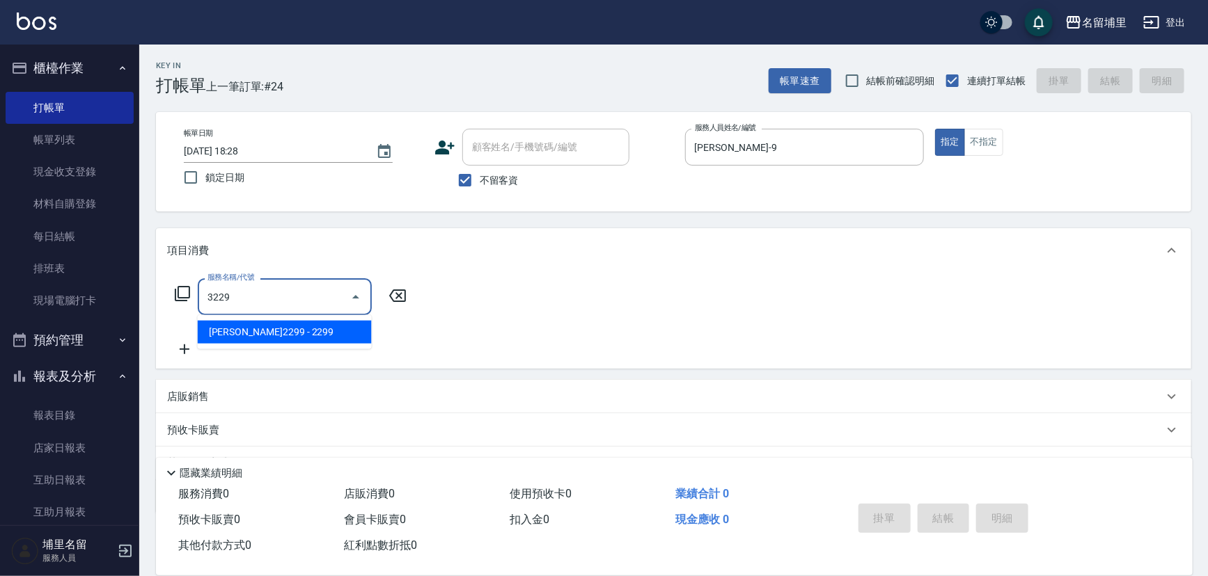
type input "[PERSON_NAME]2299(3229)"
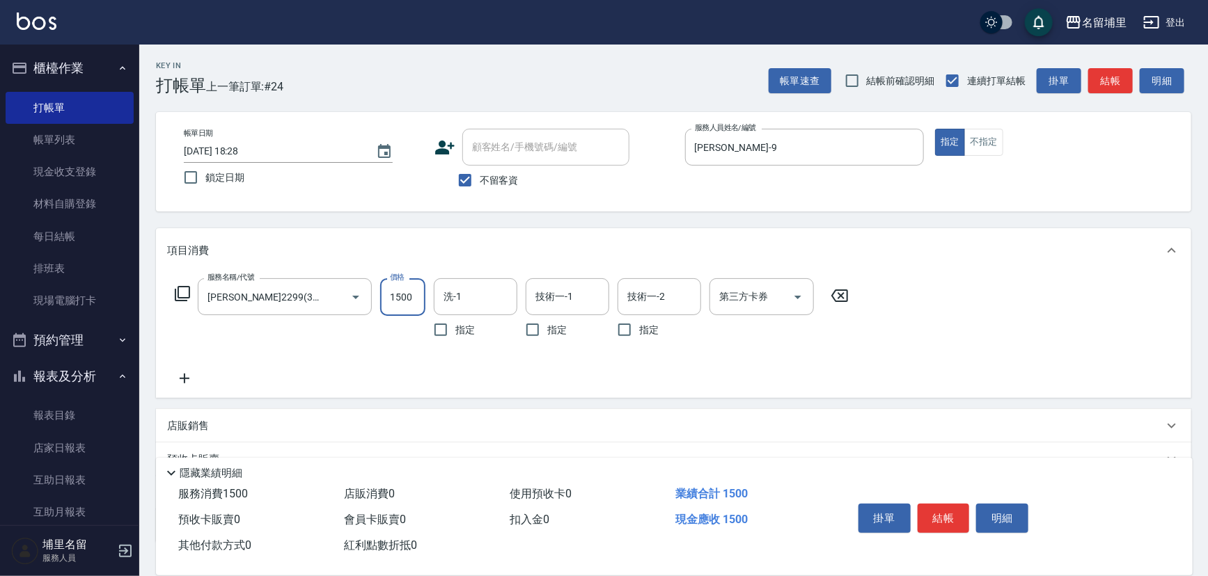
type input "1500"
type input "[PERSON_NAME]-9"
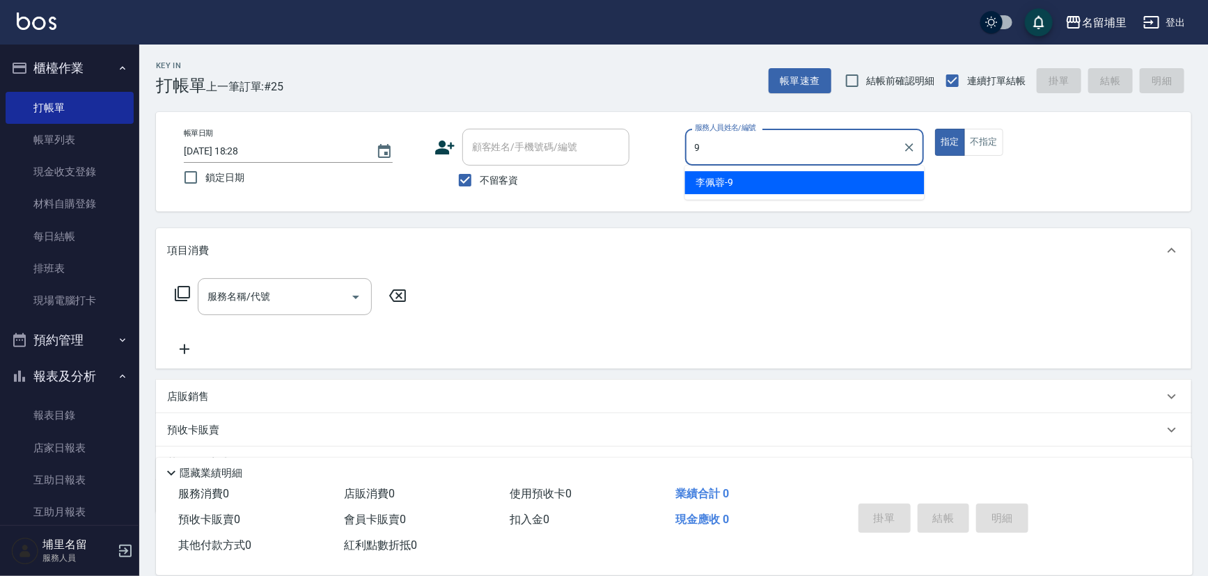
type input "[PERSON_NAME]-9"
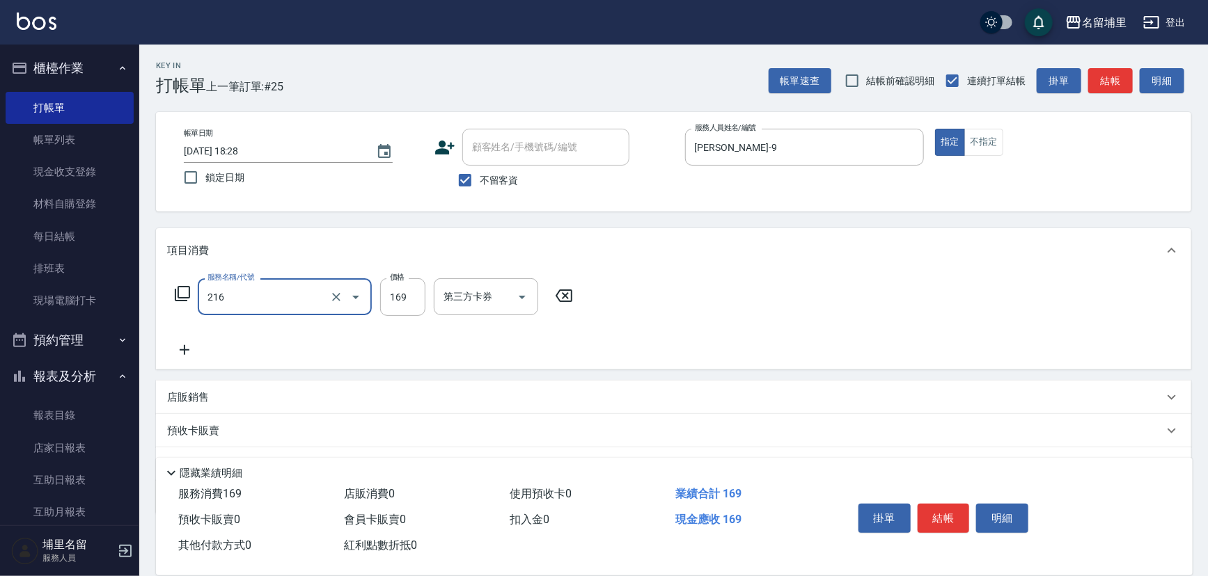
type input "剪髮169(216)"
type input "250"
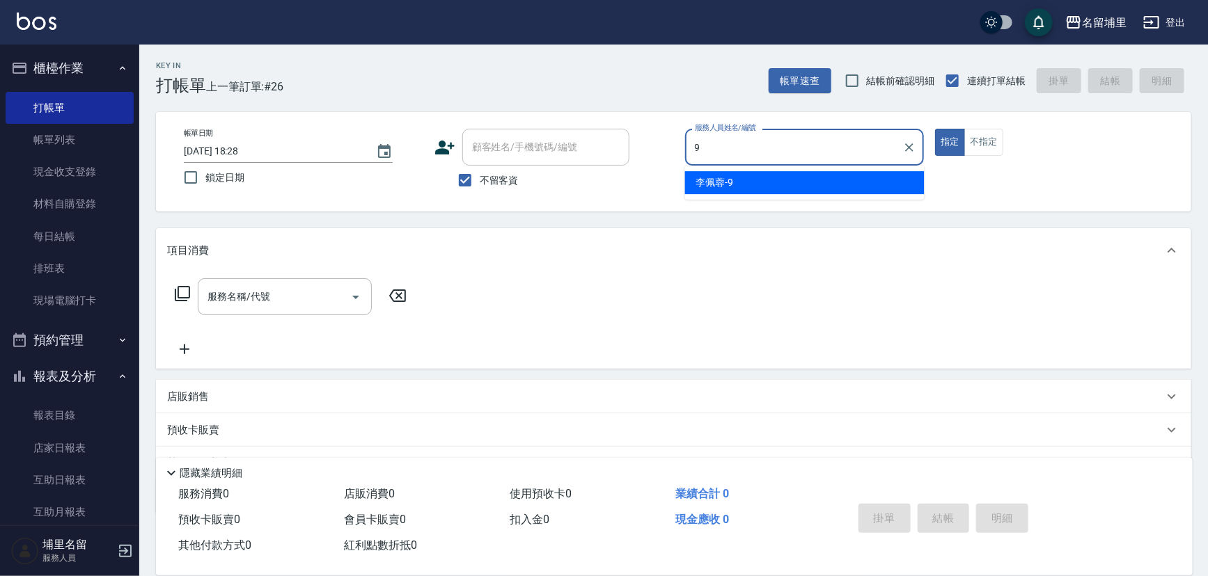
type input "[PERSON_NAME]-9"
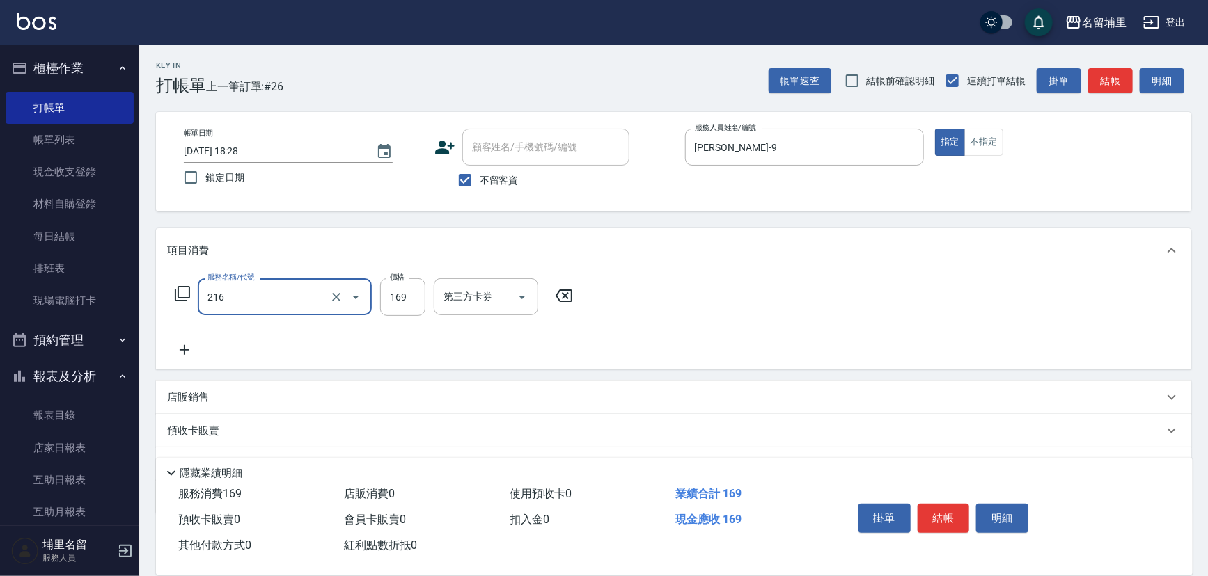
type input "剪髮169(216)"
type input "250"
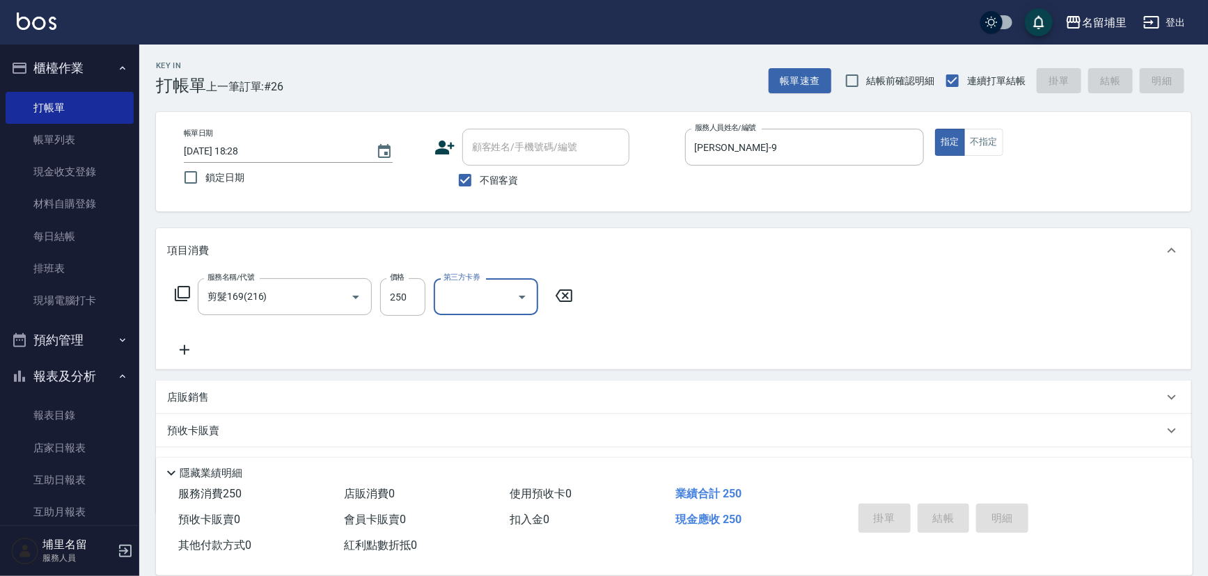
type input "[DATE] 18:29"
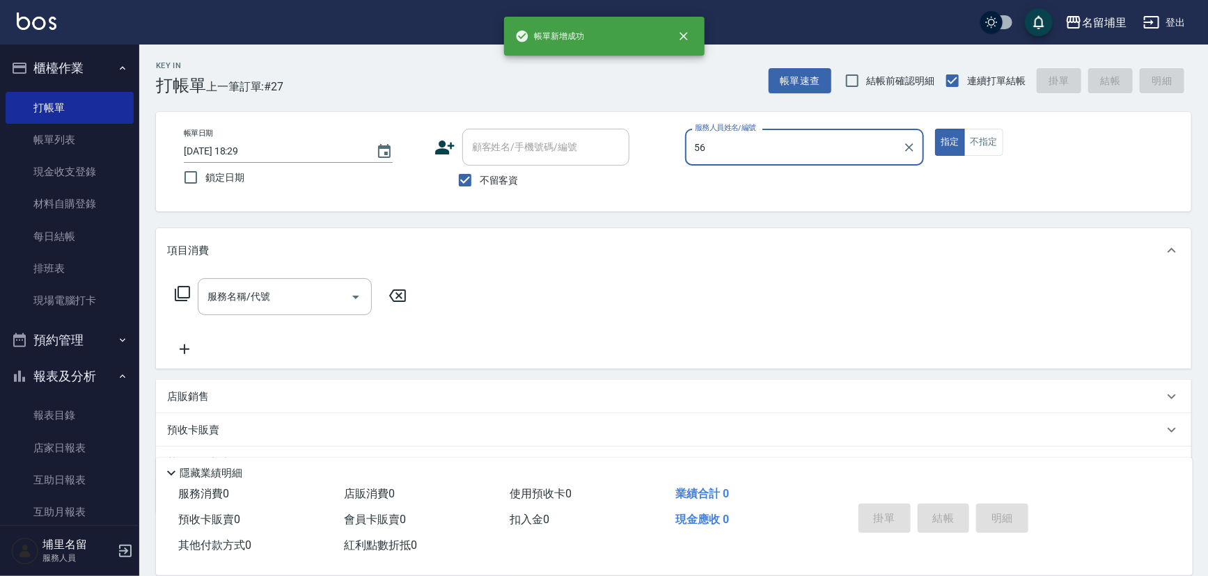
type input "56"
click at [935, 129] on button "指定" at bounding box center [950, 142] width 30 height 27
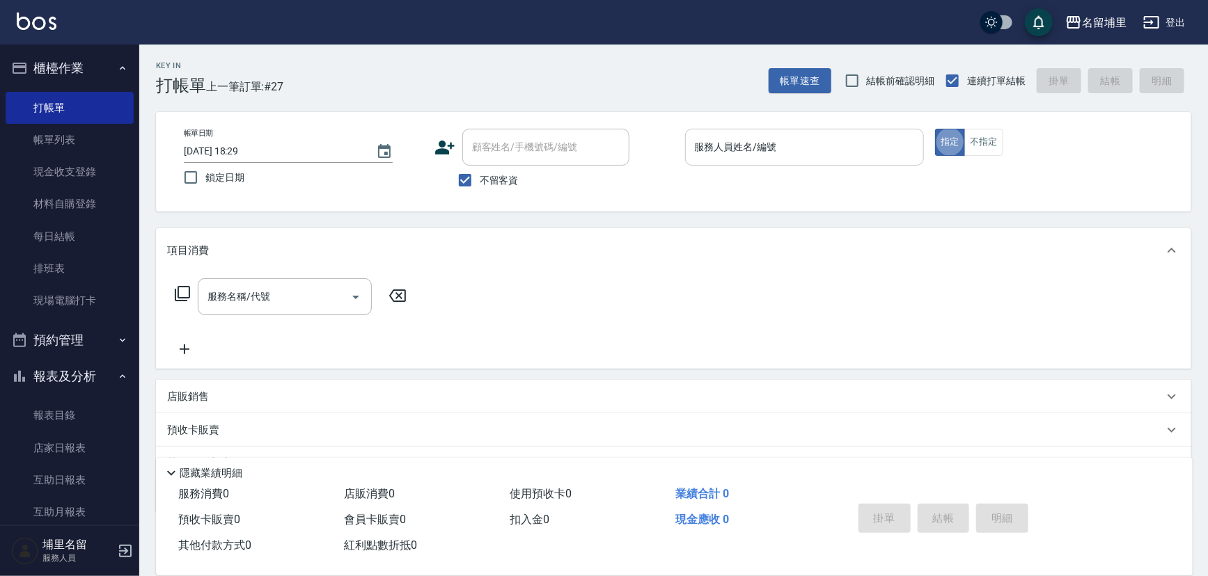
click at [877, 148] on input "服務人員姓名/編號" at bounding box center [804, 147] width 227 height 24
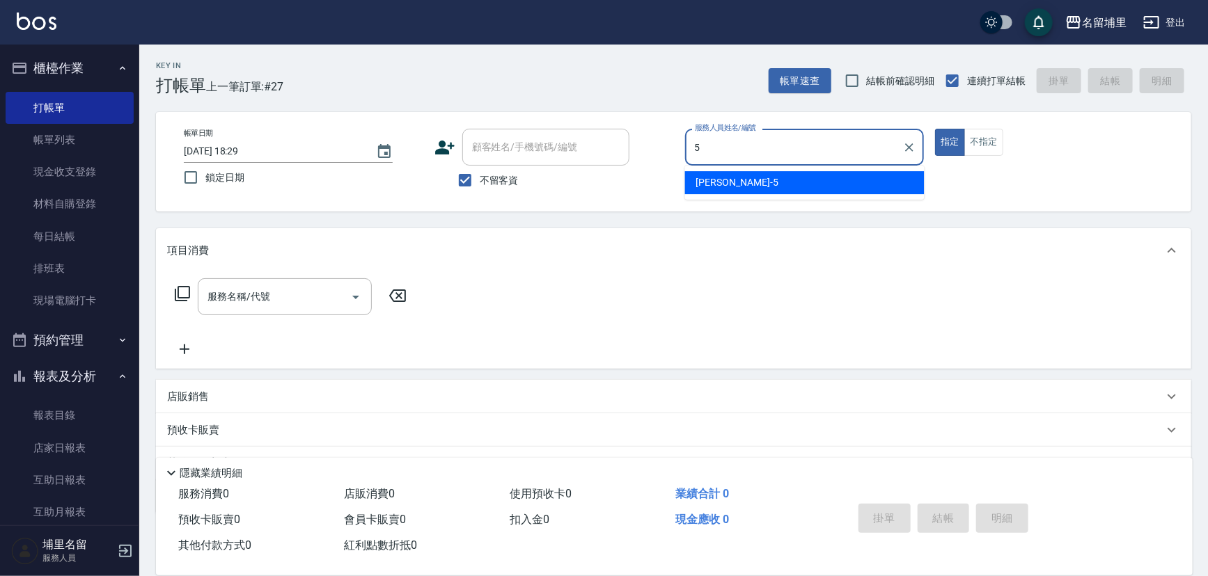
type input "[PERSON_NAME]-5"
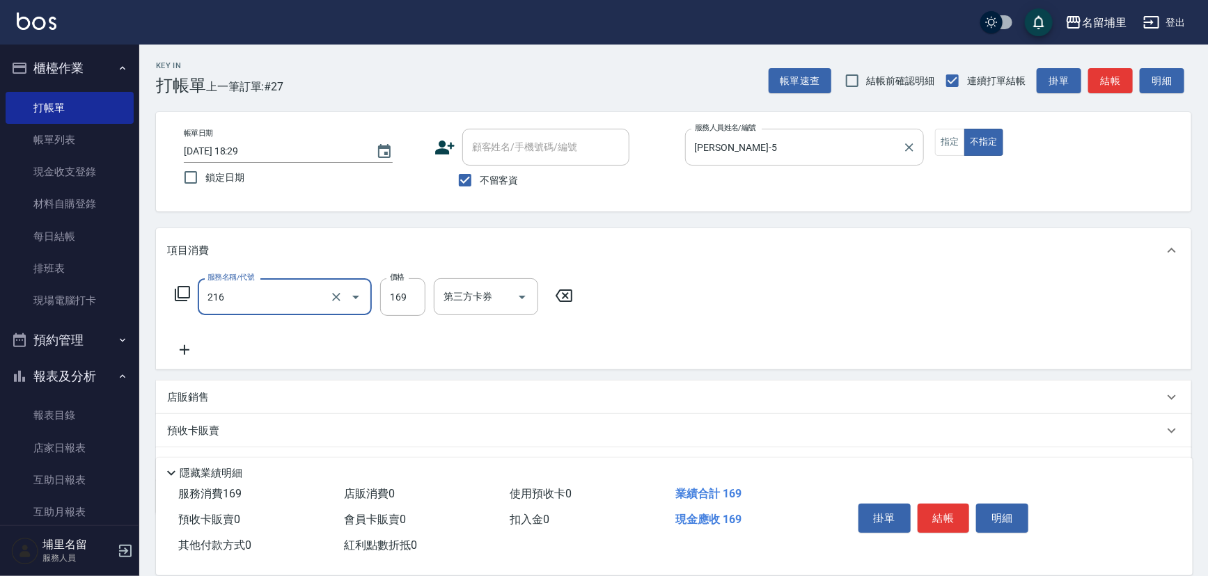
type input "剪髮169(216)"
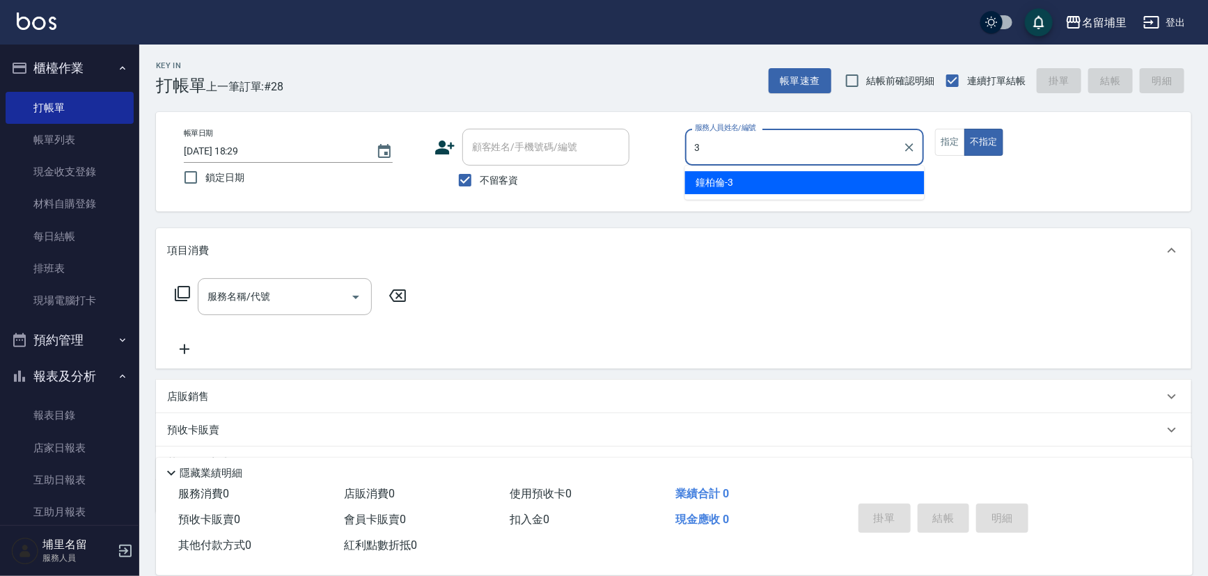
type input "[PERSON_NAME]-3"
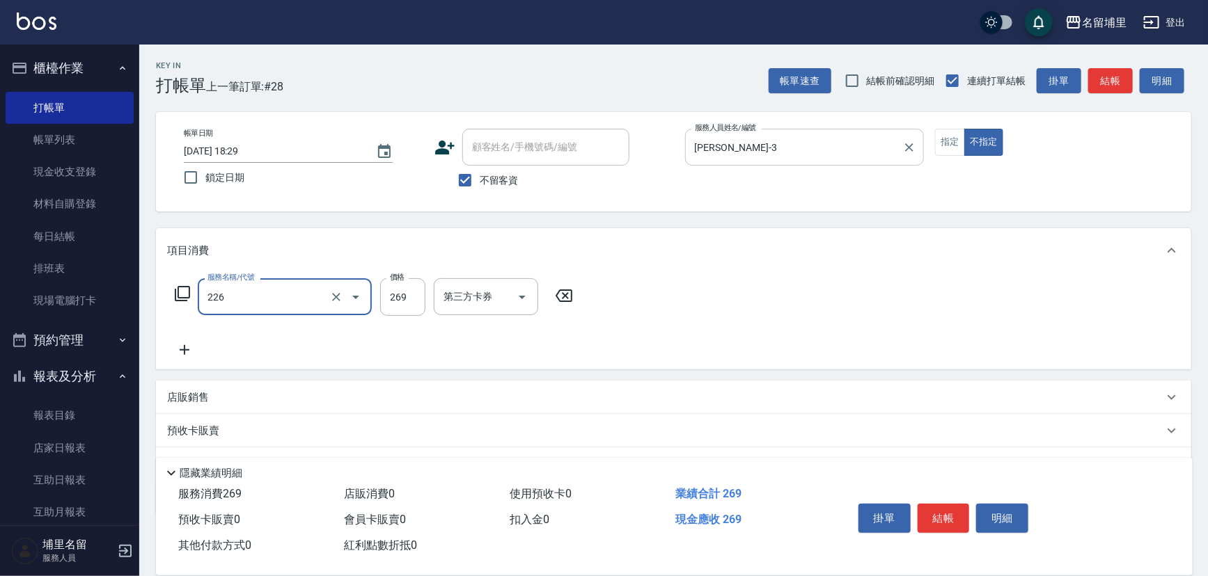
type input "洗剪269(226)"
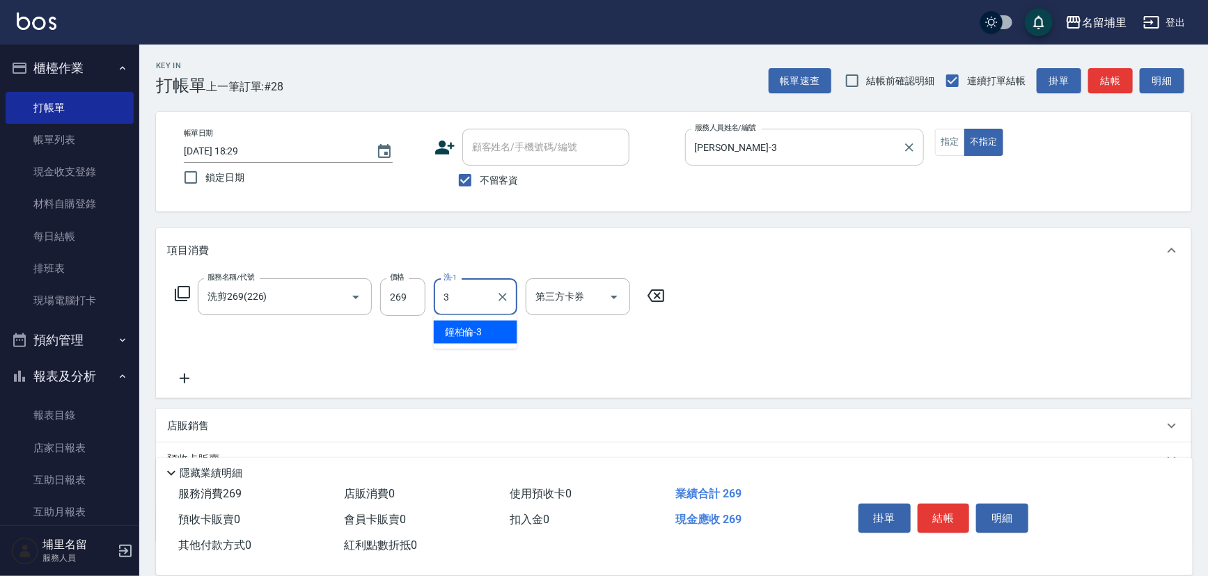
type input "[PERSON_NAME]-3"
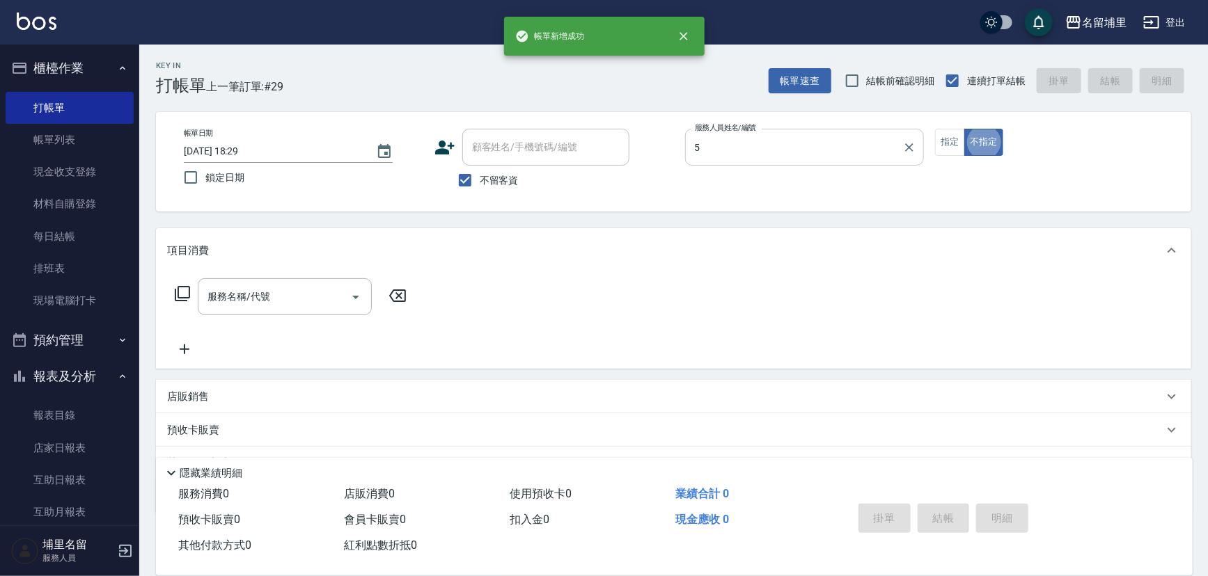
type input "[PERSON_NAME]-5"
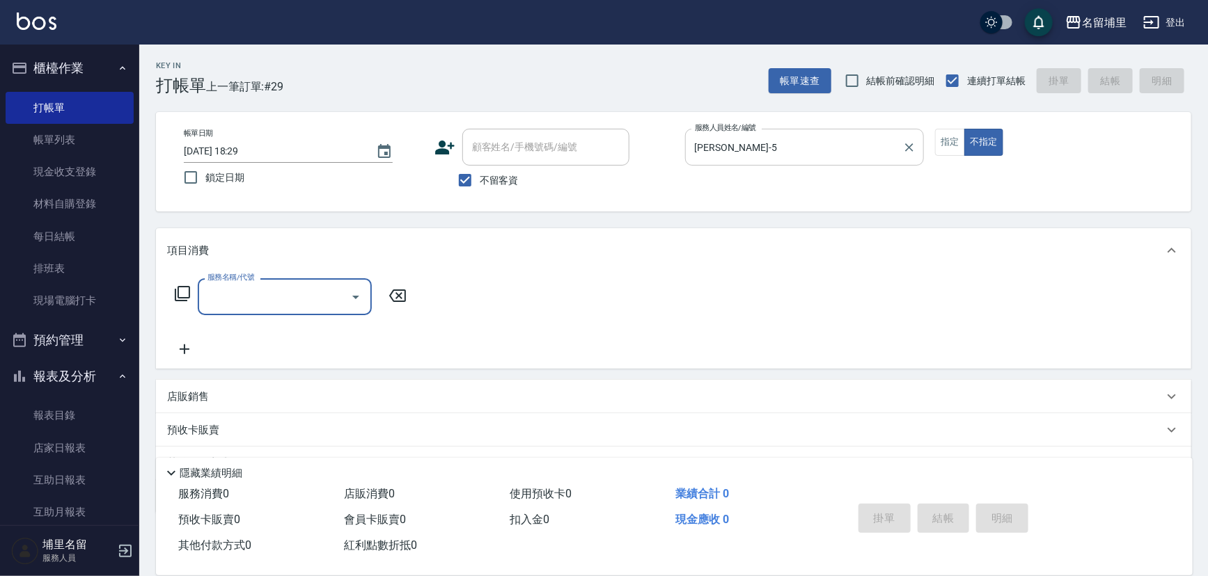
type input "2"
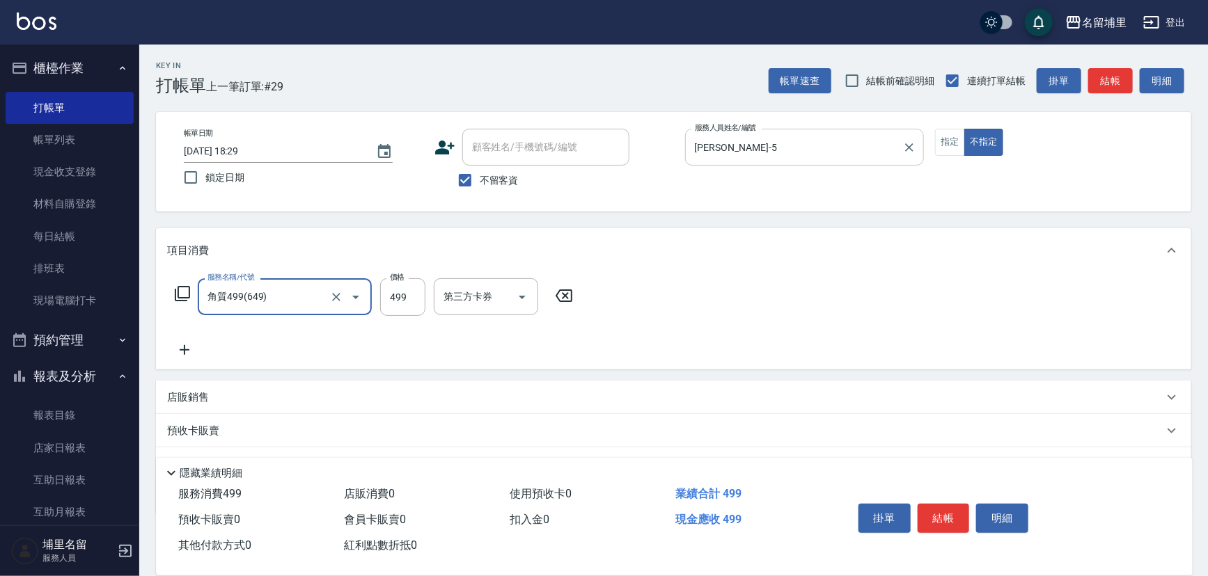
type input "角質499(649)"
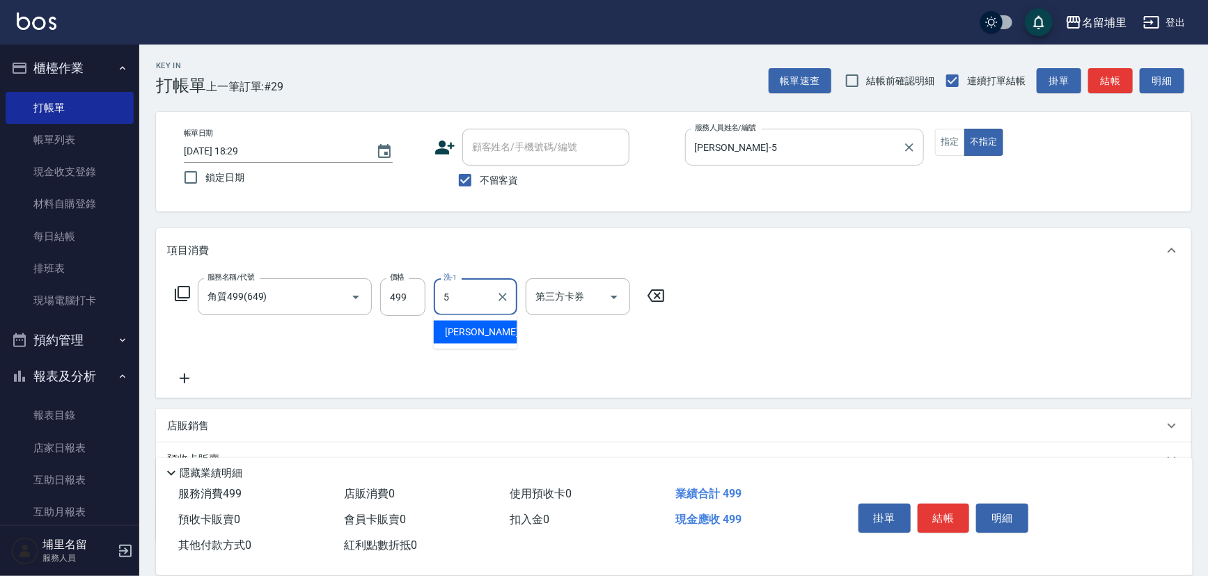
type input "[PERSON_NAME]-5"
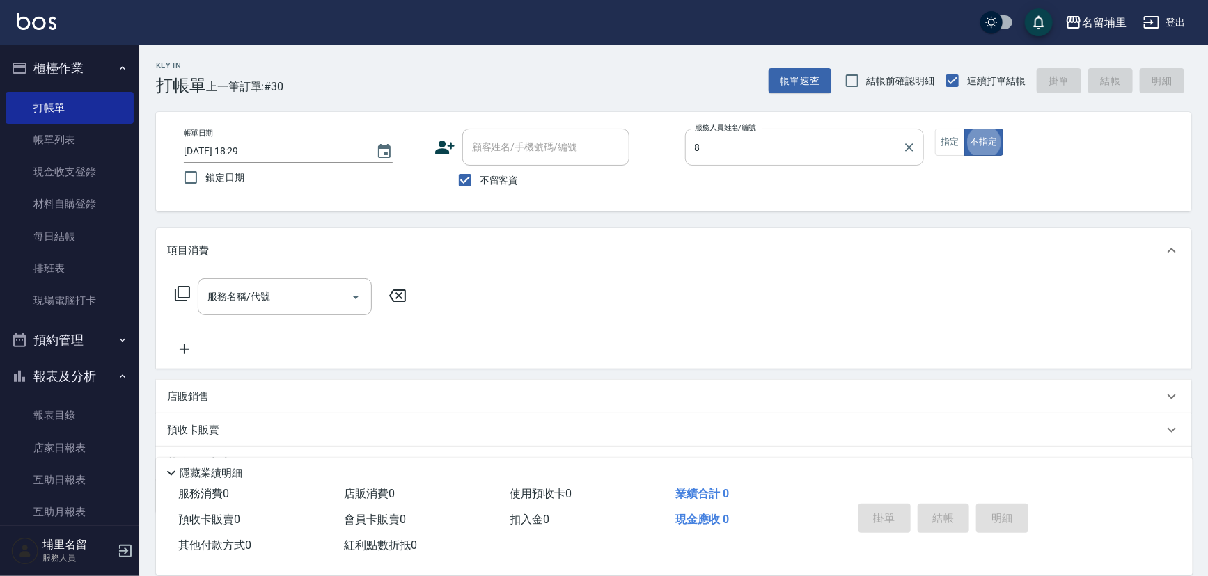
type input "[PERSON_NAME]-8"
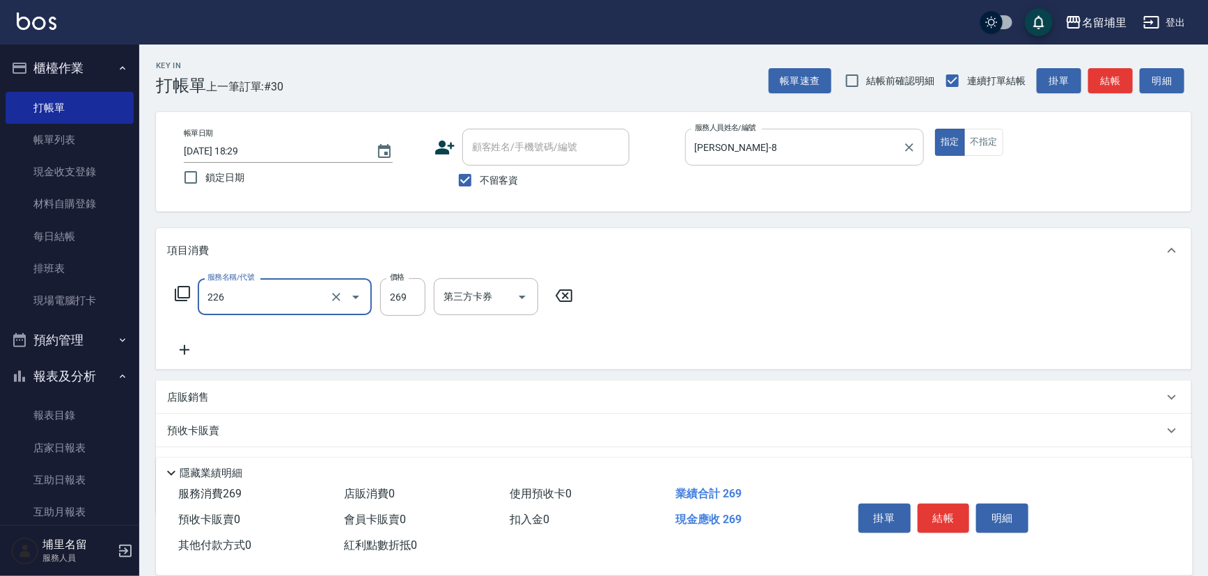
type input "洗剪269(226)"
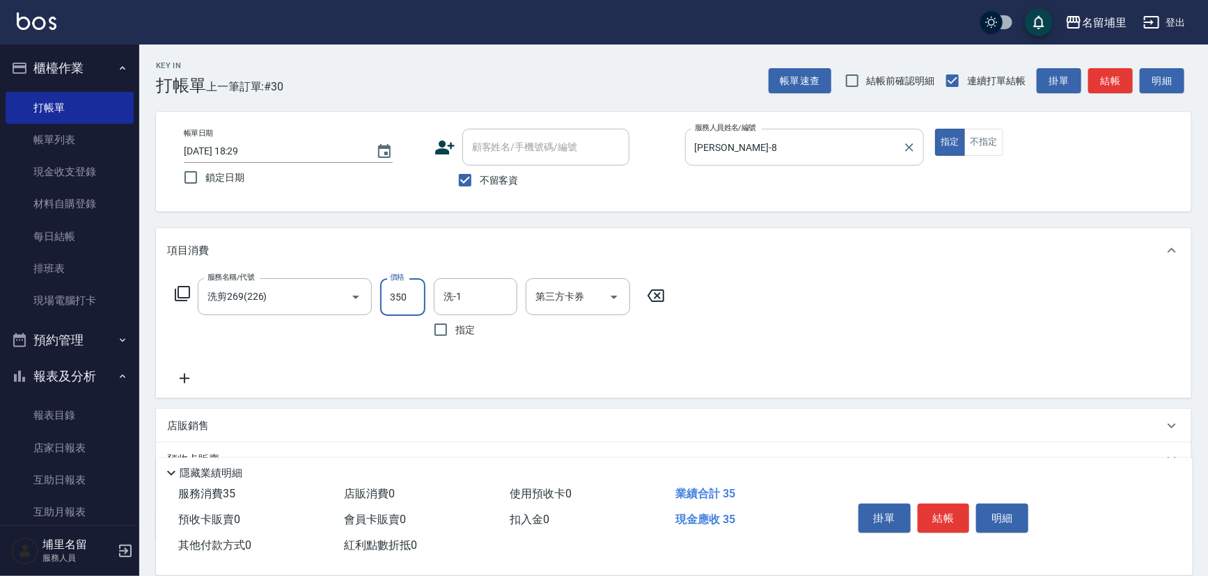
type input "350"
type input "[PERSON_NAME]-8"
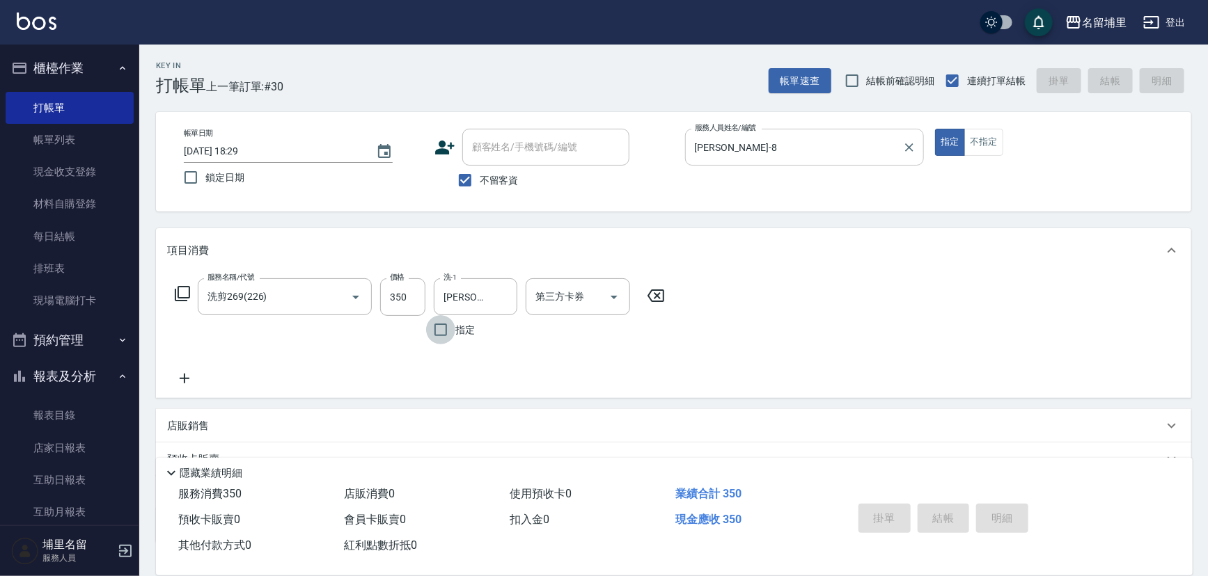
type input "[DATE] 18:30"
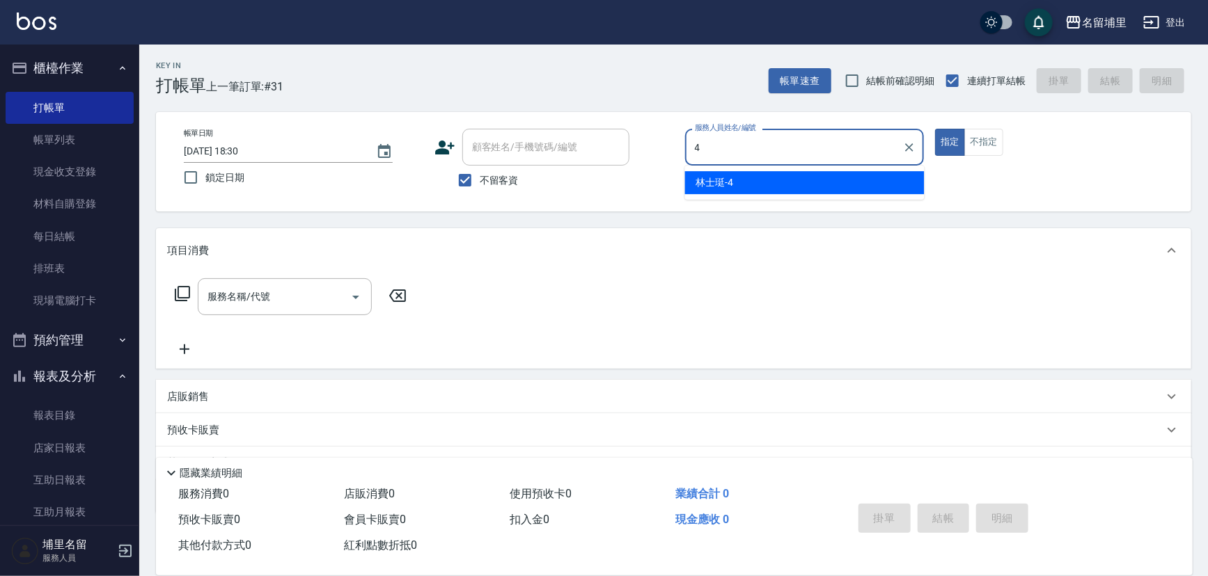
type input "林士珽-4"
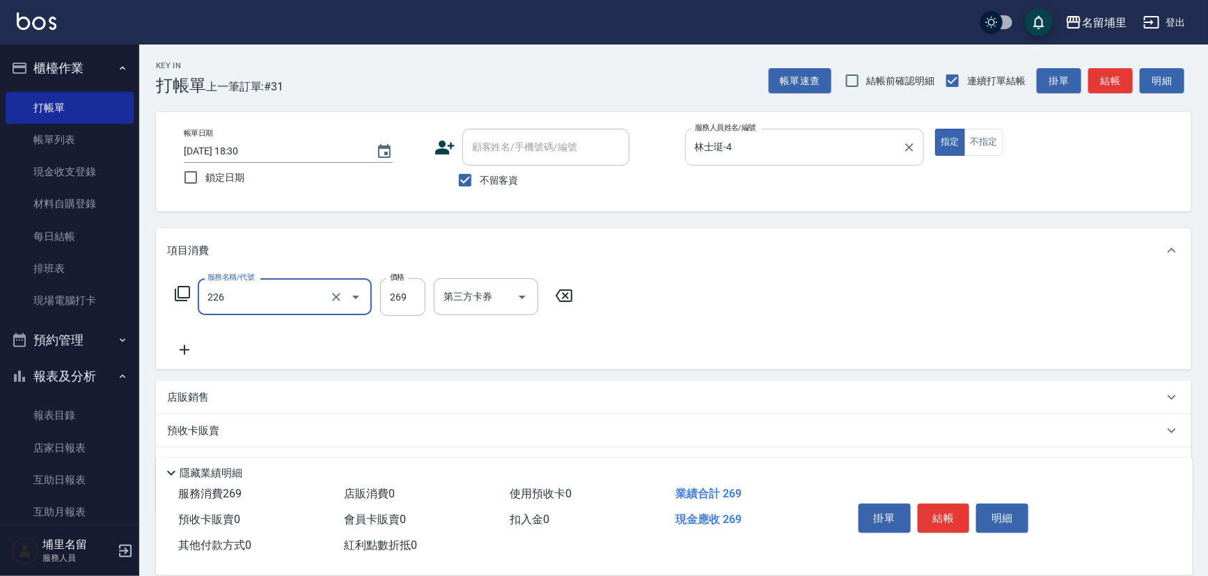
type input "洗剪269(226)"
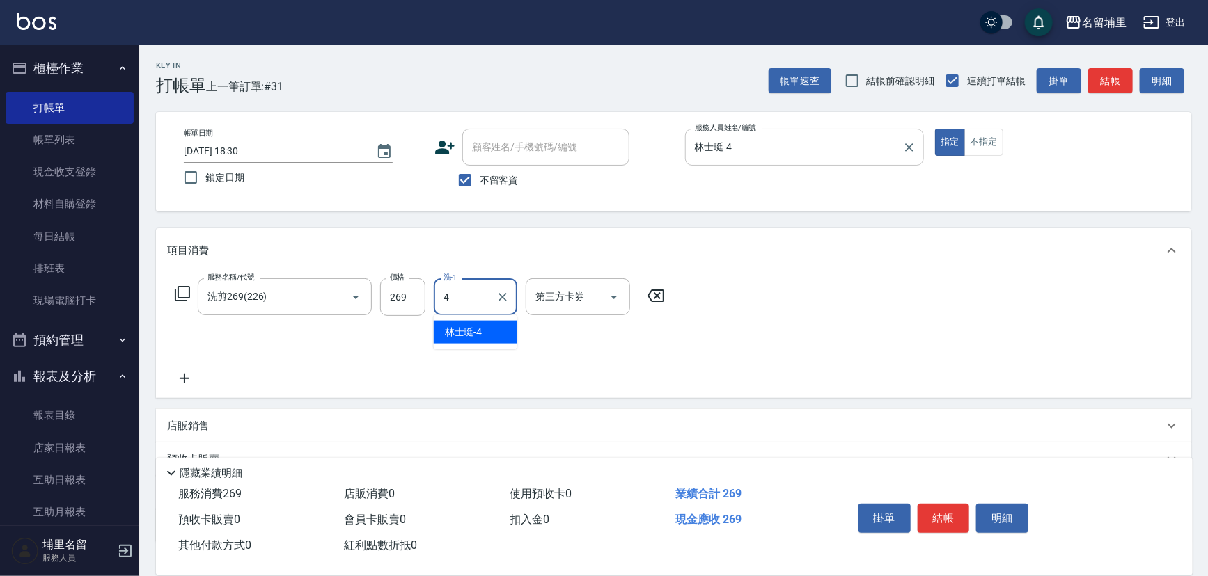
type input "林士珽-4"
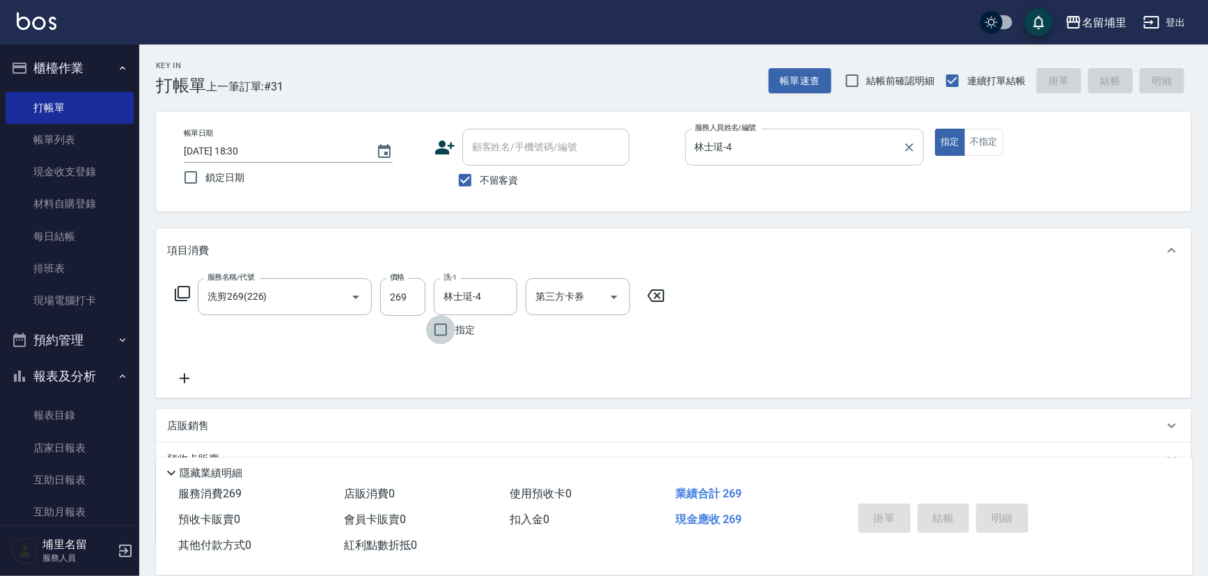
type input "[DATE] 18:31"
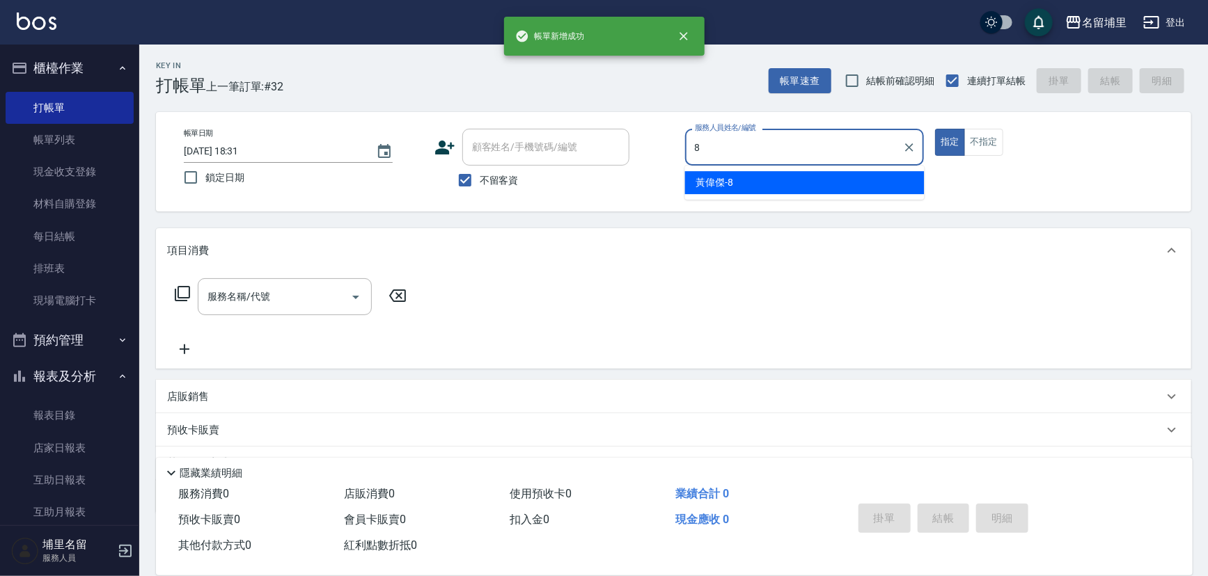
type input "[PERSON_NAME]-8"
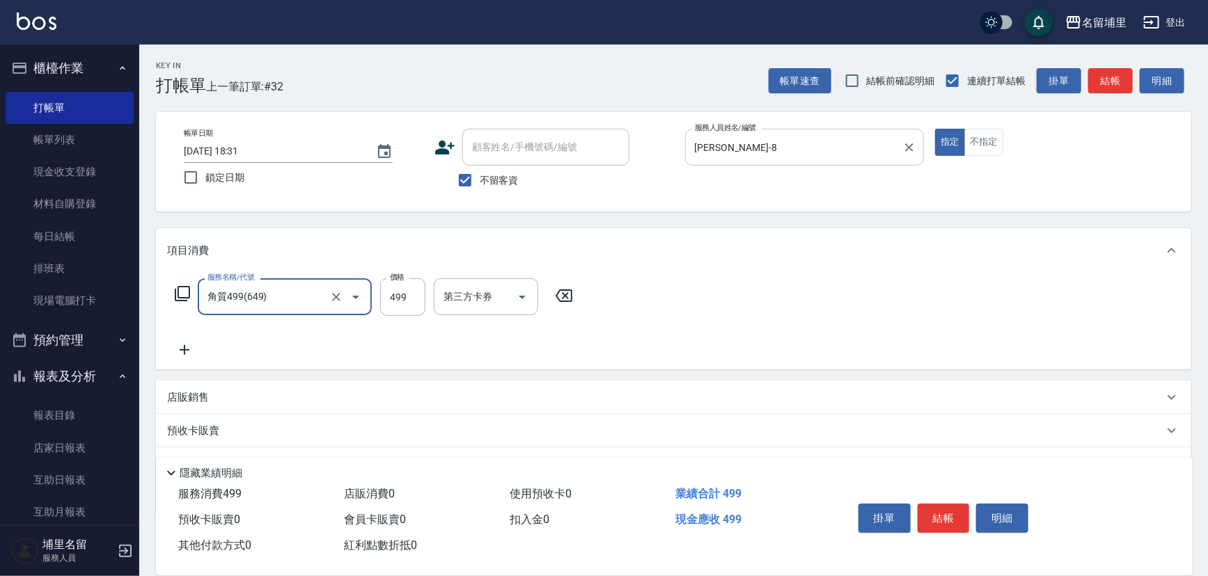
type input "角質499(649)"
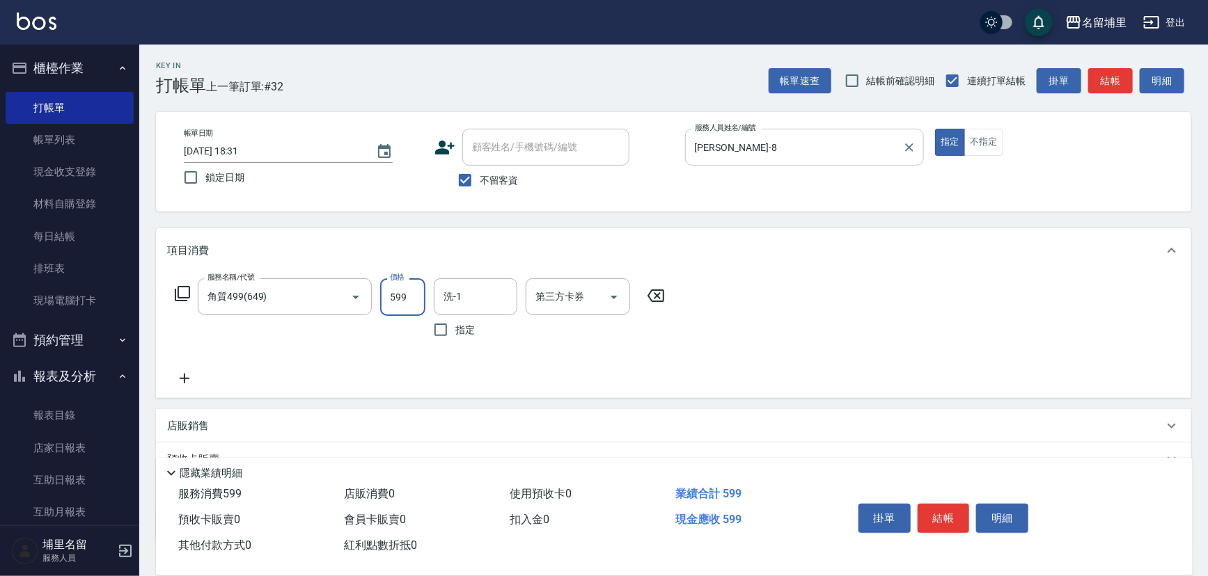
type input "599"
type input "[PERSON_NAME]-45"
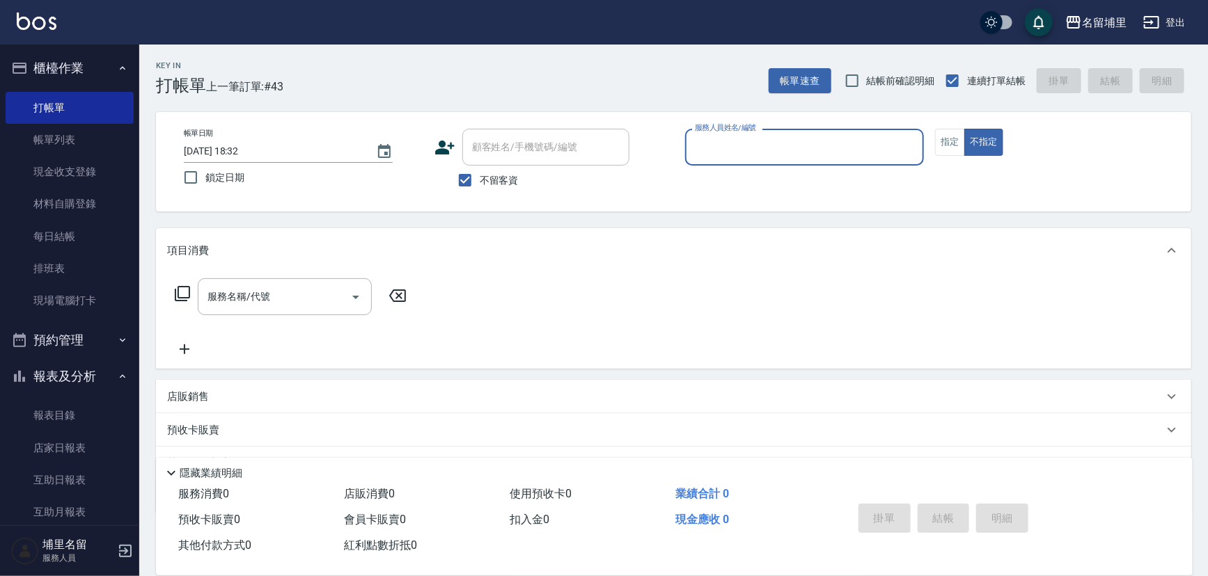
scroll to position [126, 0]
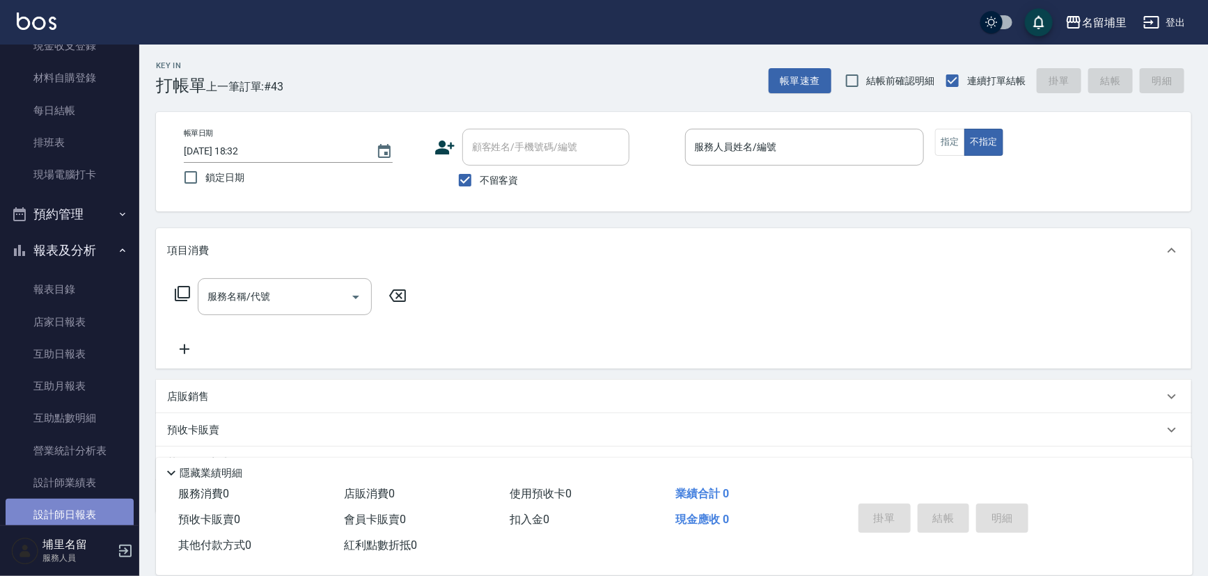
click at [90, 504] on link "設計師日報表" at bounding box center [70, 515] width 128 height 32
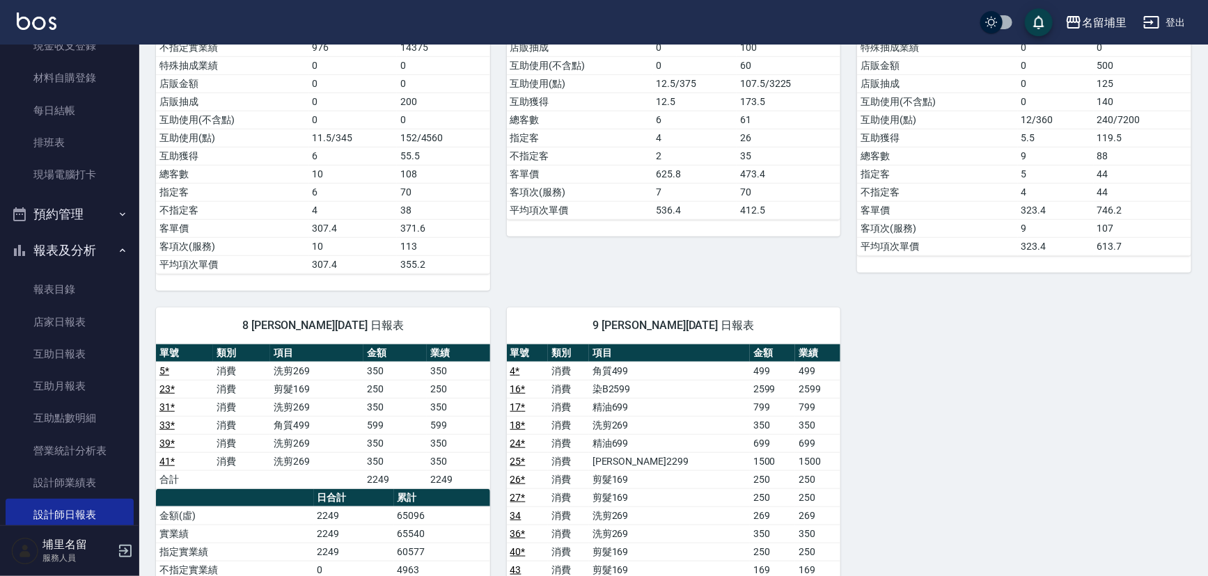
scroll to position [569, 0]
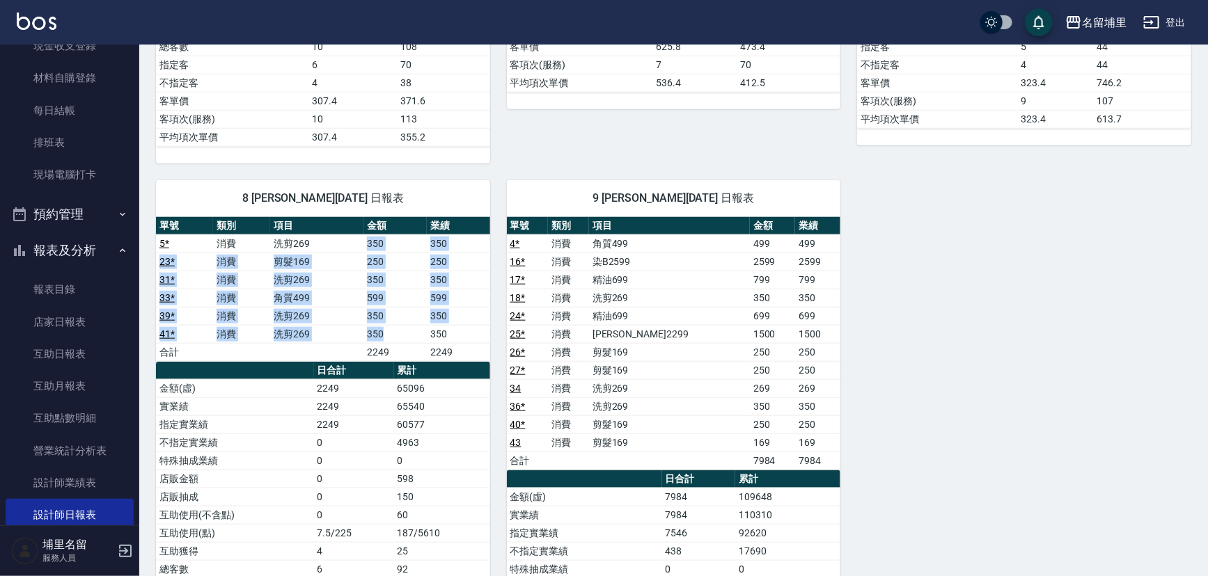
drag, startPoint x: 370, startPoint y: 242, endPoint x: 400, endPoint y: 322, distance: 85.1
click at [400, 322] on tbody "5 * 消費 洗剪269 350 350 23 * 消費 剪髮169 250 250 31 * 消費 洗剪269 350 350 33 * 消費 角質499 …" at bounding box center [323, 298] width 334 height 127
click at [402, 325] on td "350" at bounding box center [394, 334] width 63 height 18
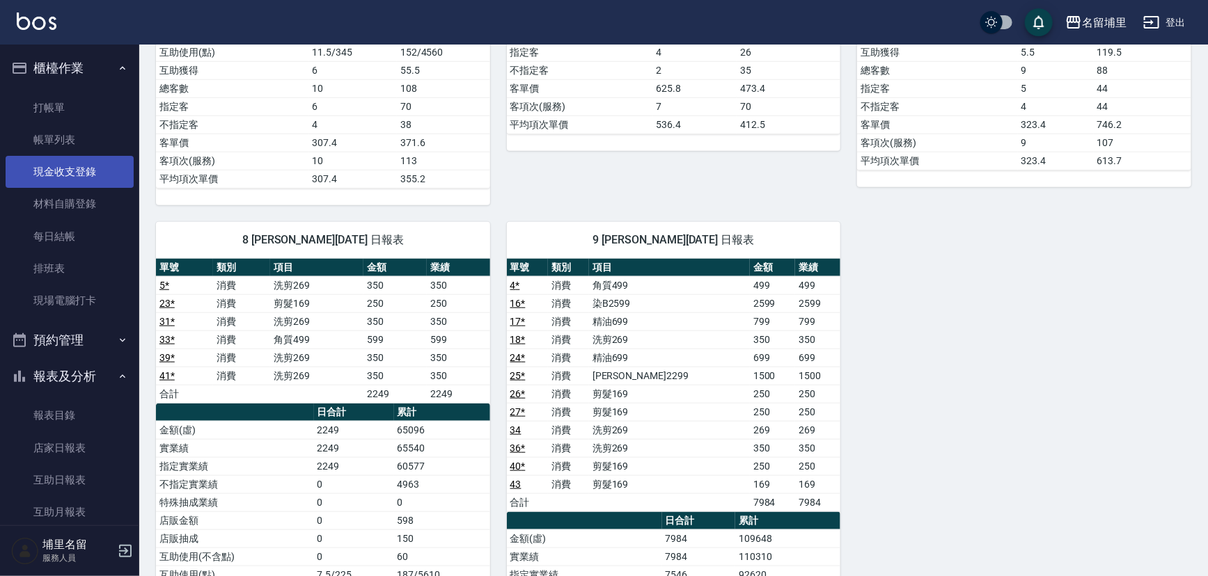
scroll to position [506, 0]
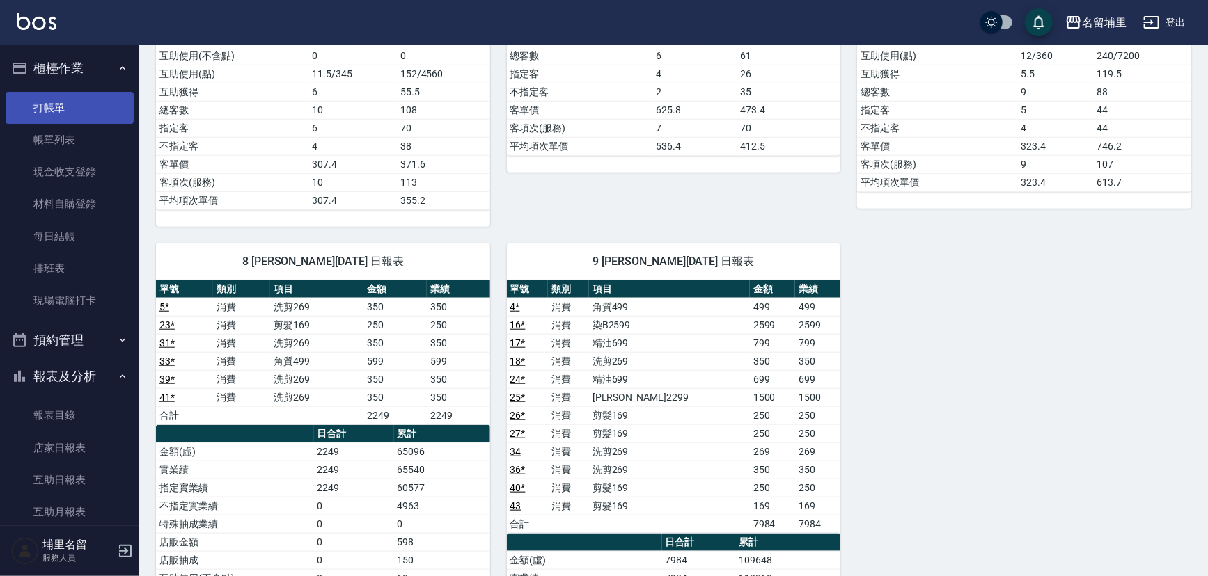
click at [70, 116] on link "打帳單" at bounding box center [70, 108] width 128 height 32
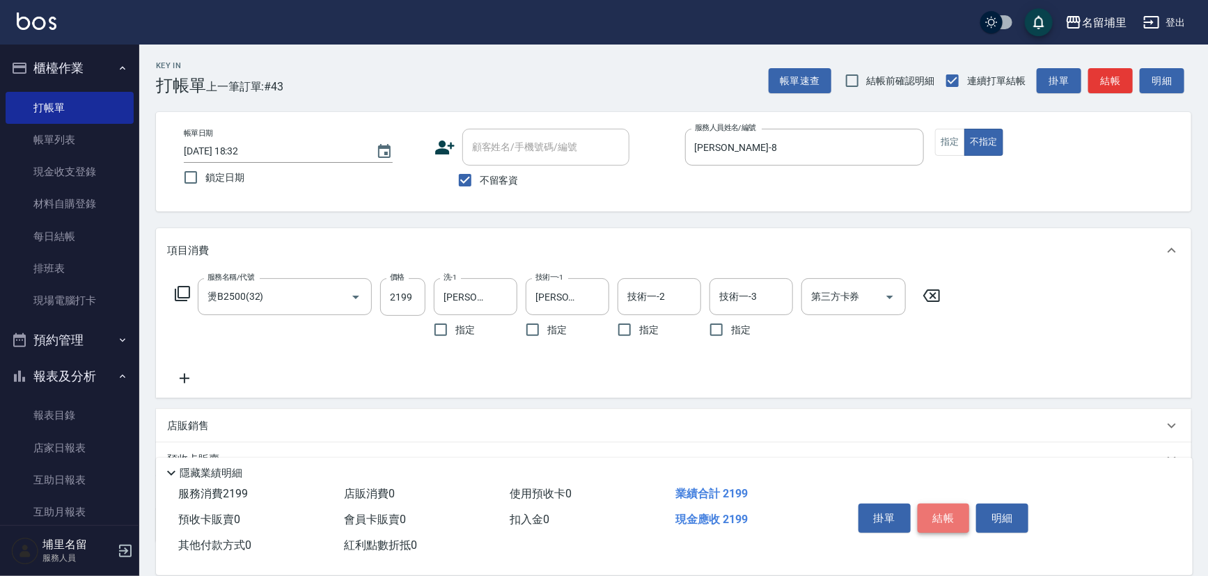
click at [960, 520] on button "結帳" at bounding box center [943, 518] width 52 height 29
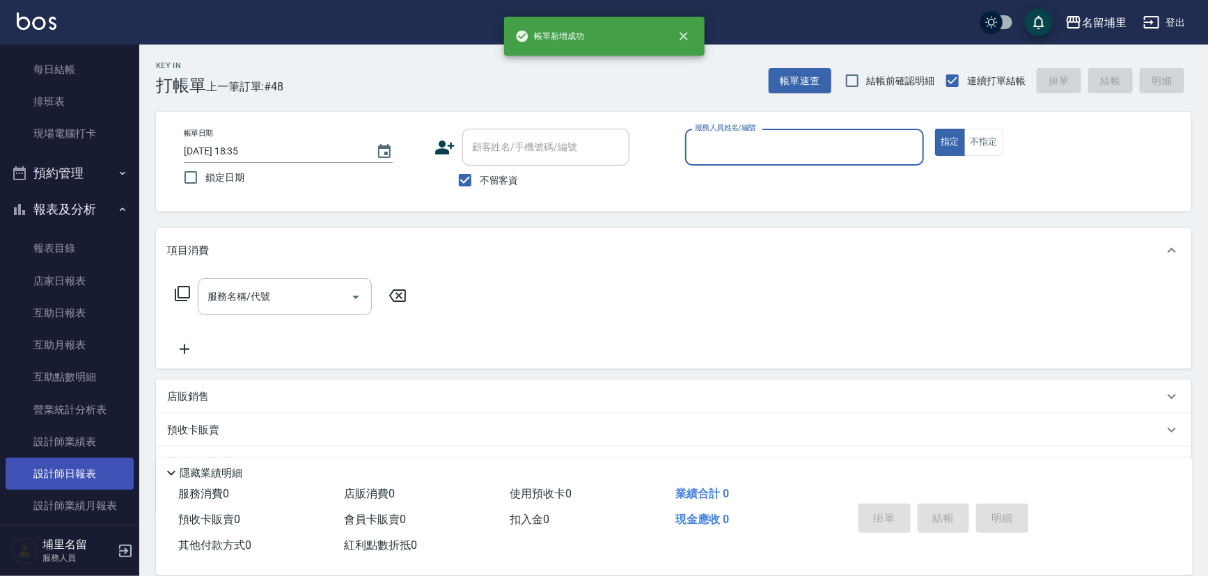
scroll to position [189, 0]
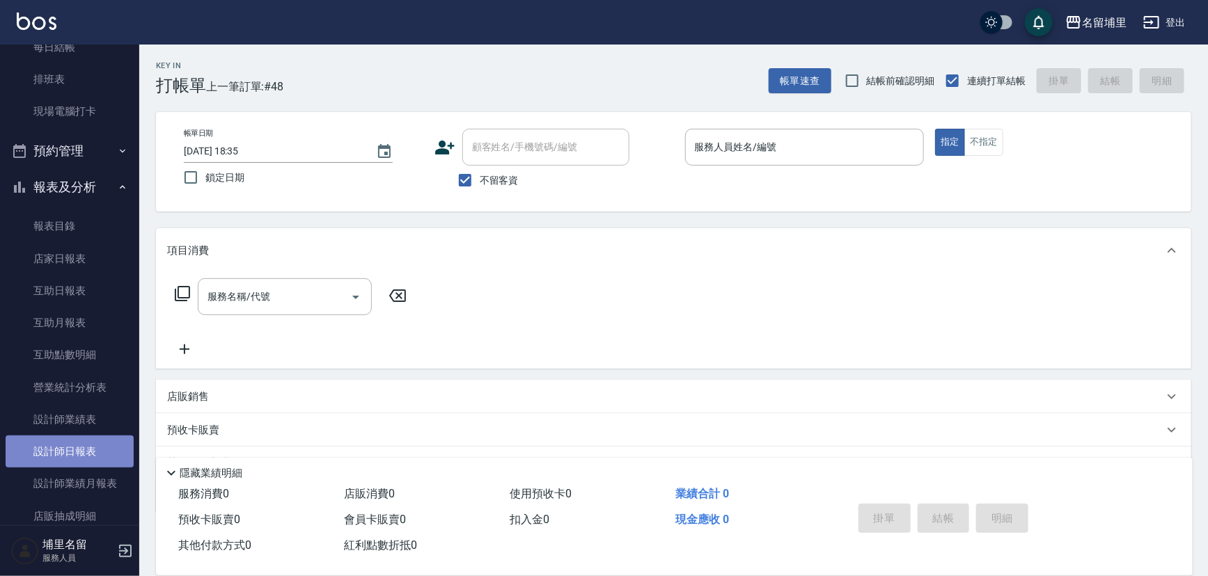
click at [104, 453] on link "設計師日報表" at bounding box center [70, 452] width 128 height 32
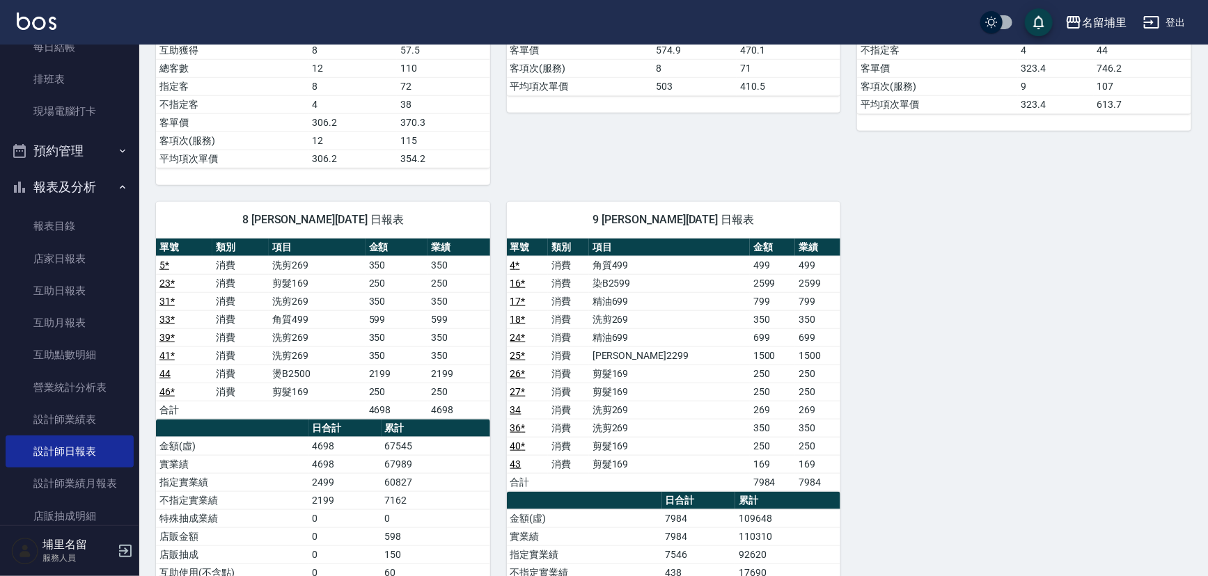
scroll to position [696, 0]
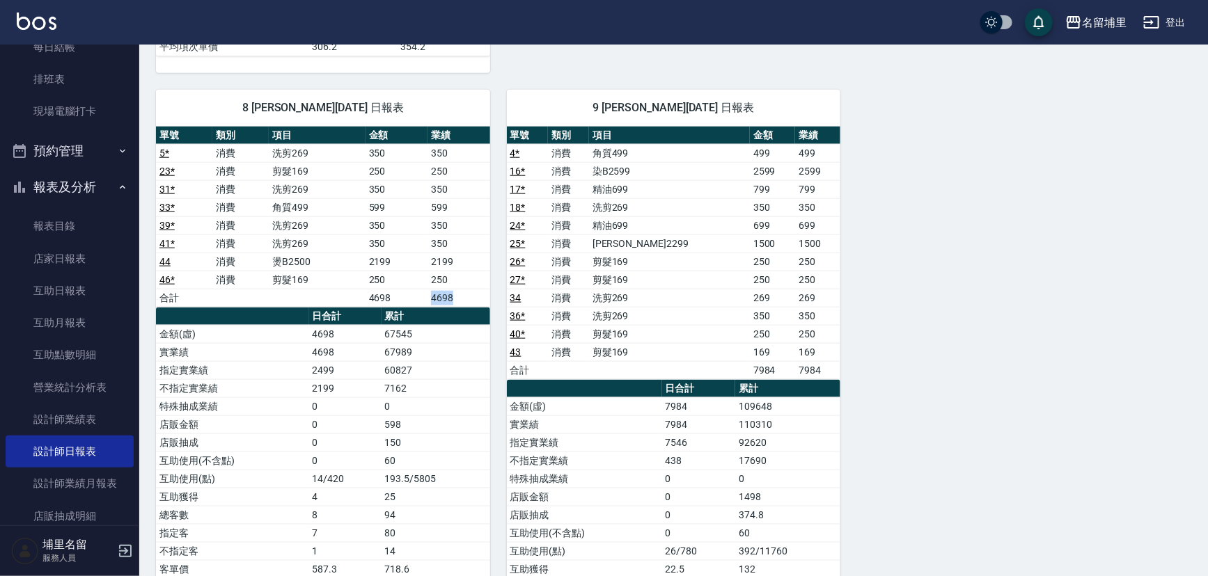
drag, startPoint x: 463, startPoint y: 289, endPoint x: 411, endPoint y: 294, distance: 52.4
click at [411, 294] on tr "合計 4698 4698" at bounding box center [323, 298] width 334 height 18
drag, startPoint x: 411, startPoint y: 294, endPoint x: 411, endPoint y: 282, distance: 11.9
click at [410, 294] on td "4698" at bounding box center [396, 298] width 62 height 18
drag, startPoint x: 422, startPoint y: 251, endPoint x: 457, endPoint y: 251, distance: 34.8
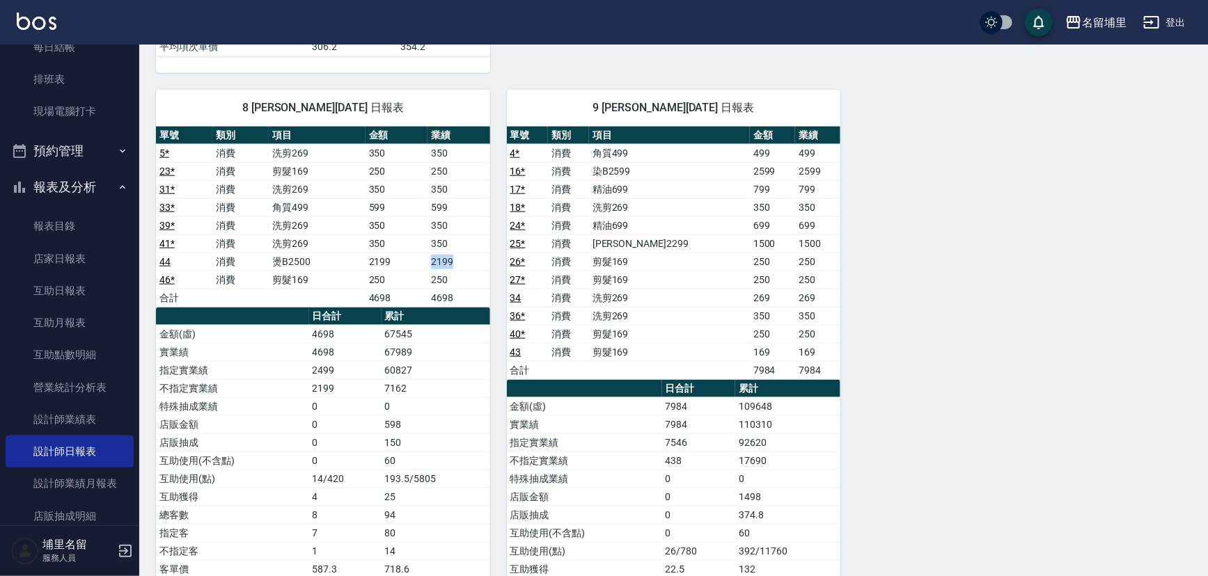
click at [457, 253] on tr "44 消費 燙B2500 2199 2199" at bounding box center [323, 262] width 334 height 18
click at [457, 253] on td "2199" at bounding box center [458, 262] width 63 height 18
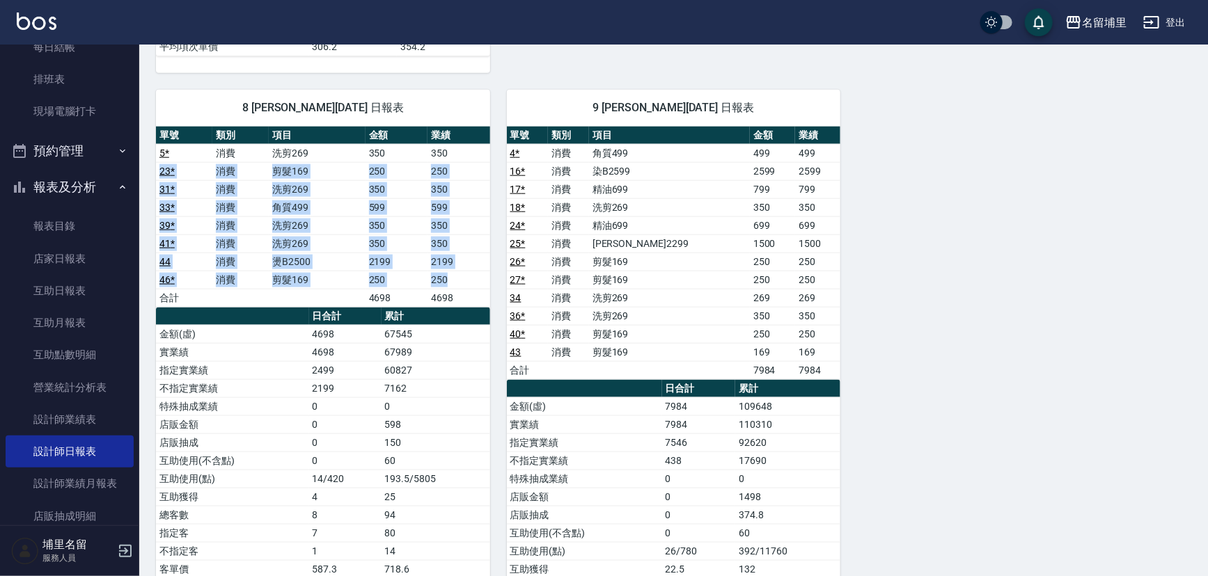
drag, startPoint x: 445, startPoint y: 144, endPoint x: 461, endPoint y: 285, distance: 141.4
click at [461, 285] on tbody "5 * 消費 洗剪269 350 350 23 * 消費 剪髮169 250 250 31 * 消費 洗剪269 350 350 33 * 消費 角質499 …" at bounding box center [323, 225] width 334 height 163
click at [461, 285] on td "250" at bounding box center [458, 280] width 63 height 18
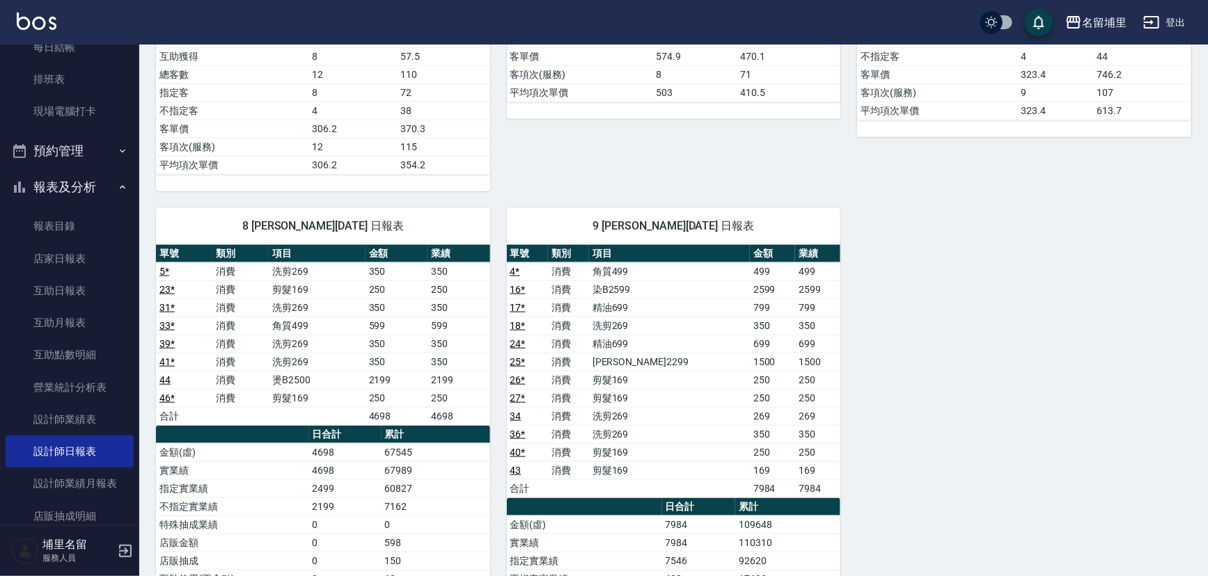
scroll to position [569, 0]
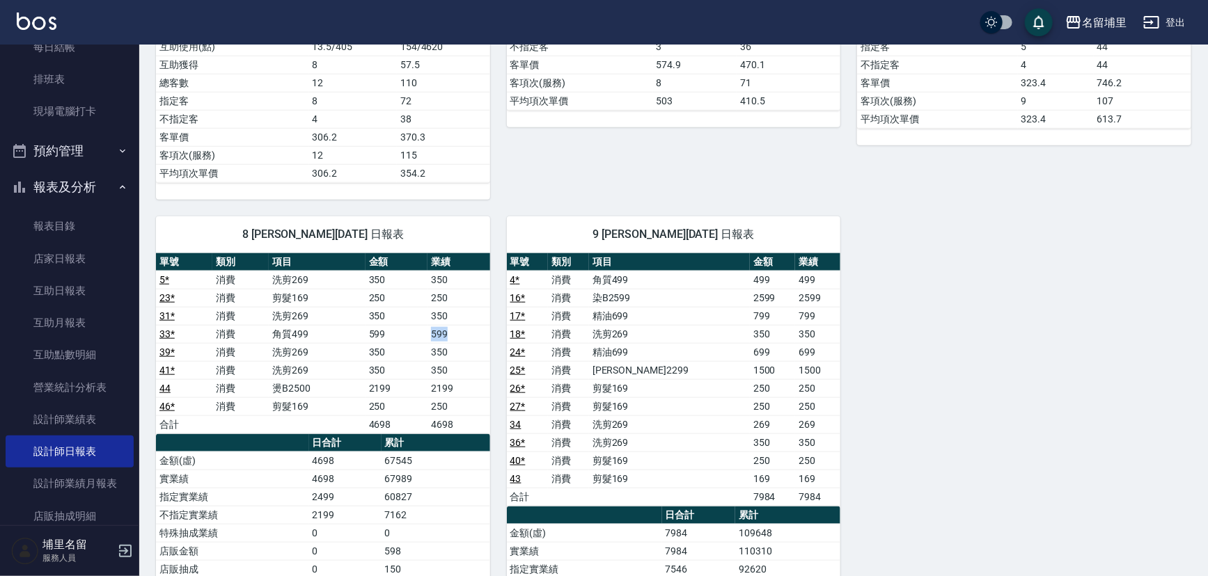
drag, startPoint x: 452, startPoint y: 335, endPoint x: 391, endPoint y: 326, distance: 61.9
click at [391, 326] on tr "33 * 消費 角質499 599 599" at bounding box center [323, 334] width 334 height 18
click at [390, 325] on td "599" at bounding box center [396, 334] width 62 height 18
click at [436, 326] on td "599" at bounding box center [458, 334] width 63 height 18
click at [427, 328] on td "599" at bounding box center [458, 334] width 63 height 18
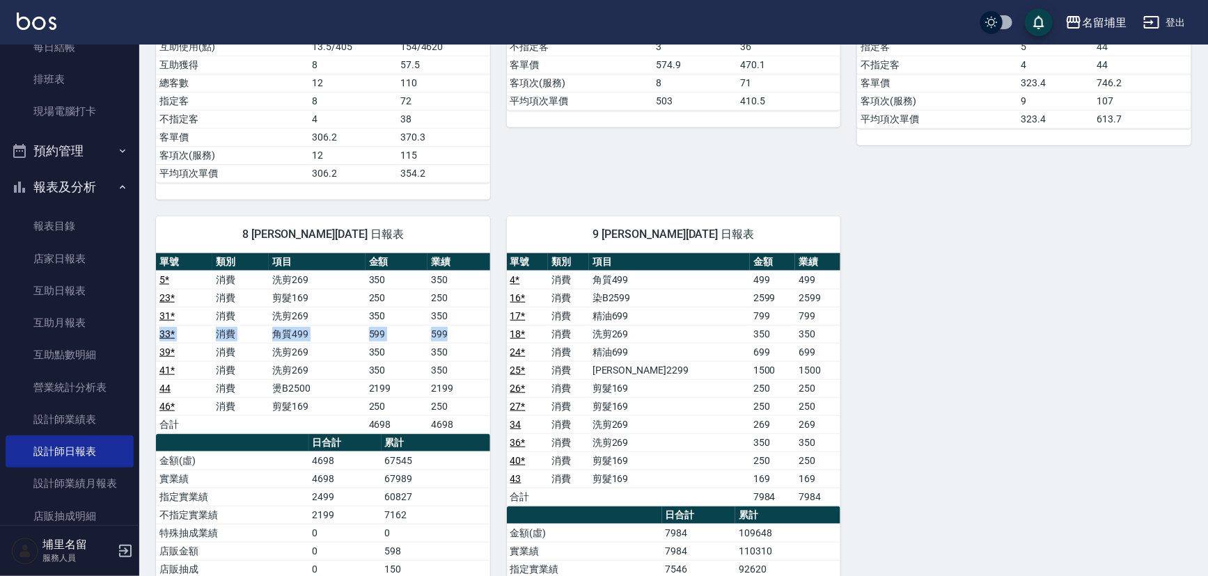
drag, startPoint x: 427, startPoint y: 328, endPoint x: 468, endPoint y: 320, distance: 41.1
click at [468, 320] on tbody "5 * 消費 洗剪269 350 350 23 * 消費 剪髮169 250 250 31 * 消費 洗剪269 350 350 33 * 消費 角質499 …" at bounding box center [323, 352] width 334 height 163
click at [468, 320] on td "350" at bounding box center [458, 316] width 63 height 18
click at [468, 343] on td "350" at bounding box center [458, 352] width 63 height 18
drag, startPoint x: 459, startPoint y: 325, endPoint x: 413, endPoint y: 335, distance: 46.4
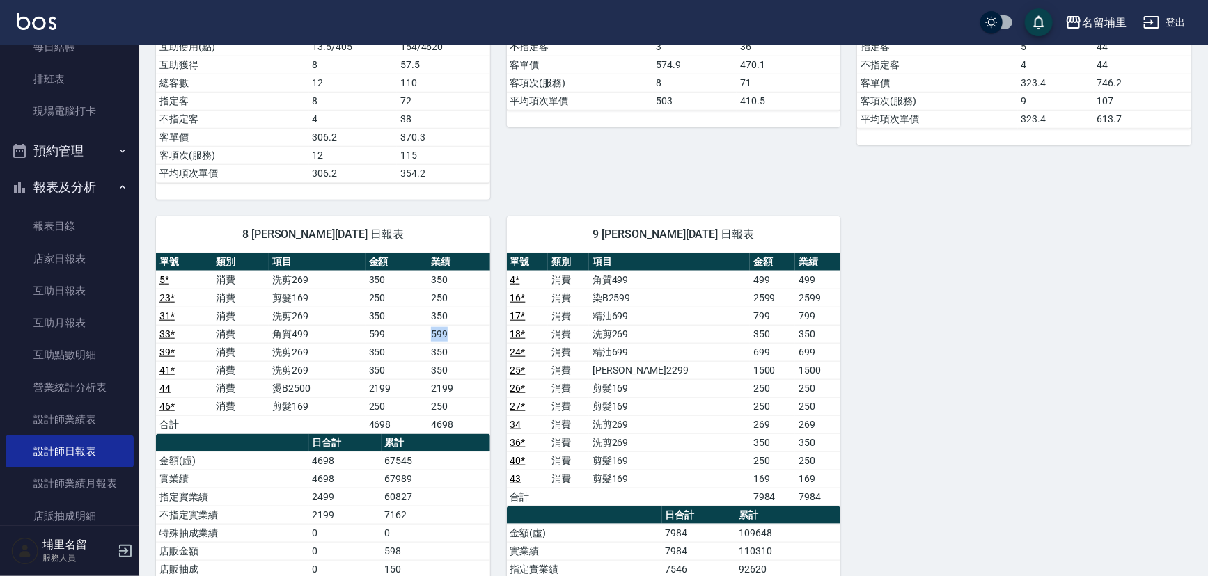
click at [413, 335] on tr "33 * 消費 角質499 599 599" at bounding box center [323, 334] width 334 height 18
click at [413, 335] on td "599" at bounding box center [396, 334] width 62 height 18
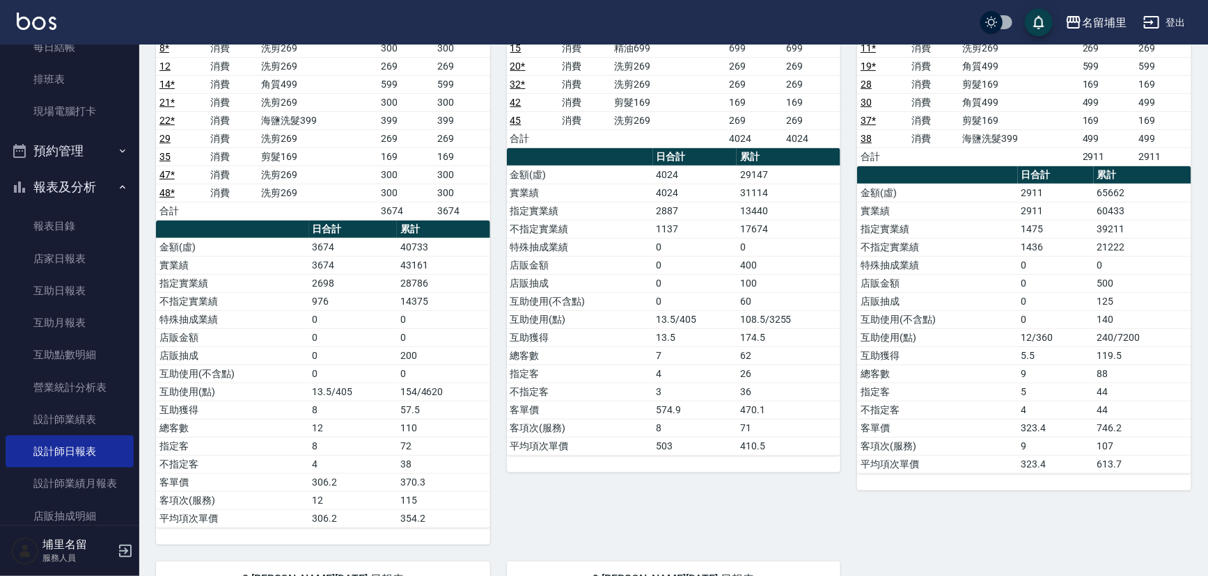
scroll to position [126, 0]
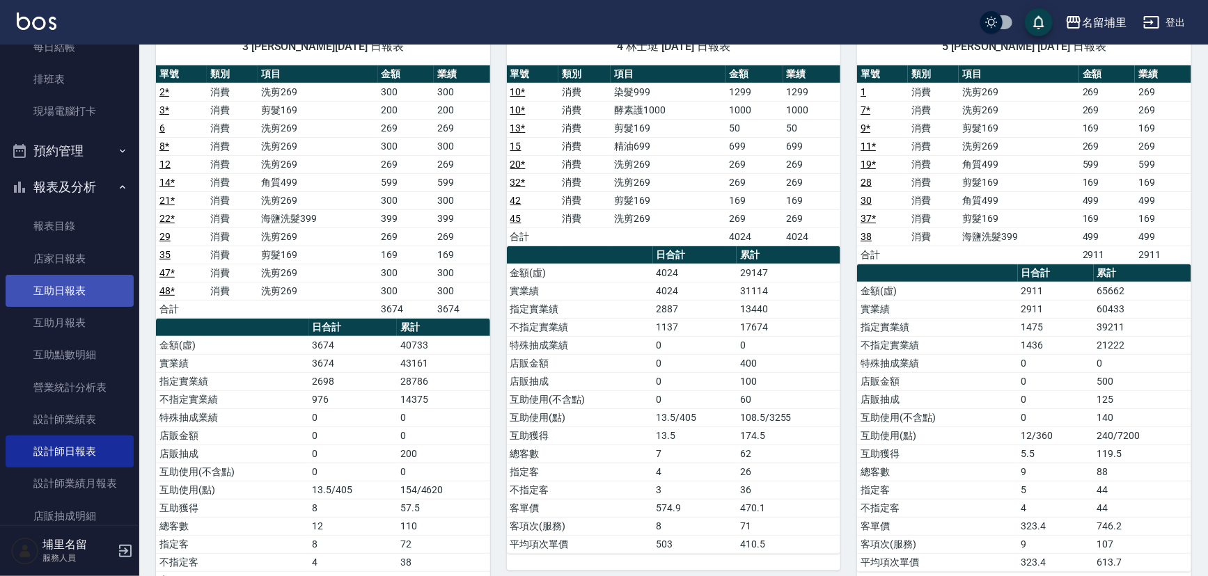
click at [113, 297] on link "互助日報表" at bounding box center [70, 291] width 128 height 32
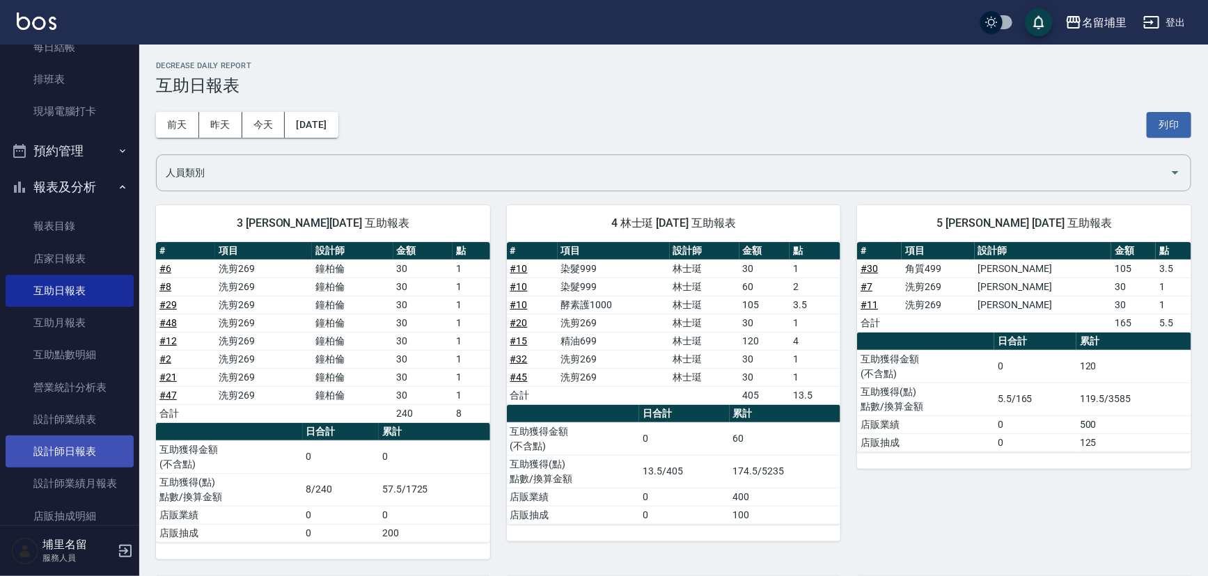
click at [80, 452] on link "設計師日報表" at bounding box center [70, 452] width 128 height 32
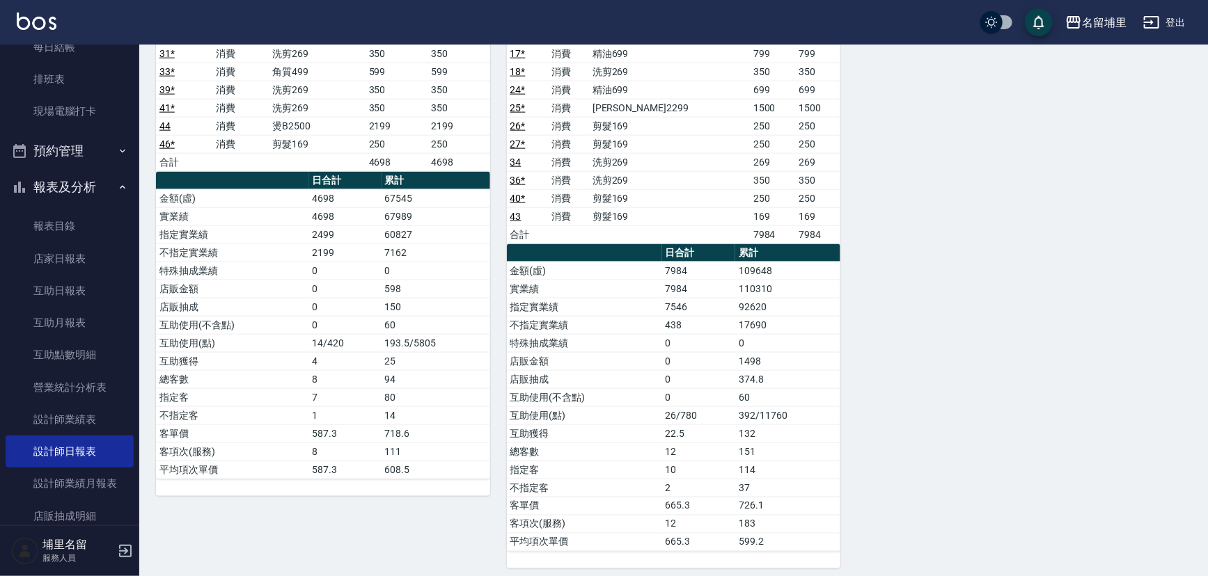
scroll to position [835, 0]
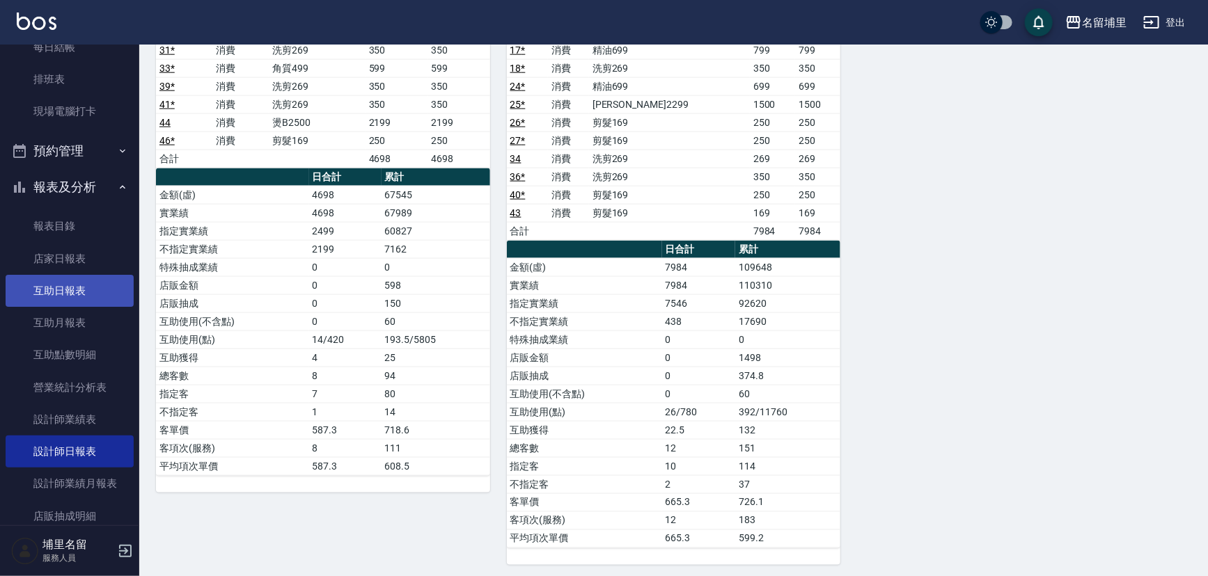
click at [68, 281] on link "互助日報表" at bounding box center [70, 291] width 128 height 32
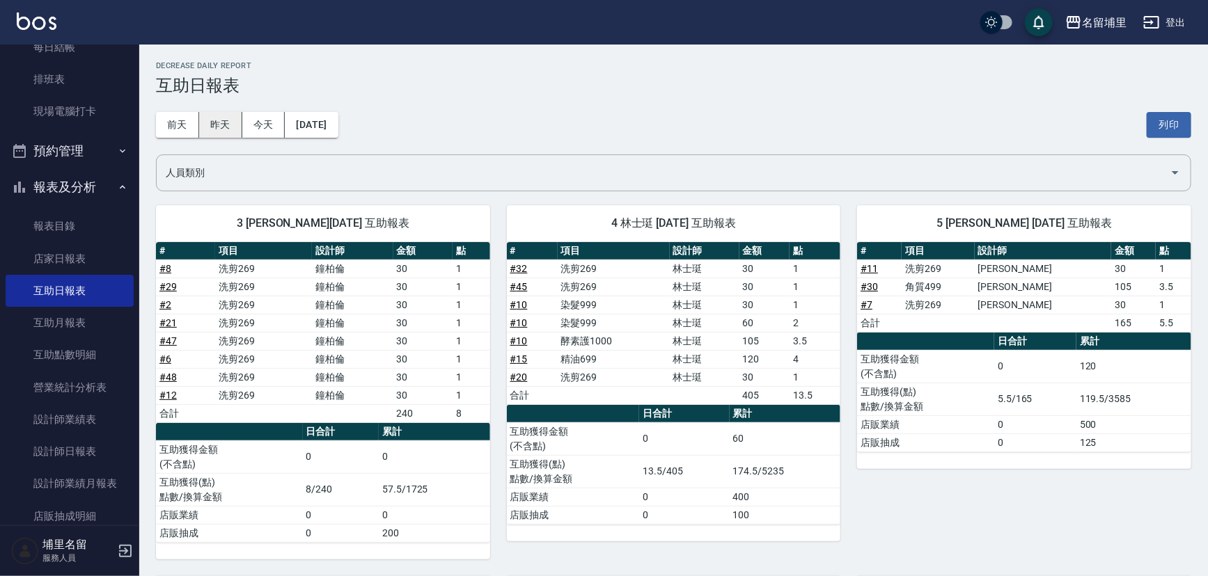
click at [217, 132] on button "昨天" at bounding box center [220, 125] width 43 height 26
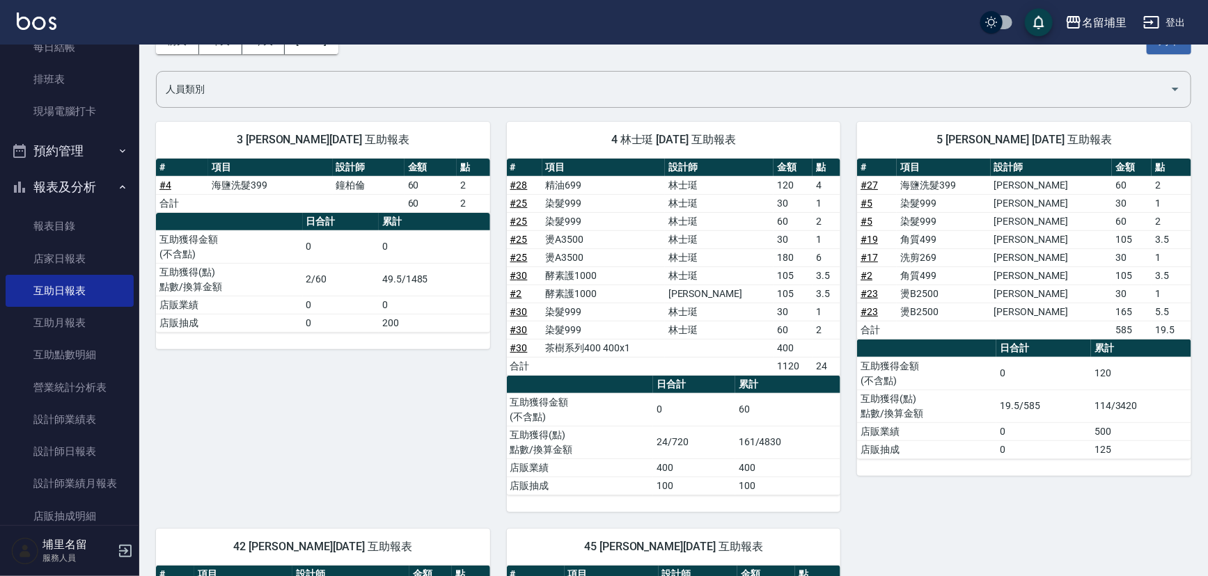
scroll to position [50, 0]
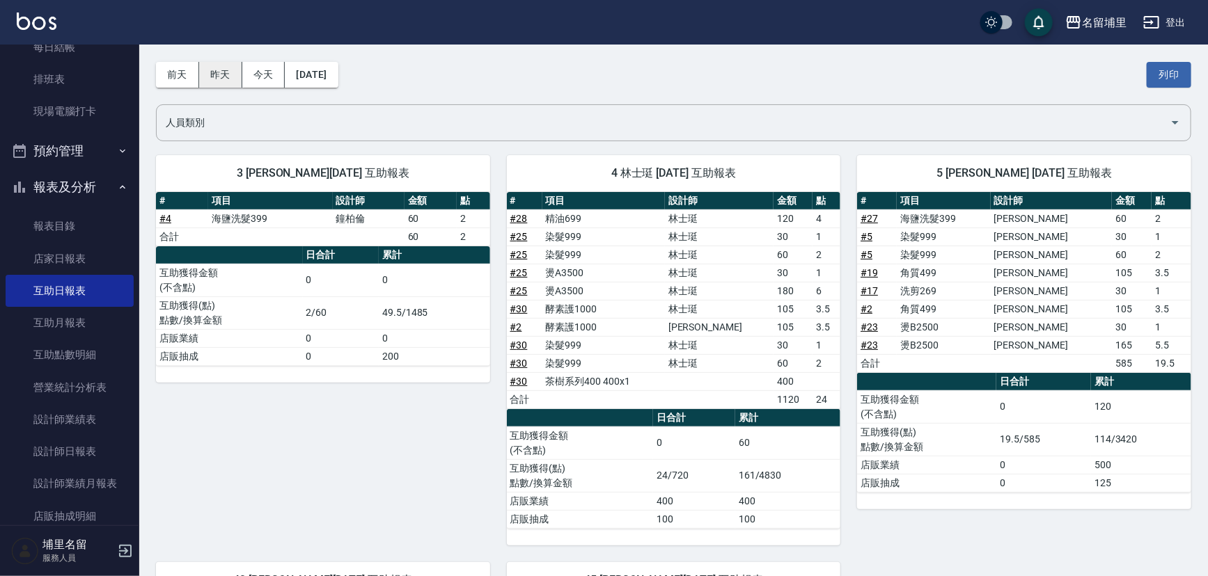
click at [214, 66] on button "昨天" at bounding box center [220, 75] width 43 height 26
click at [256, 70] on button "今天" at bounding box center [263, 75] width 43 height 26
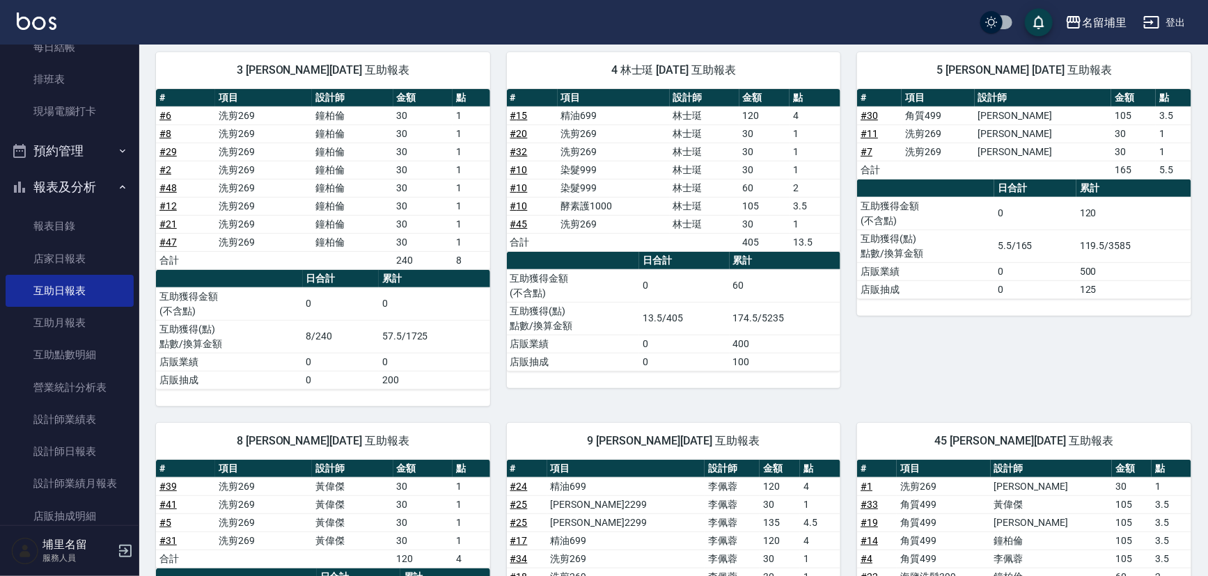
scroll to position [132, 0]
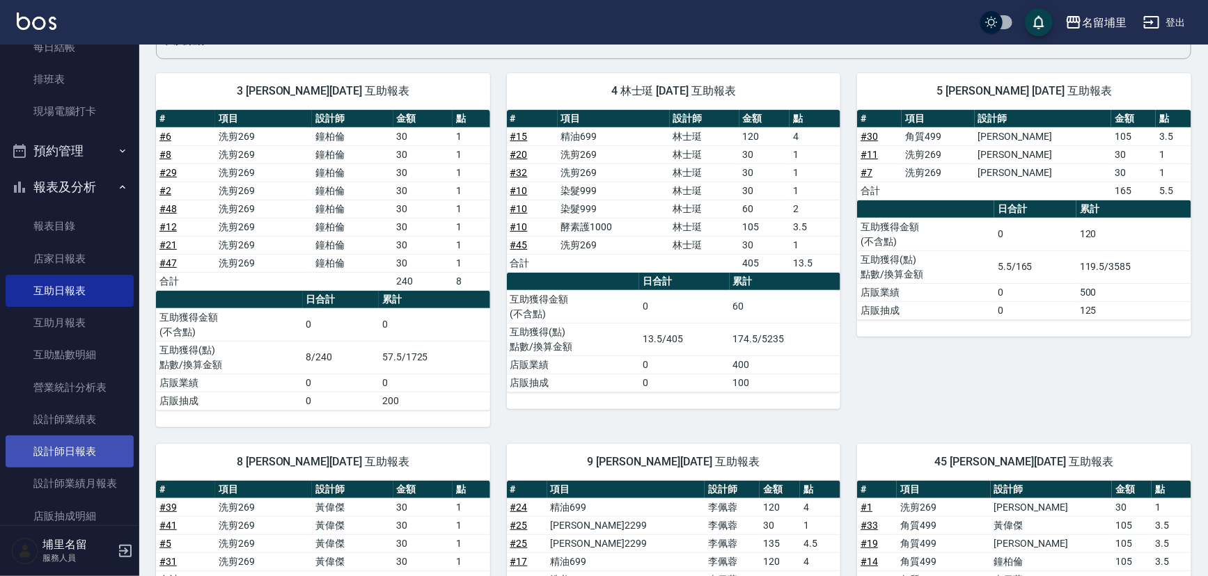
click at [96, 454] on link "設計師日報表" at bounding box center [70, 452] width 128 height 32
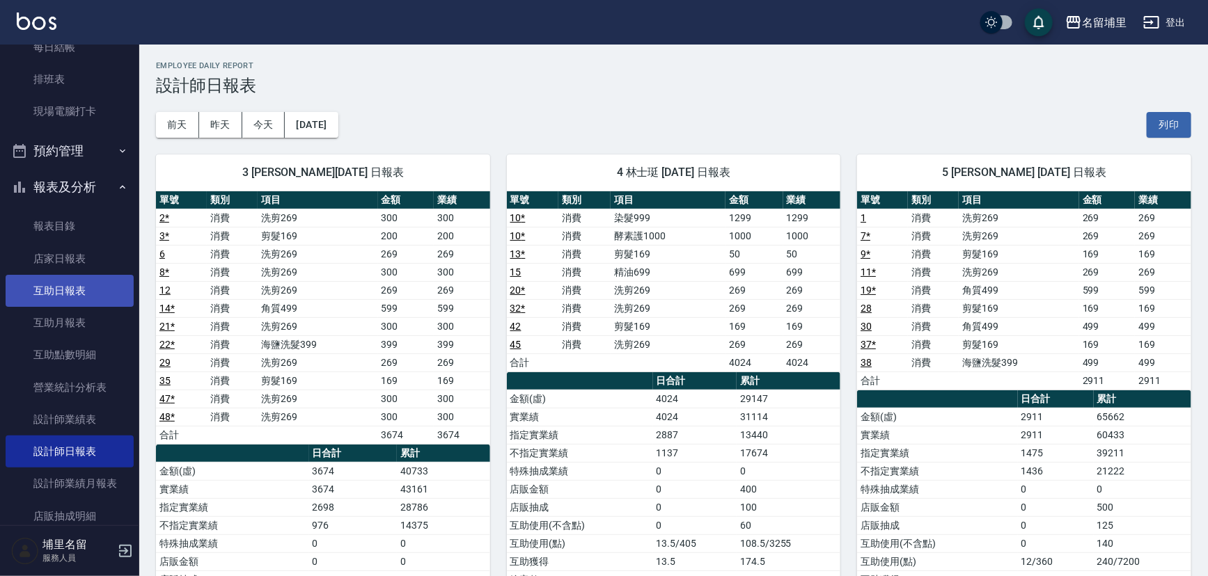
click at [70, 297] on link "互助日報表" at bounding box center [70, 291] width 128 height 32
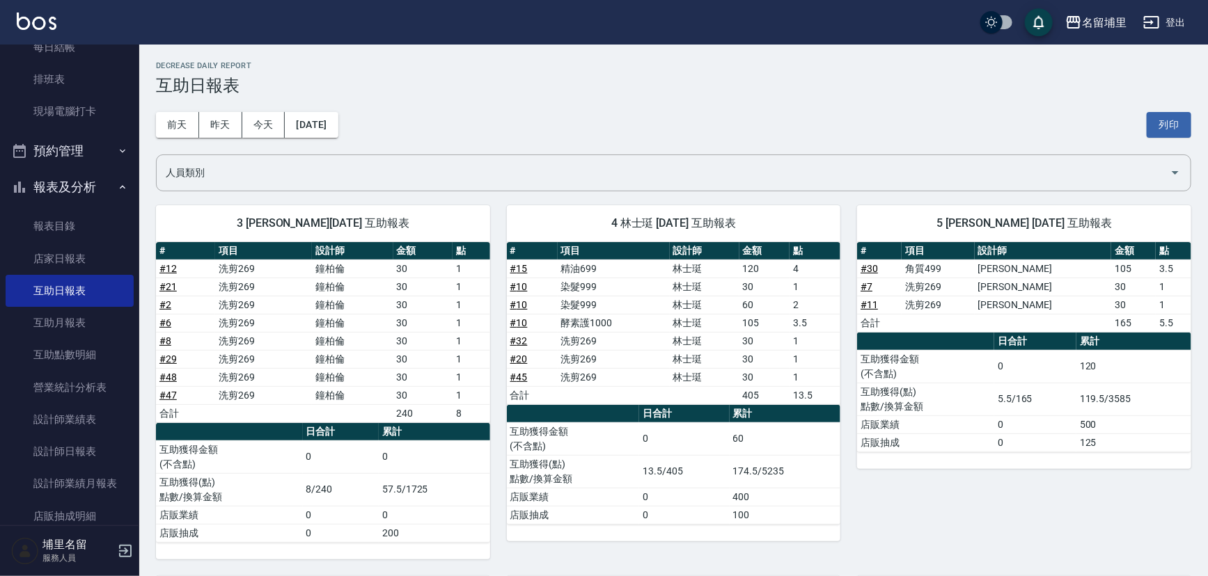
click at [333, 150] on div "[DATE] [DATE] [DATE] [DATE] 列印" at bounding box center [673, 124] width 1035 height 59
click at [338, 125] on button "[DATE]" at bounding box center [311, 125] width 53 height 26
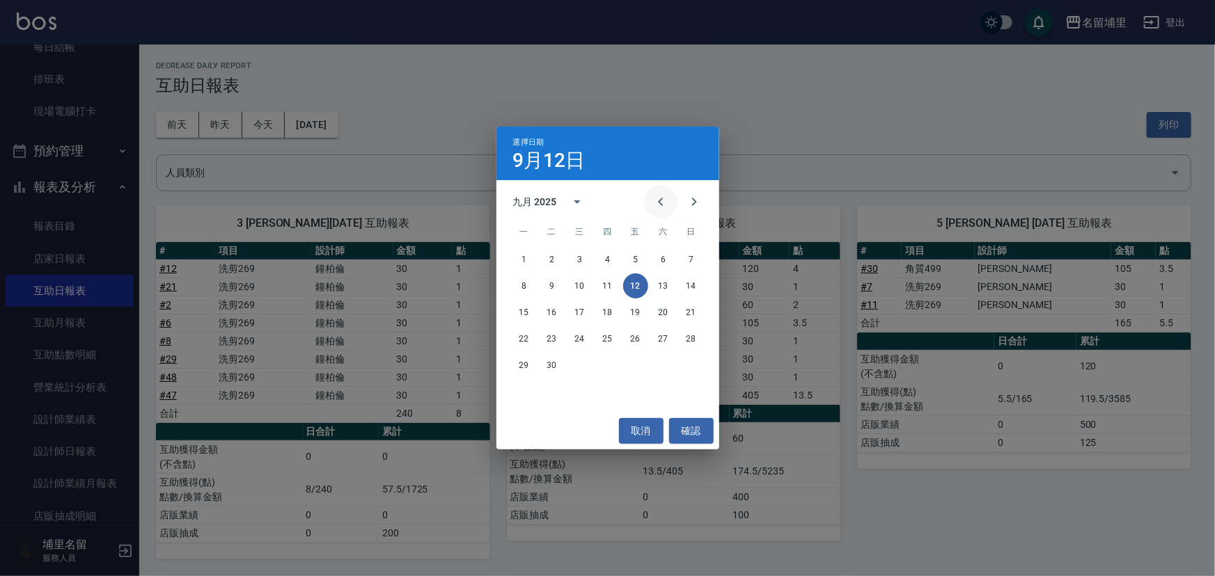
click at [660, 202] on icon "Previous month" at bounding box center [660, 202] width 17 height 17
click at [546, 311] on button "12" at bounding box center [551, 312] width 25 height 25
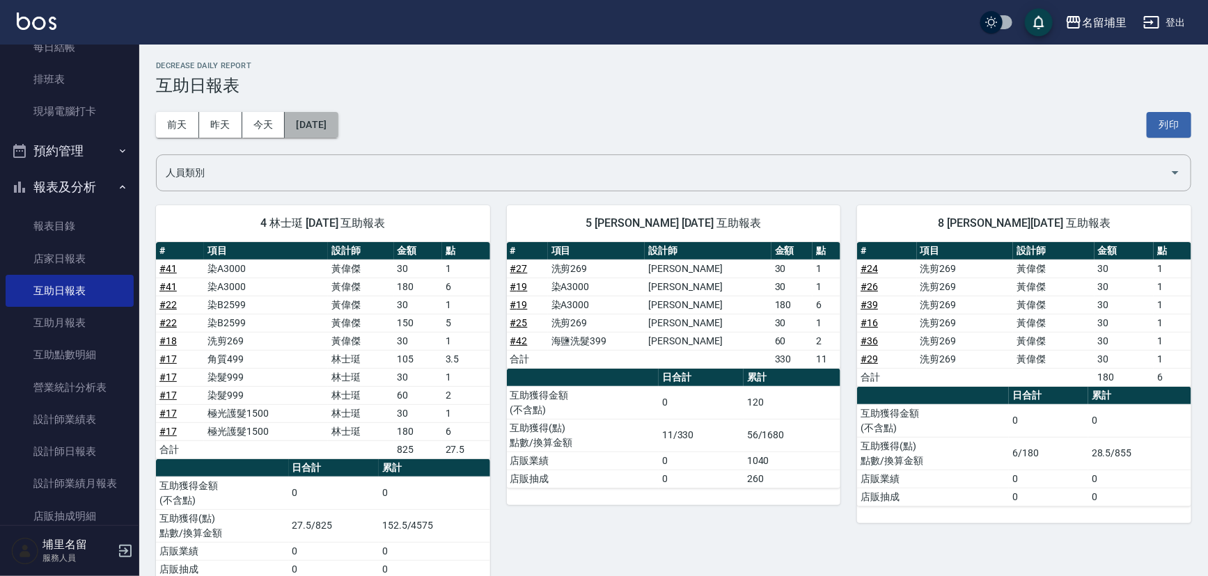
click at [313, 129] on button "[DATE]" at bounding box center [311, 125] width 53 height 26
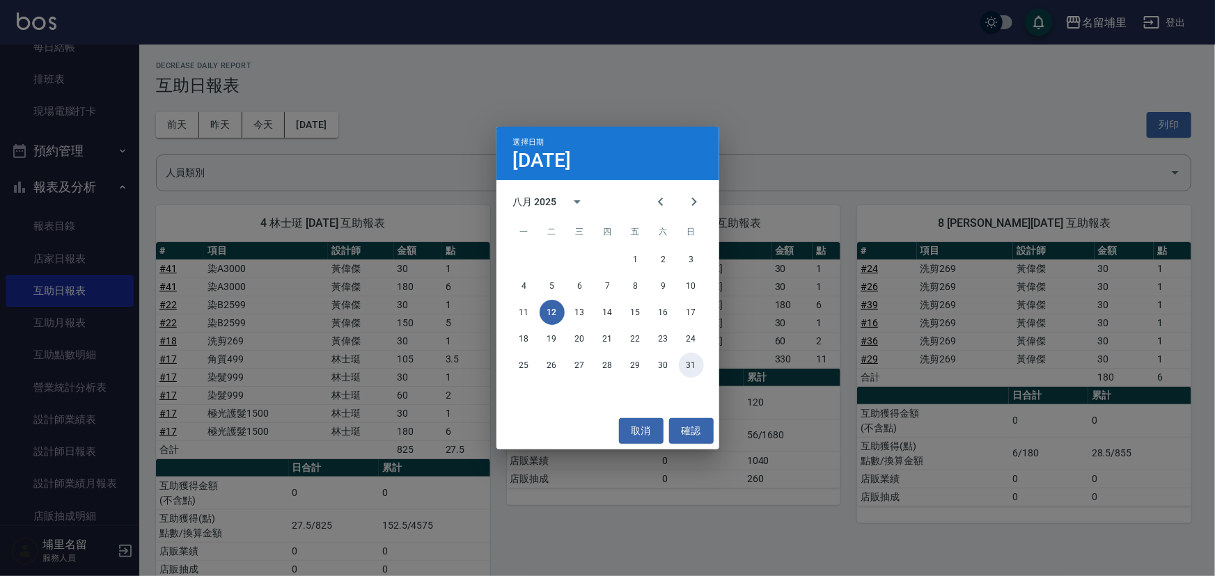
click at [684, 365] on button "31" at bounding box center [691, 365] width 25 height 25
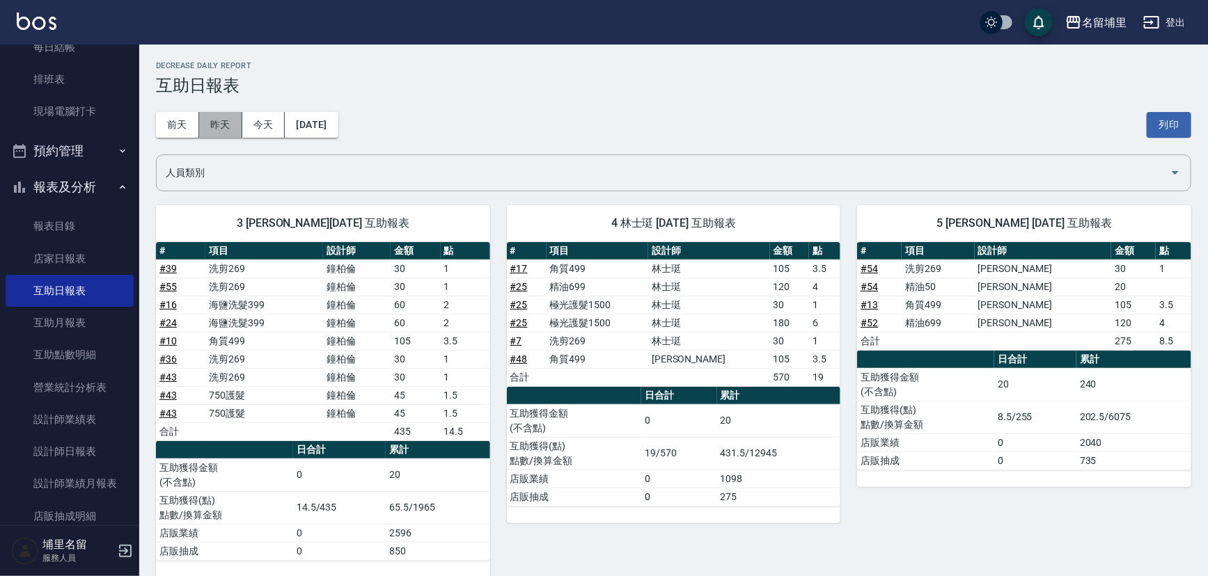
click at [237, 131] on button "昨天" at bounding box center [220, 125] width 43 height 26
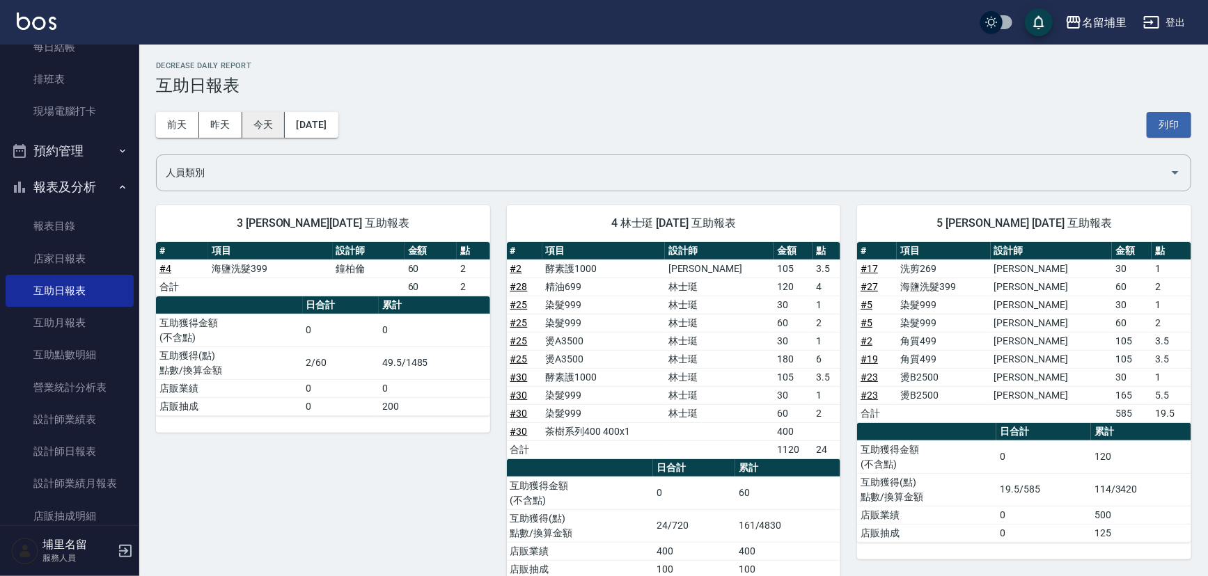
click at [266, 132] on button "今天" at bounding box center [263, 125] width 43 height 26
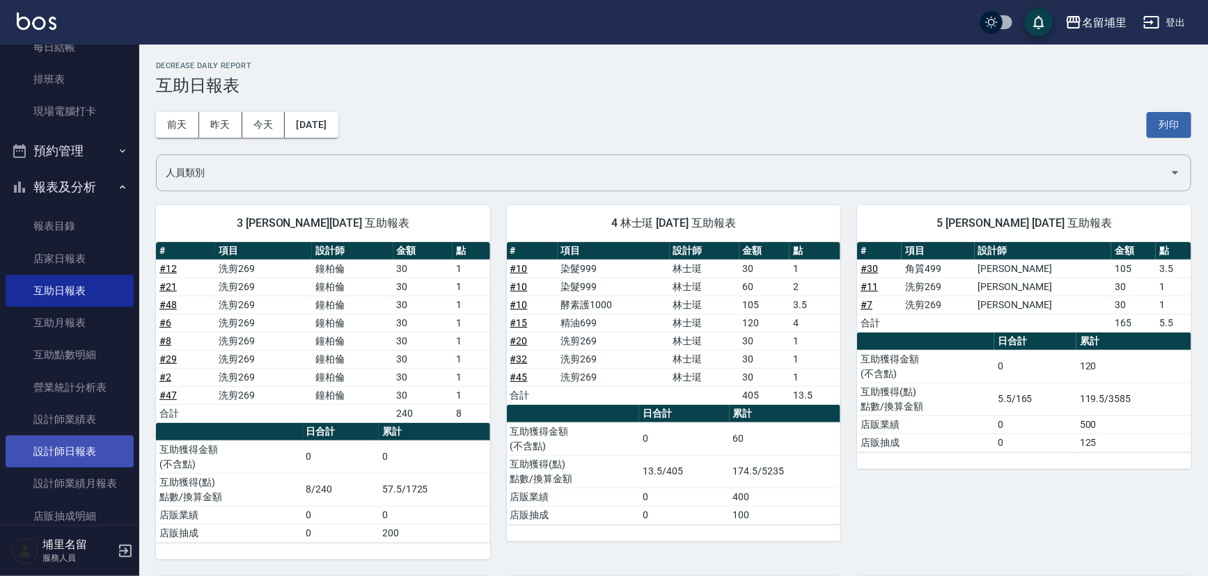
click at [83, 443] on link "設計師日報表" at bounding box center [70, 452] width 128 height 32
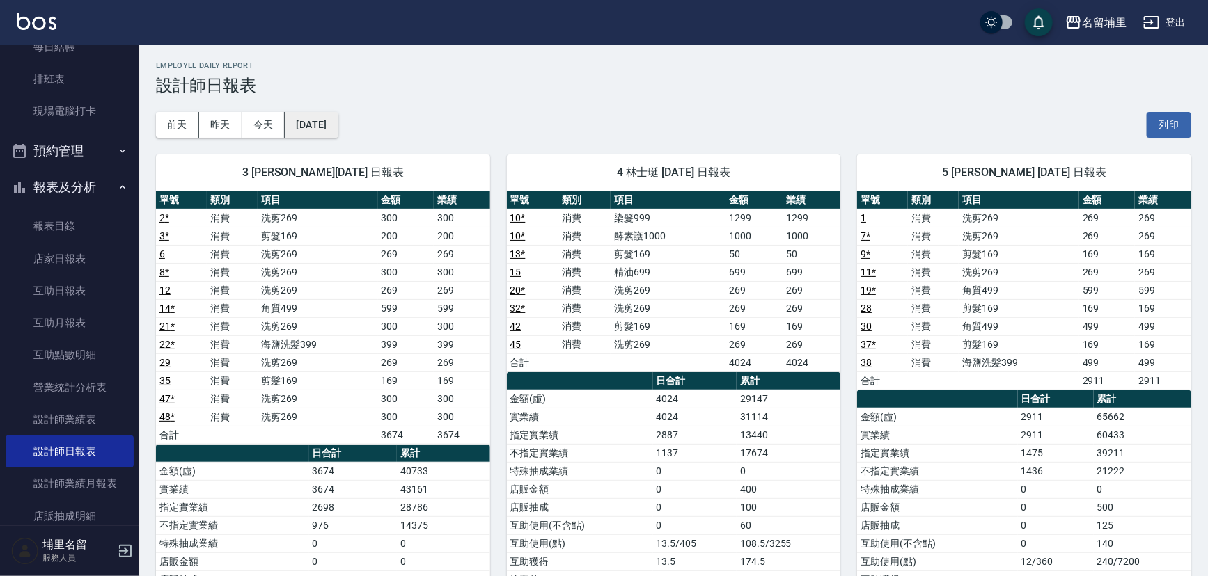
click at [338, 128] on button "[DATE]" at bounding box center [311, 125] width 53 height 26
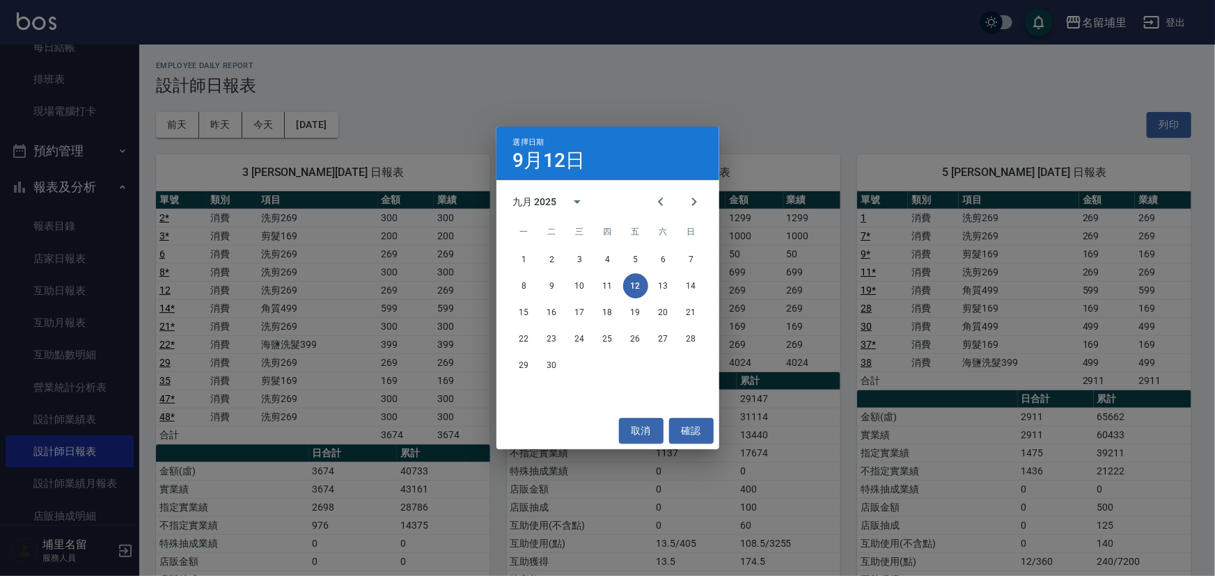
click at [825, 88] on div "選擇日期 [DATE] 九月 2025 一 二 三 四 五 六 日 1 2 3 4 5 6 7 8 9 10 11 12 13 14 15 16 17 18 …" at bounding box center [607, 288] width 1215 height 576
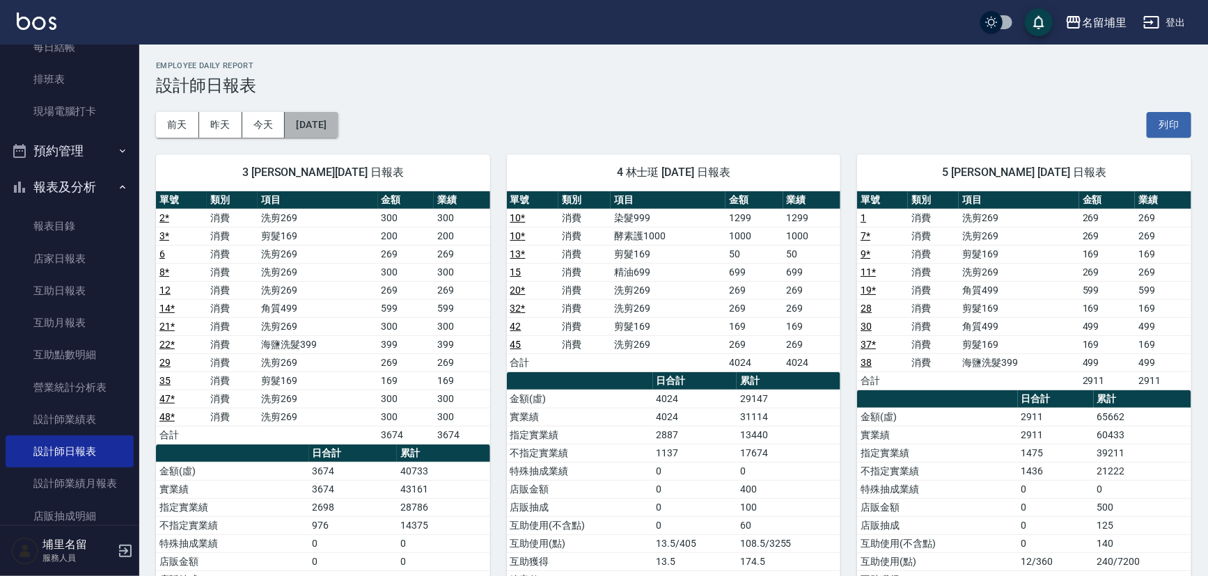
click at [338, 123] on button "[DATE]" at bounding box center [311, 125] width 53 height 26
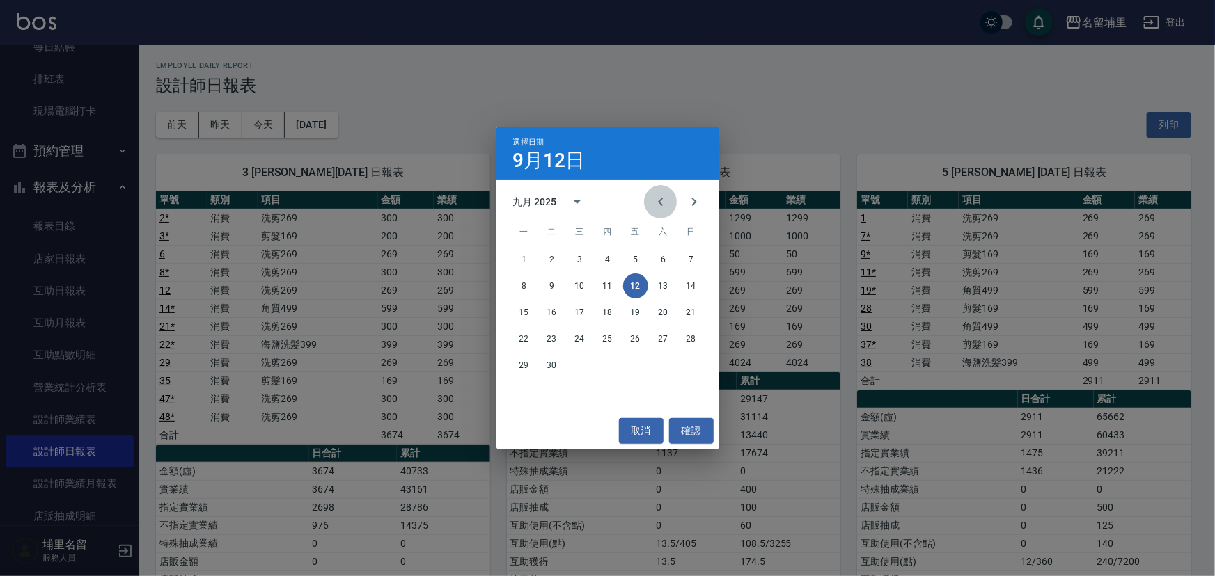
click at [660, 203] on icon "Previous month" at bounding box center [660, 202] width 5 height 8
click at [551, 310] on button "12" at bounding box center [551, 312] width 25 height 25
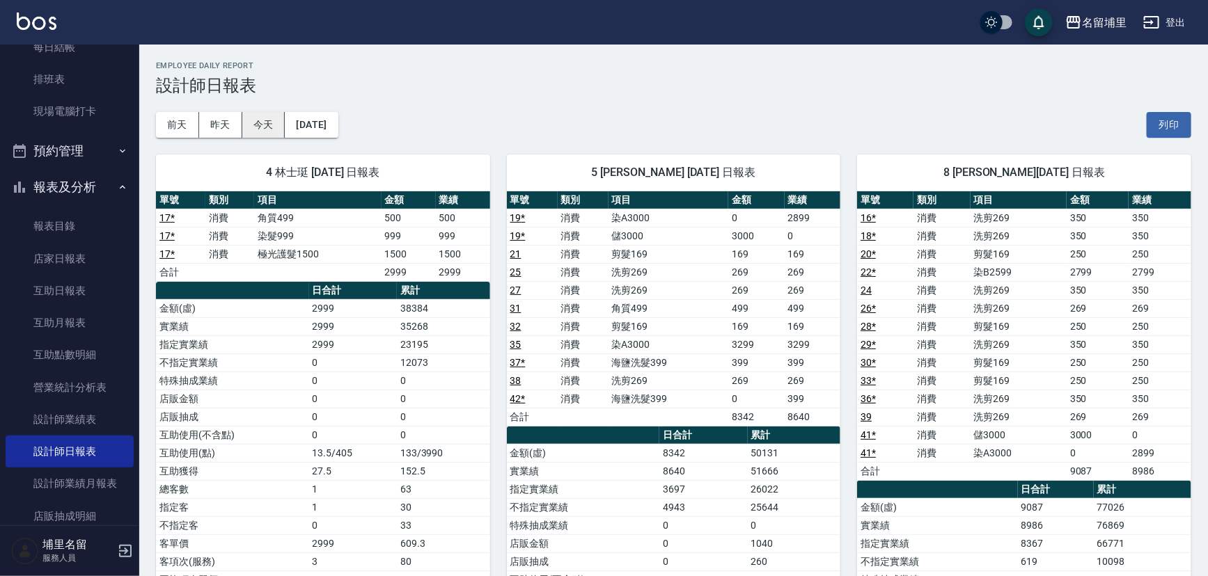
click at [255, 133] on button "今天" at bounding box center [263, 125] width 43 height 26
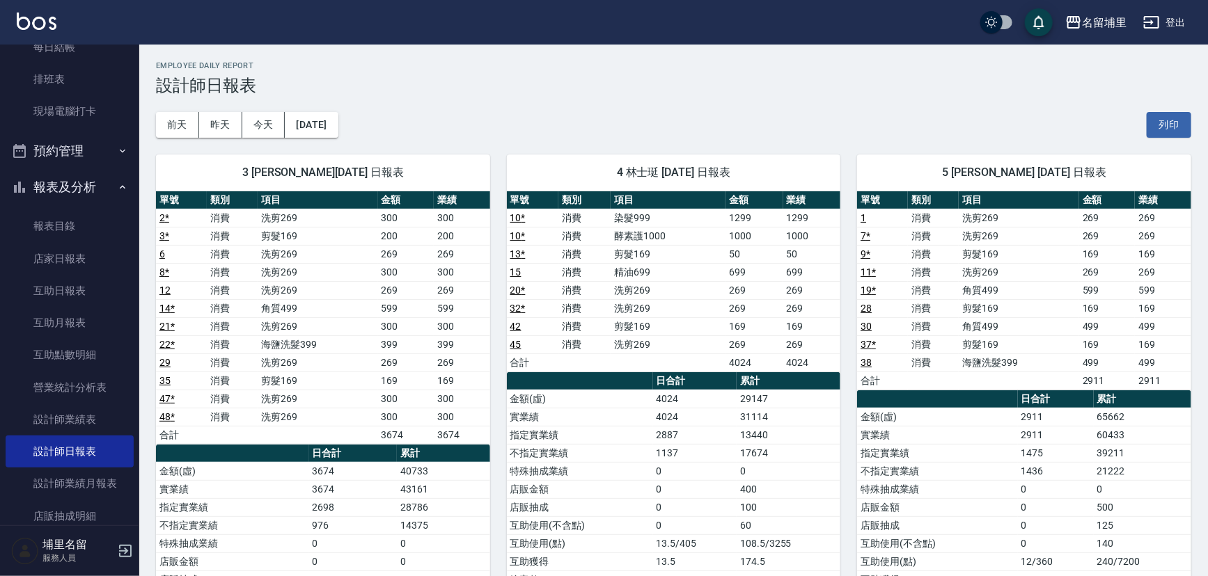
click at [763, 173] on span "4 林士珽 [DATE] 日報表" at bounding box center [673, 173] width 301 height 14
click at [70, 294] on link "互助日報表" at bounding box center [70, 291] width 128 height 32
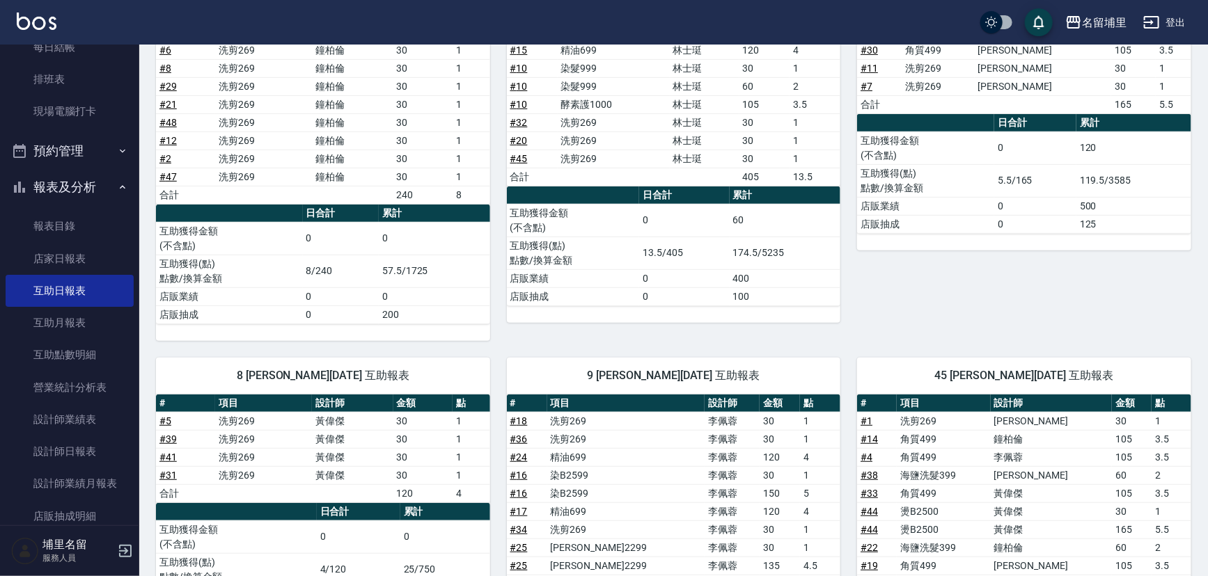
scroll to position [189, 0]
